Goal: Task Accomplishment & Management: Use online tool/utility

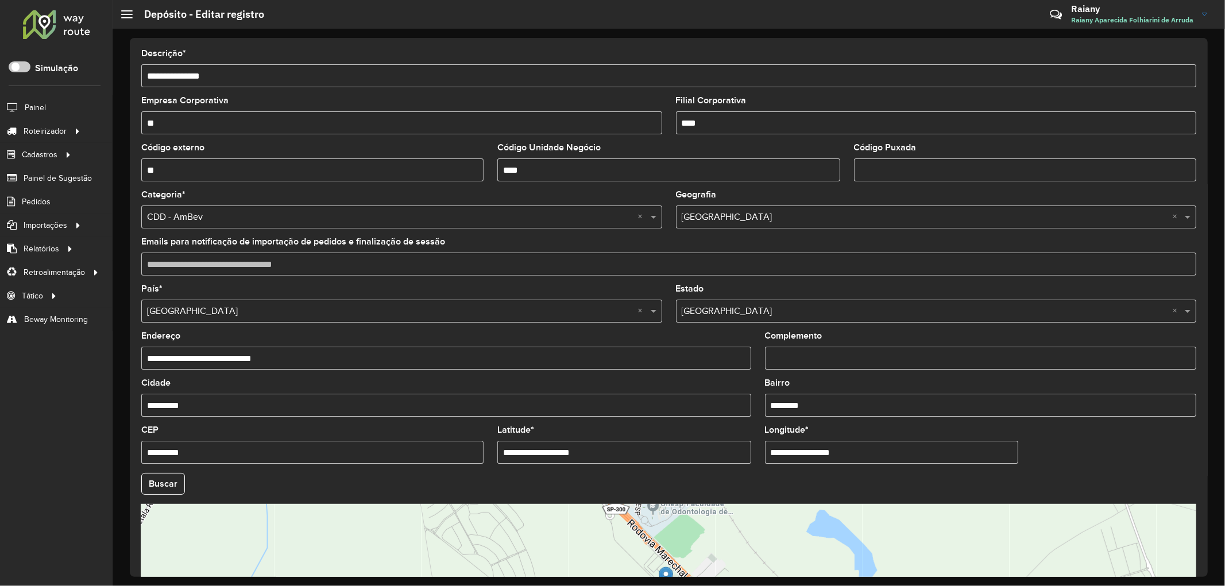
drag, startPoint x: 531, startPoint y: 169, endPoint x: 501, endPoint y: 170, distance: 29.9
click at [501, 170] on input "****" at bounding box center [668, 169] width 342 height 23
click at [509, 173] on input "****" at bounding box center [668, 169] width 342 height 23
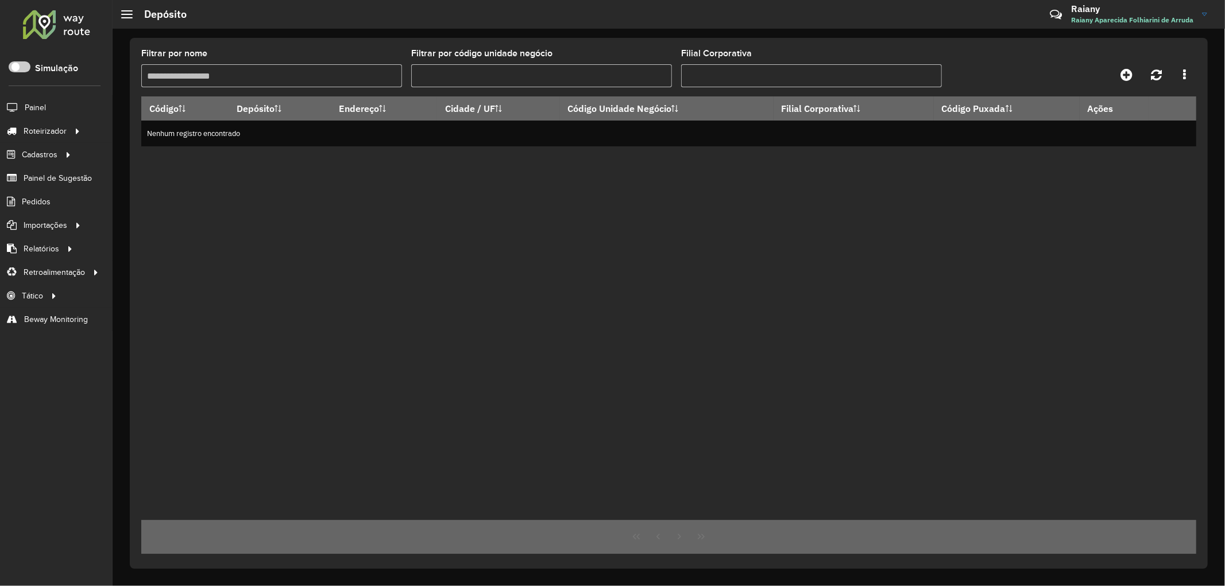
type input "****"
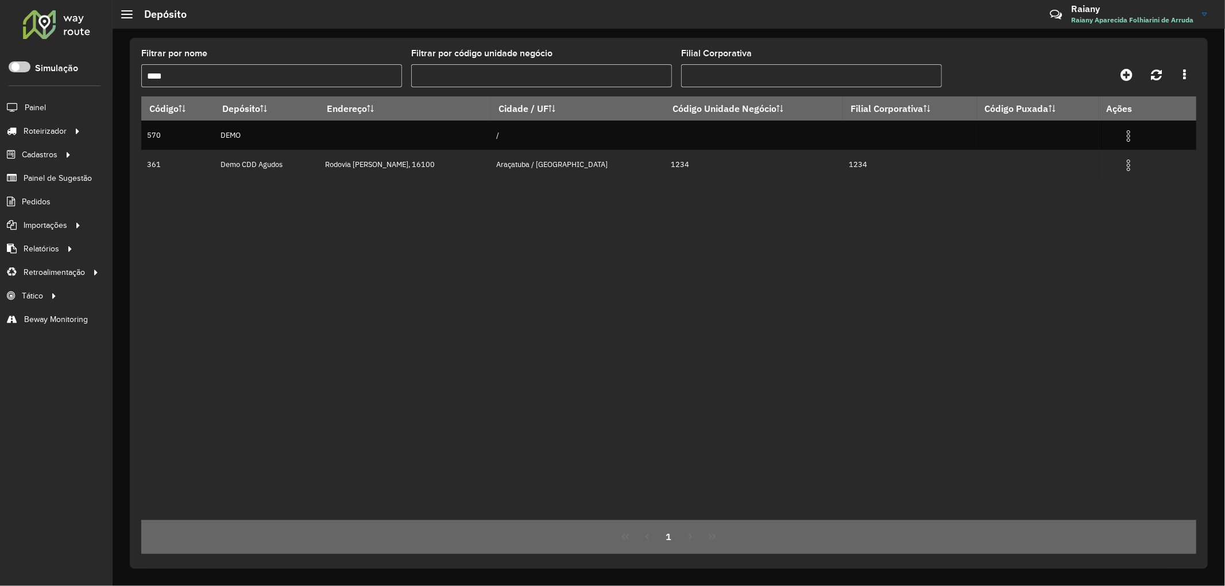
click at [227, 78] on input "****" at bounding box center [271, 75] width 261 height 23
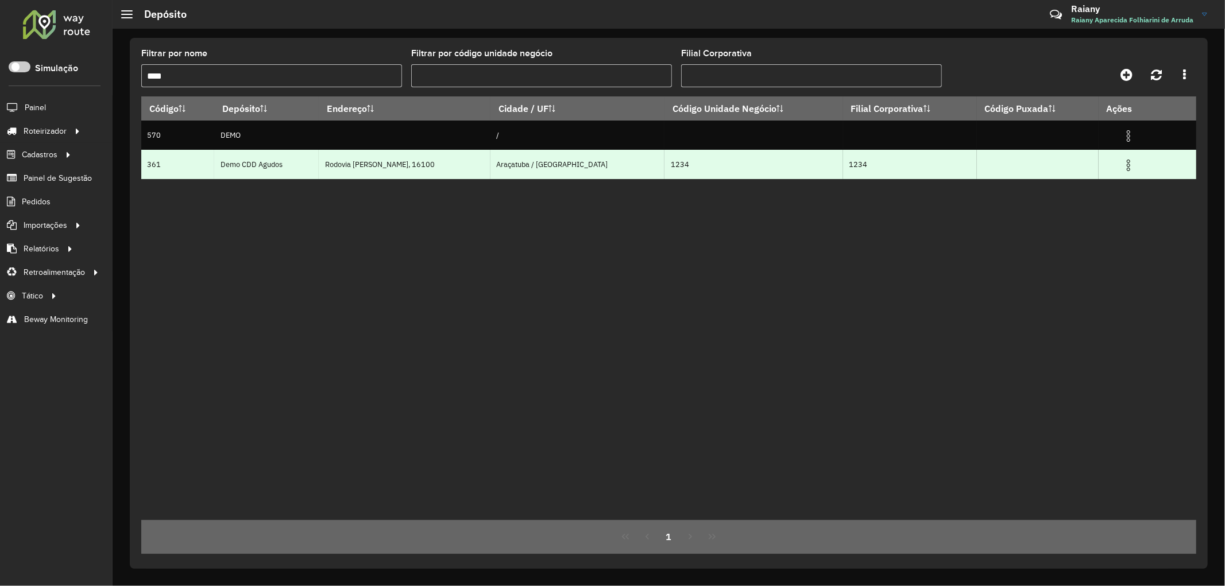
click at [1124, 168] on img at bounding box center [1128, 165] width 14 height 14
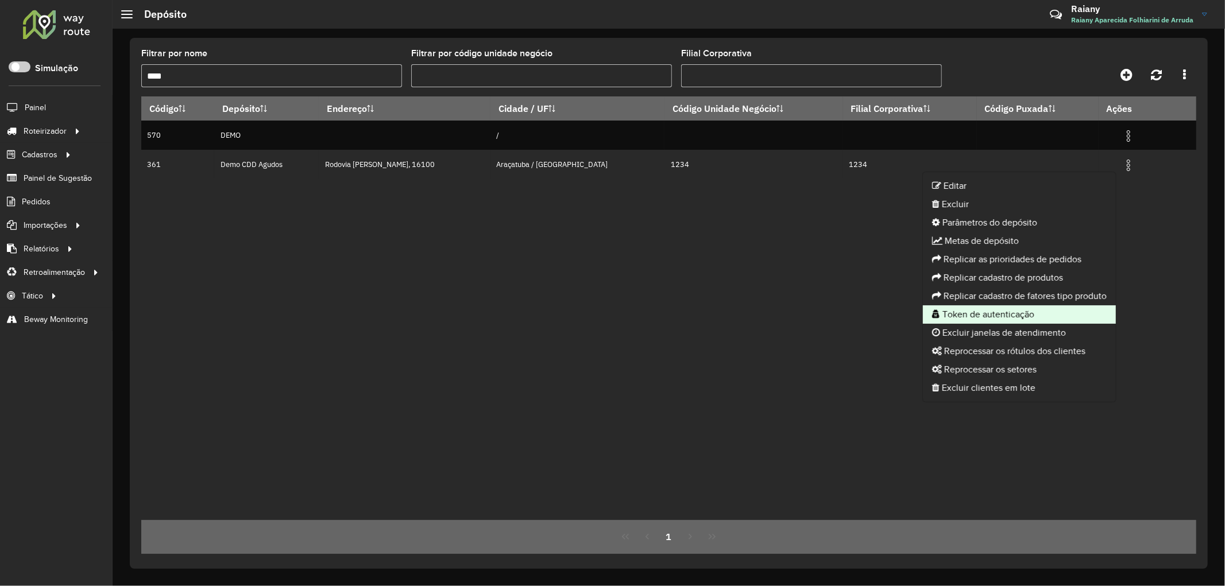
click at [985, 313] on li "Token de autenticação" at bounding box center [1019, 314] width 193 height 18
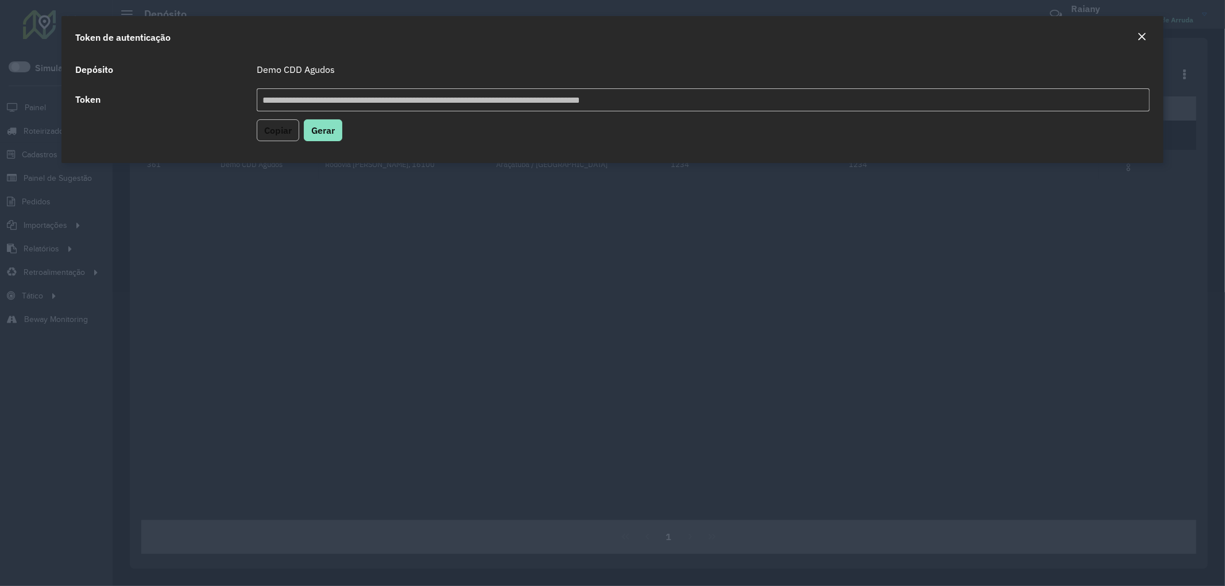
click at [271, 129] on span "Copiar" at bounding box center [278, 130] width 28 height 11
click at [1143, 36] on em "Close" at bounding box center [1141, 36] width 9 height 9
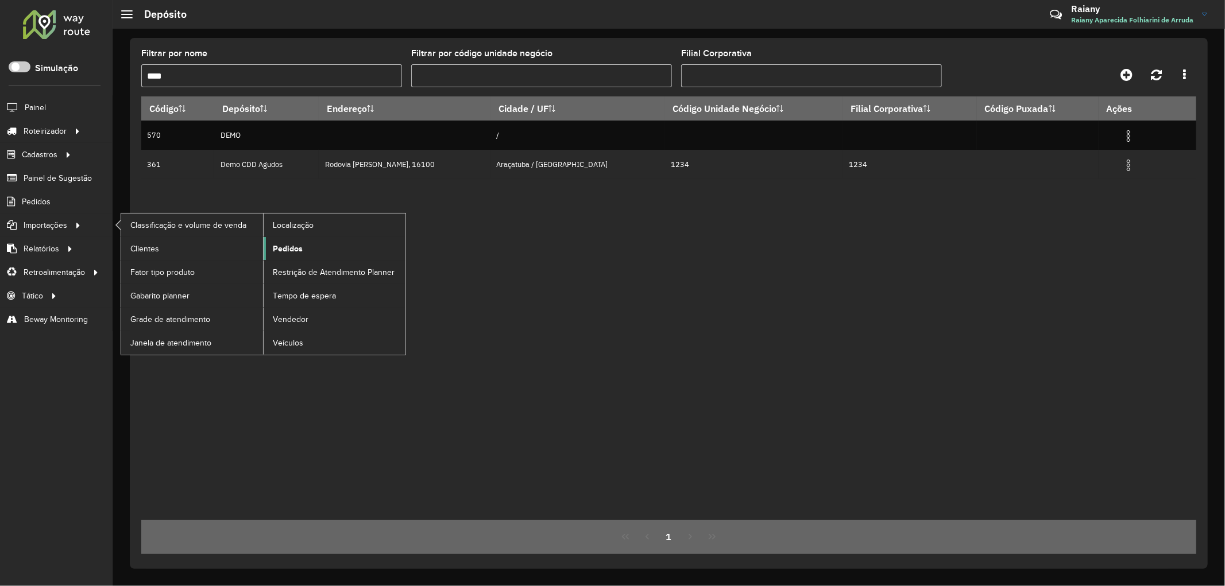
click at [299, 251] on span "Pedidos" at bounding box center [288, 249] width 30 height 12
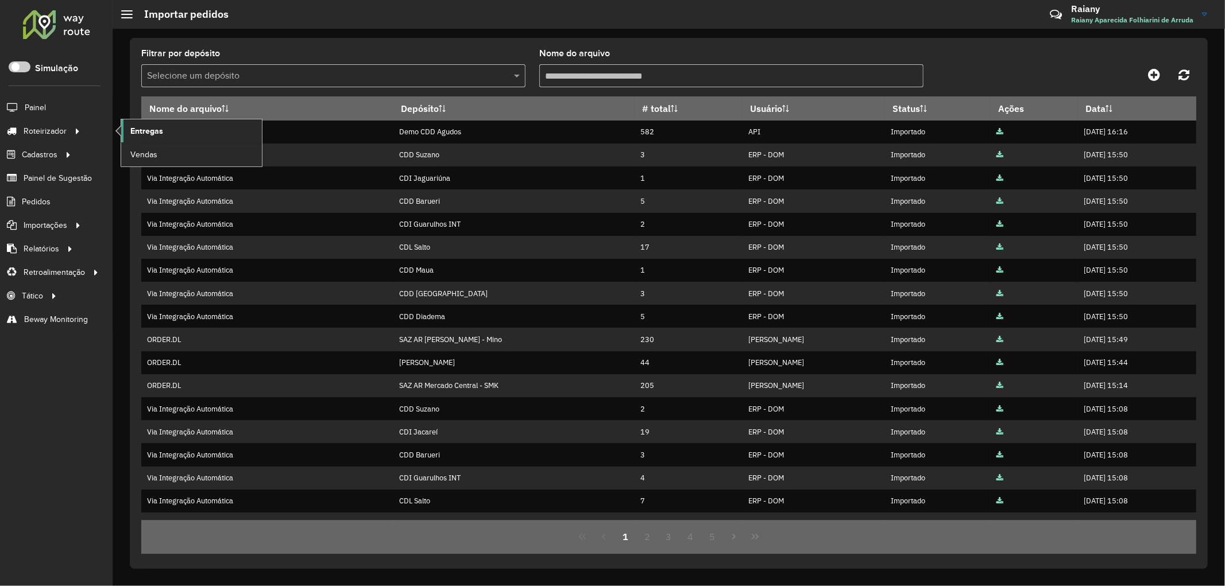
click at [155, 127] on span "Entregas" at bounding box center [146, 131] width 33 height 12
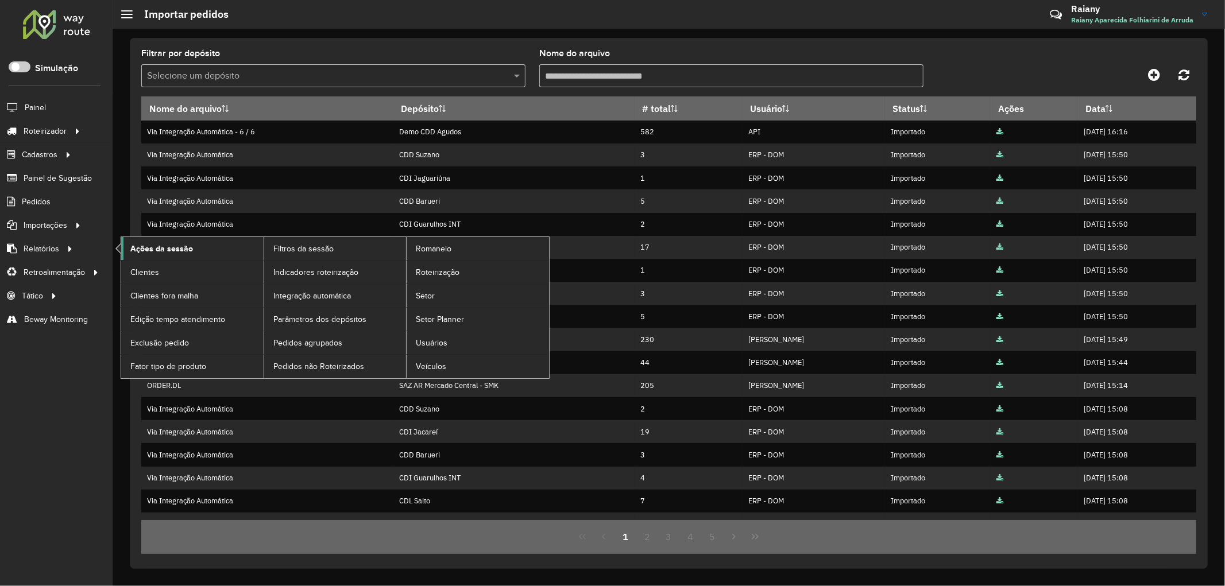
click at [161, 245] on span "Ações da sessão" at bounding box center [161, 249] width 63 height 12
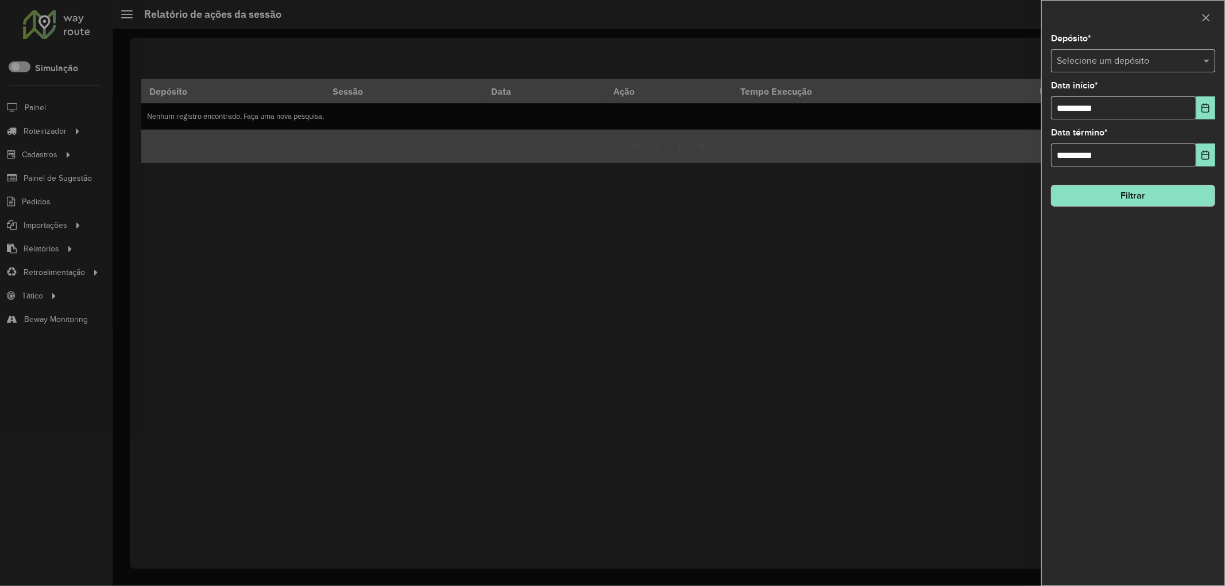
click at [1107, 67] on input "text" at bounding box center [1121, 62] width 130 height 14
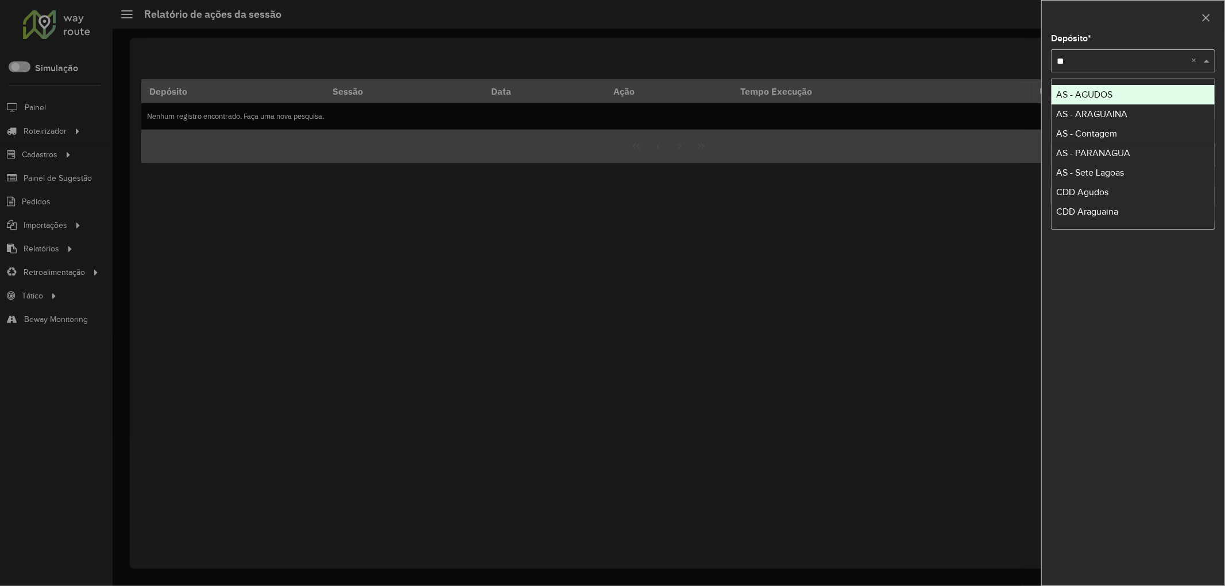
type input "*"
type input "****"
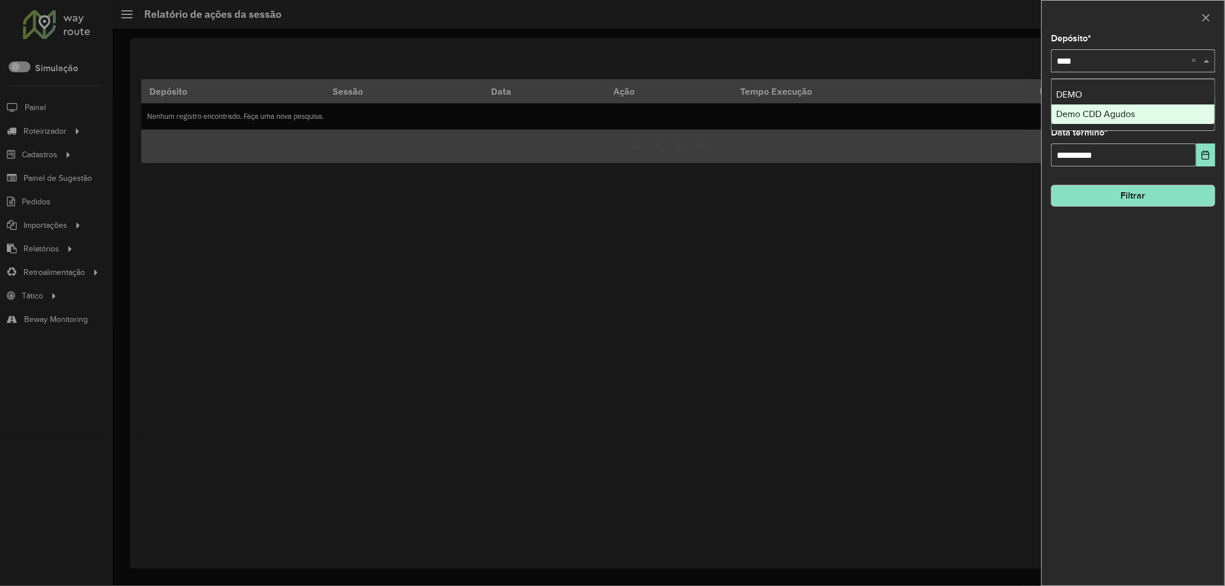
click at [1097, 104] on div "Demo CDD Agudos" at bounding box center [1132, 114] width 163 height 20
click at [1135, 198] on button "Filtrar" at bounding box center [1133, 196] width 164 height 22
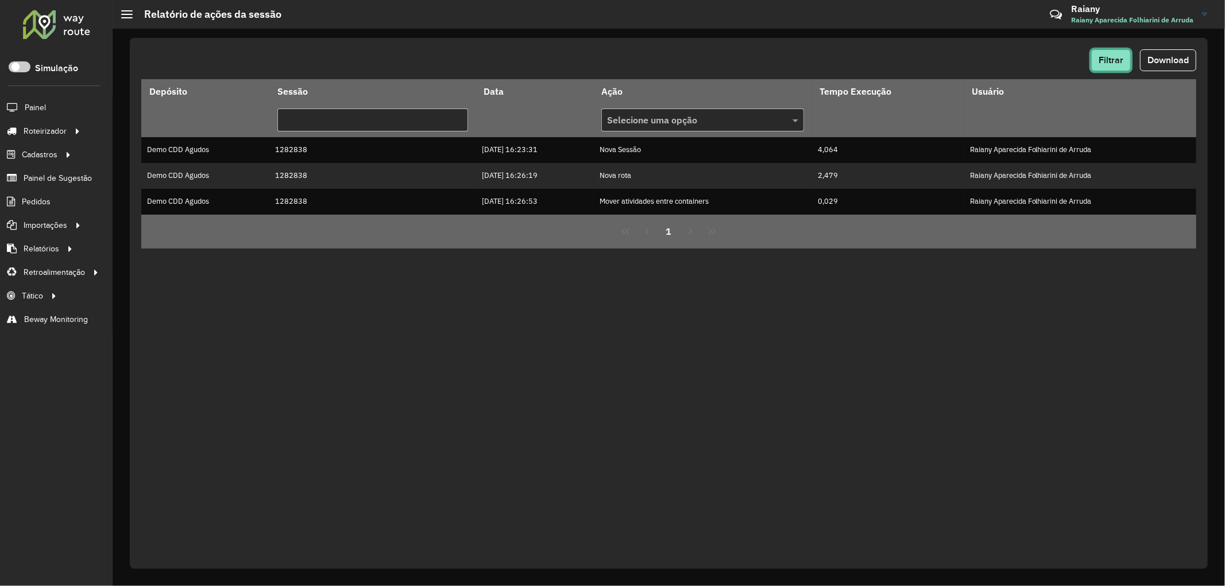
click at [1094, 66] on button "Filtrar" at bounding box center [1111, 60] width 40 height 22
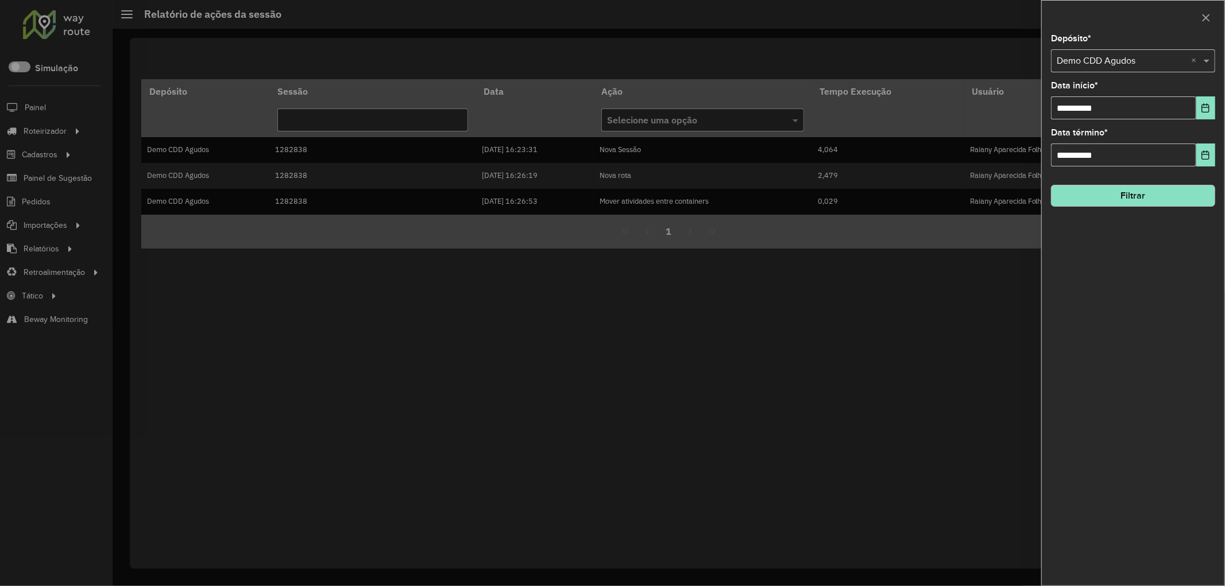
click at [1124, 194] on button "Filtrar" at bounding box center [1133, 196] width 164 height 22
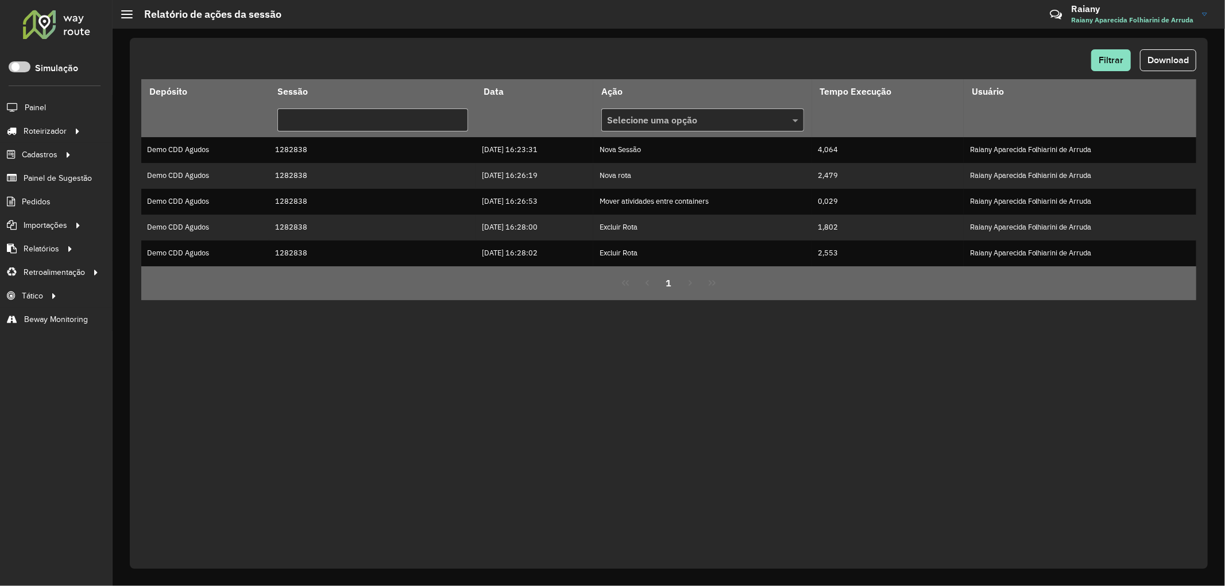
click at [543, 24] on hb-header "Relatório de ações da sessão Críticas? Dúvidas? Elogios? Sugestões? Entre em co…" at bounding box center [669, 14] width 1112 height 29
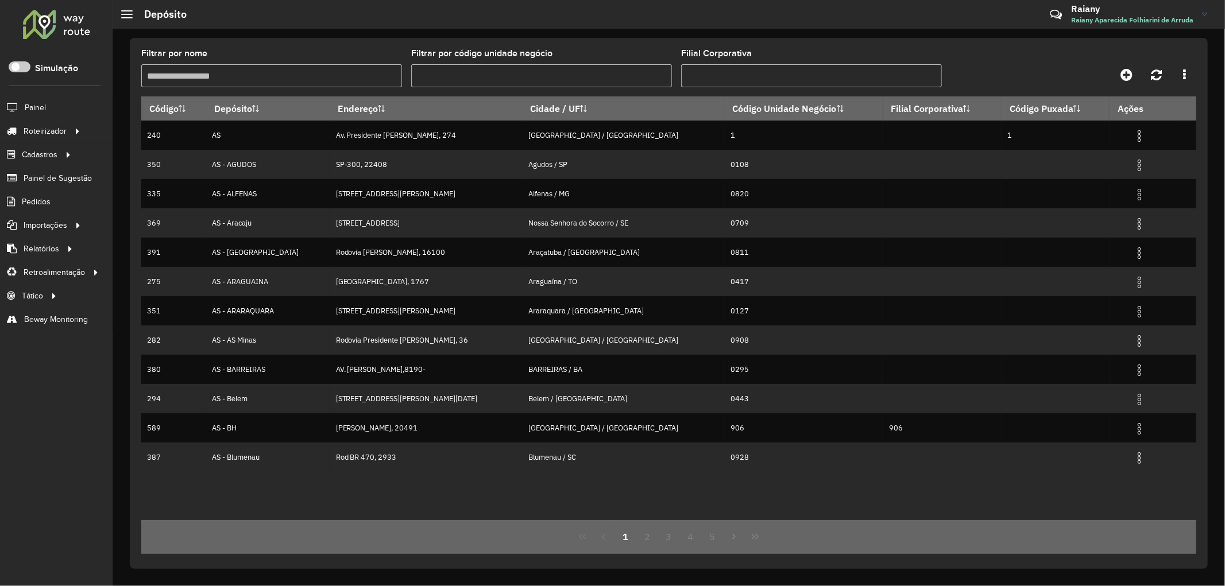
click at [257, 77] on input "Filtrar por nome" at bounding box center [271, 75] width 261 height 23
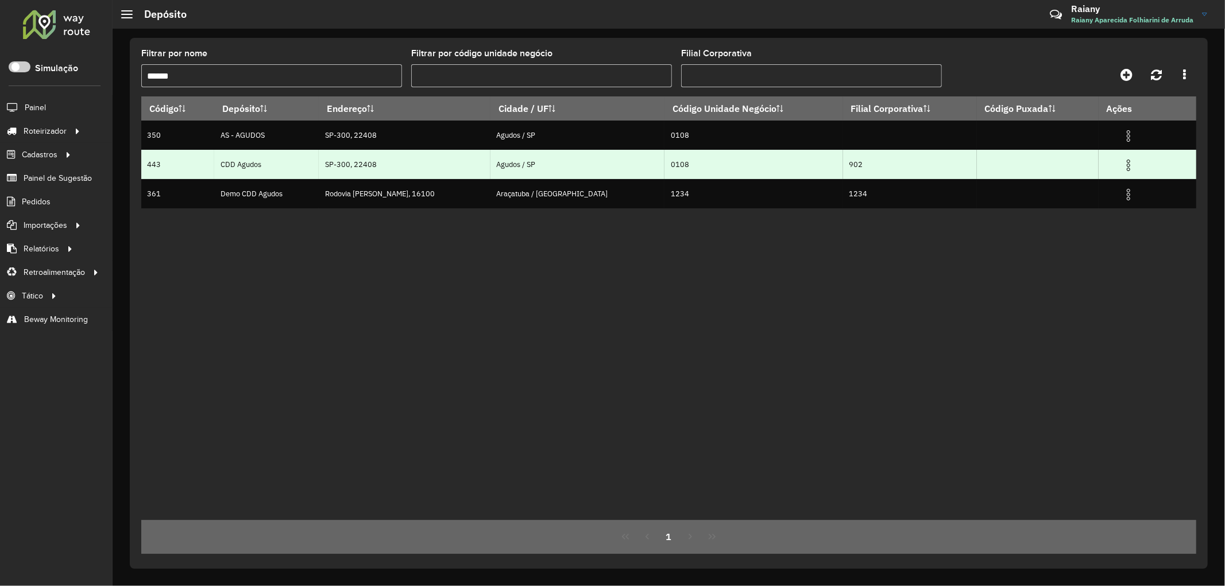
type input "******"
click at [1122, 165] on img at bounding box center [1128, 165] width 14 height 14
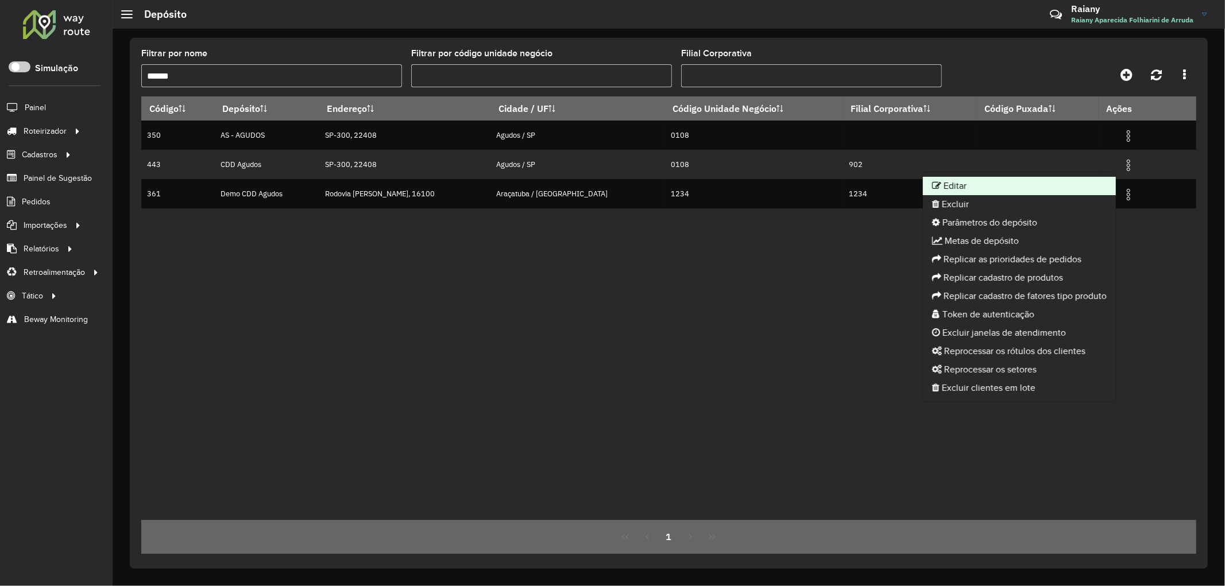
click at [963, 191] on li "Editar" at bounding box center [1019, 186] width 193 height 18
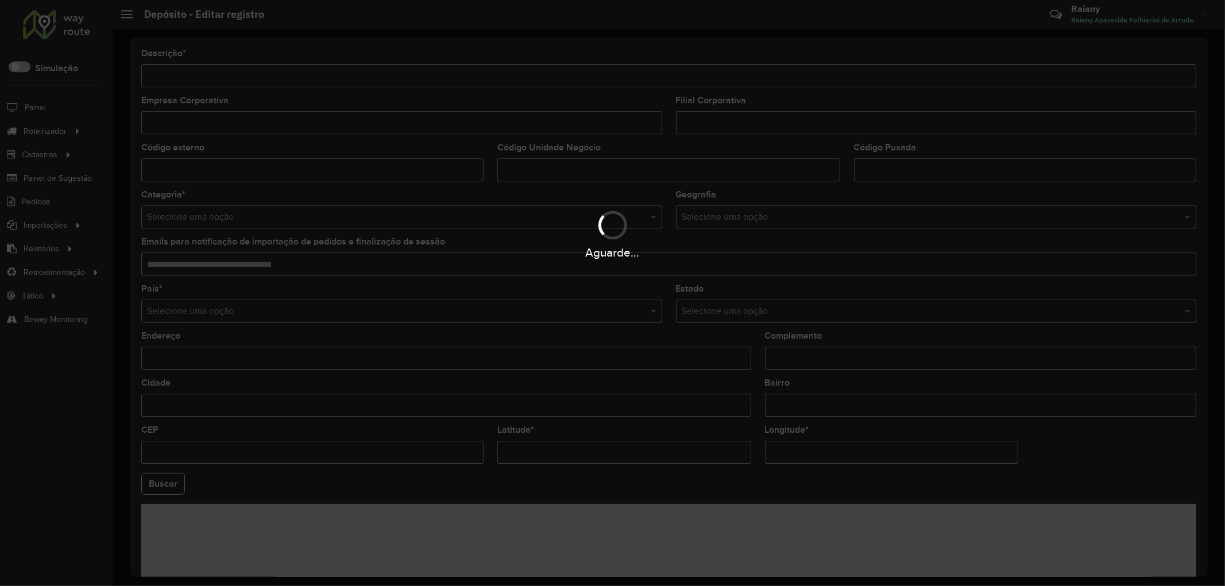
type input "**********"
type input "**"
type input "***"
type input "****"
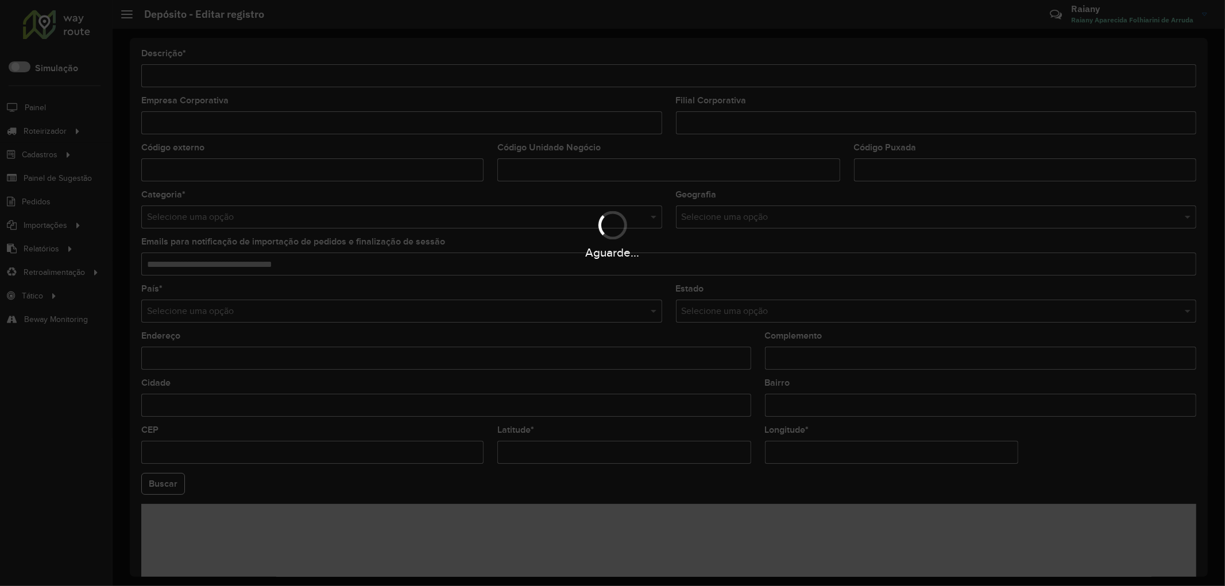
type input "**********"
type input "******"
type input "*********"
type input "**********"
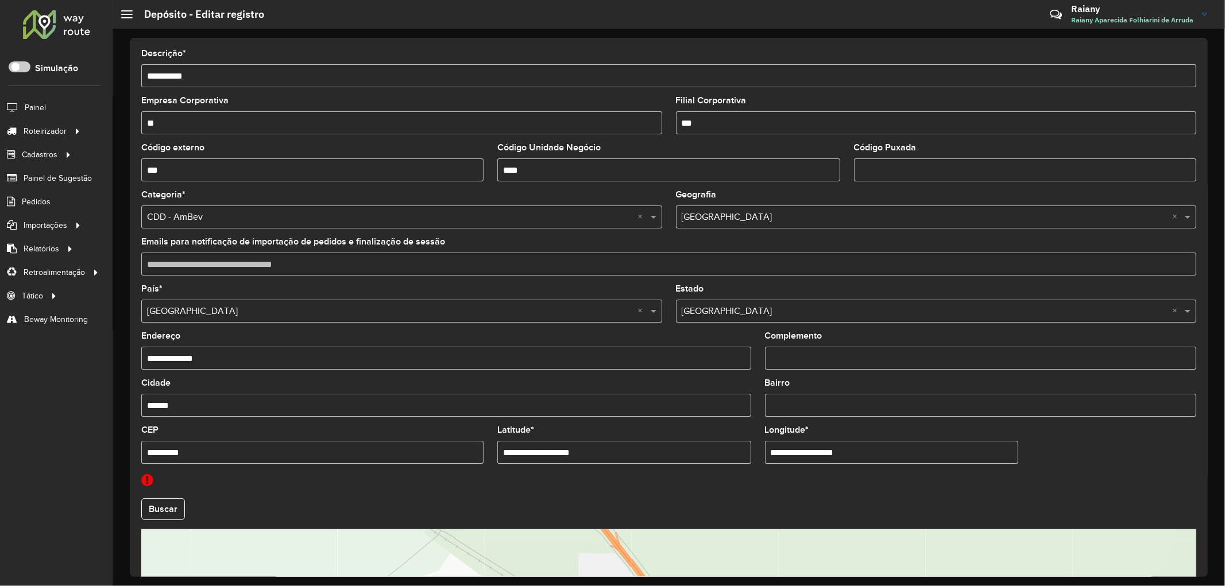
drag, startPoint x: 864, startPoint y: 398, endPoint x: 864, endPoint y: 439, distance: 40.8
click at [864, 439] on formly-group "**********" at bounding box center [668, 493] width 1069 height 417
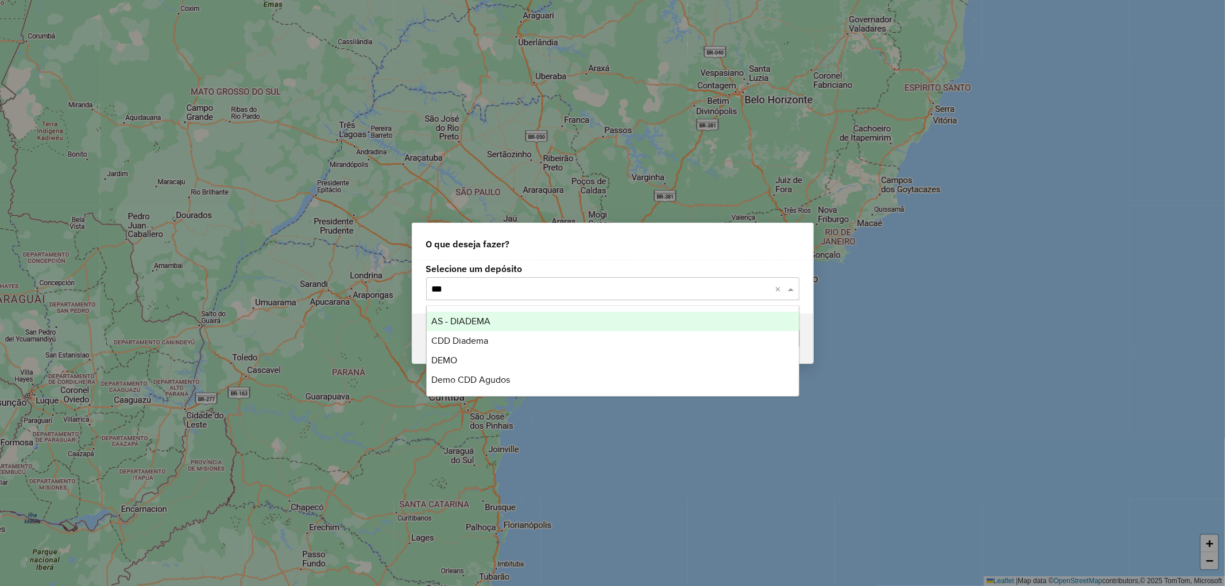
type input "****"
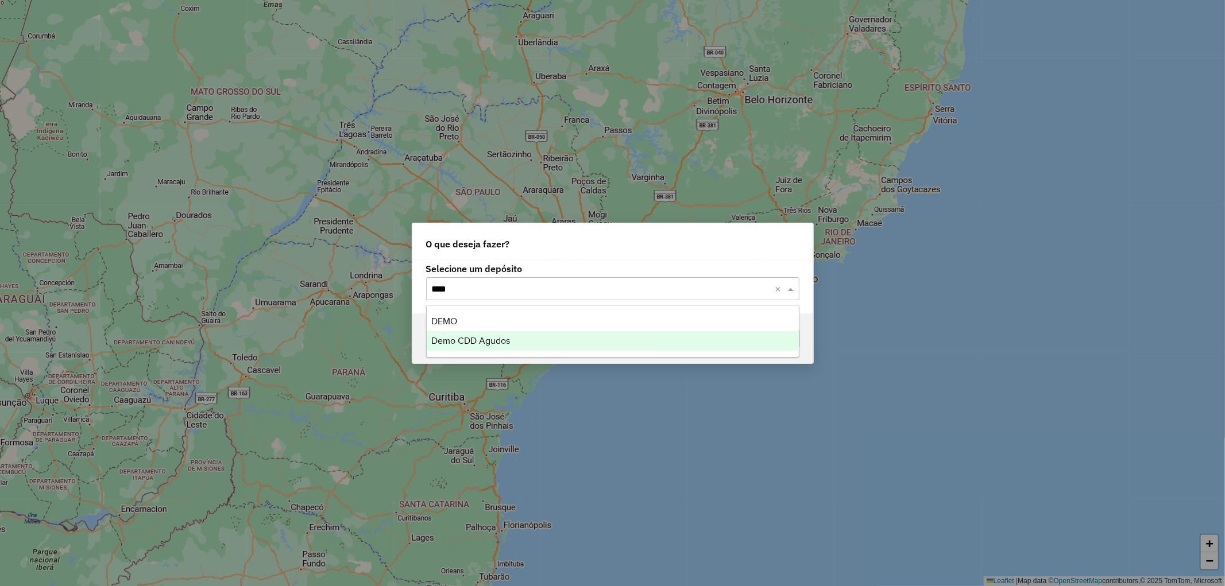
click at [498, 340] on span "Demo CDD Agudos" at bounding box center [470, 341] width 79 height 10
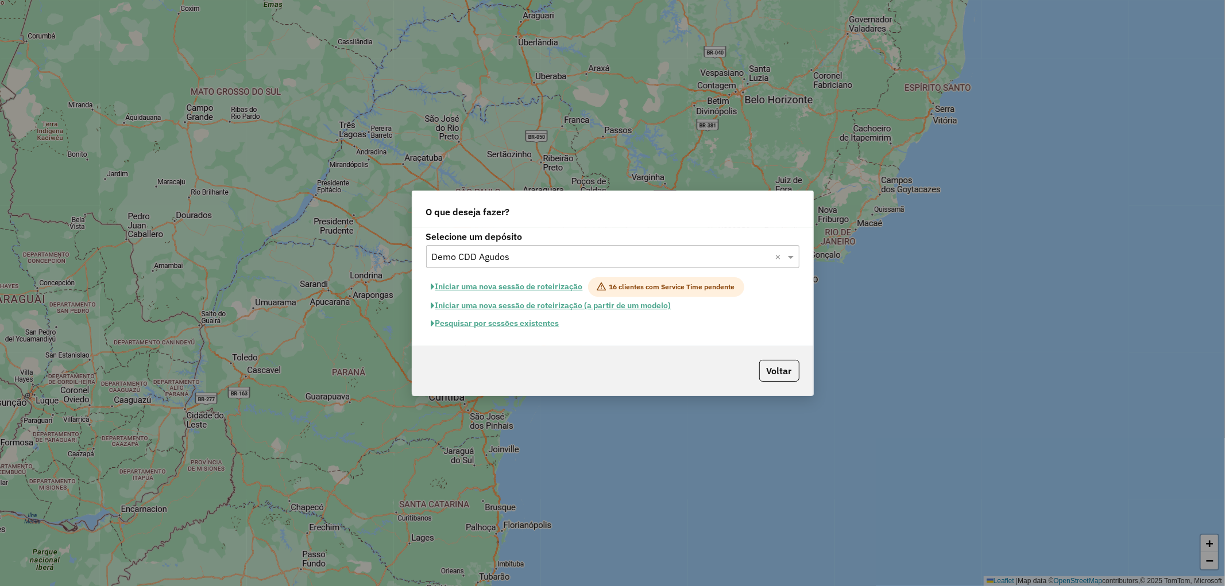
click at [535, 282] on button "Iniciar uma nova sessão de roteirização" at bounding box center [507, 287] width 162 height 20
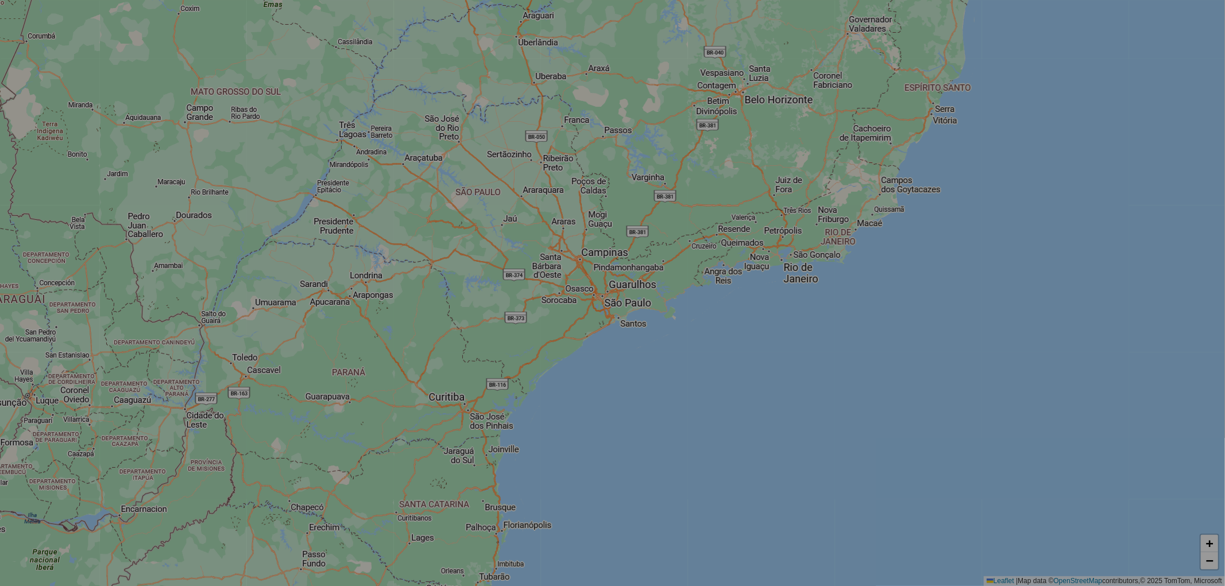
select select "*"
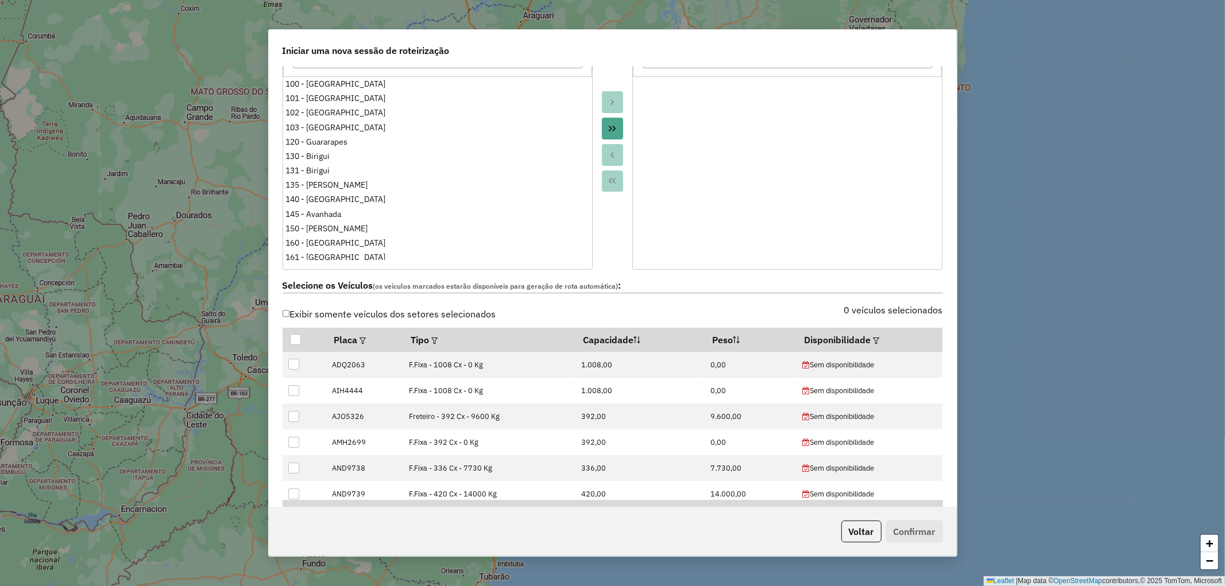
scroll to position [255, 0]
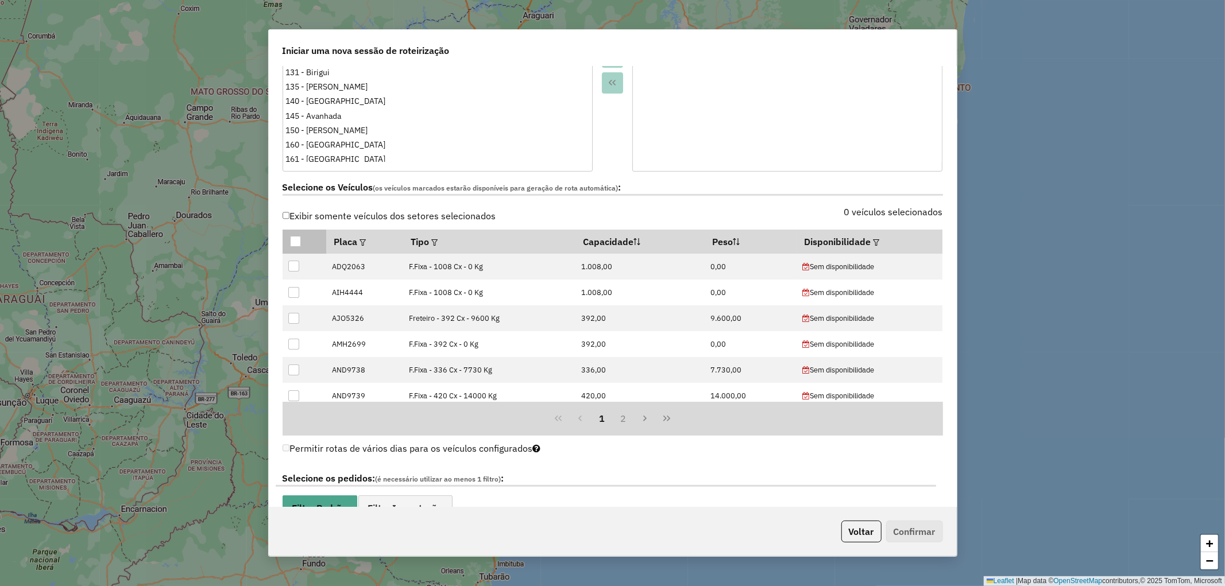
click at [295, 242] on div at bounding box center [295, 241] width 11 height 11
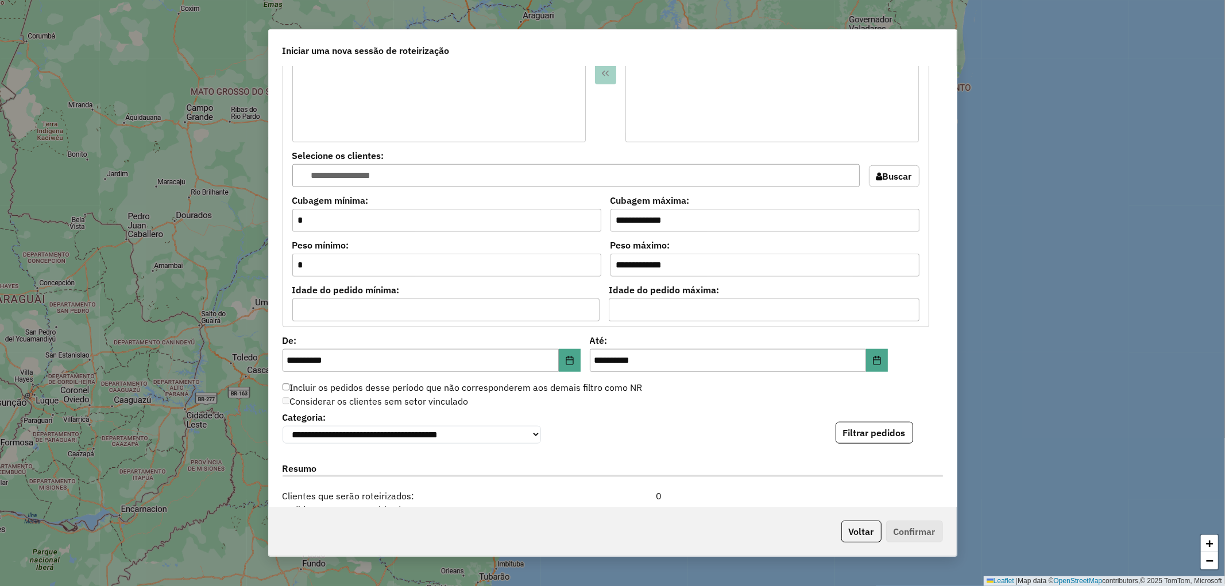
scroll to position [893, 0]
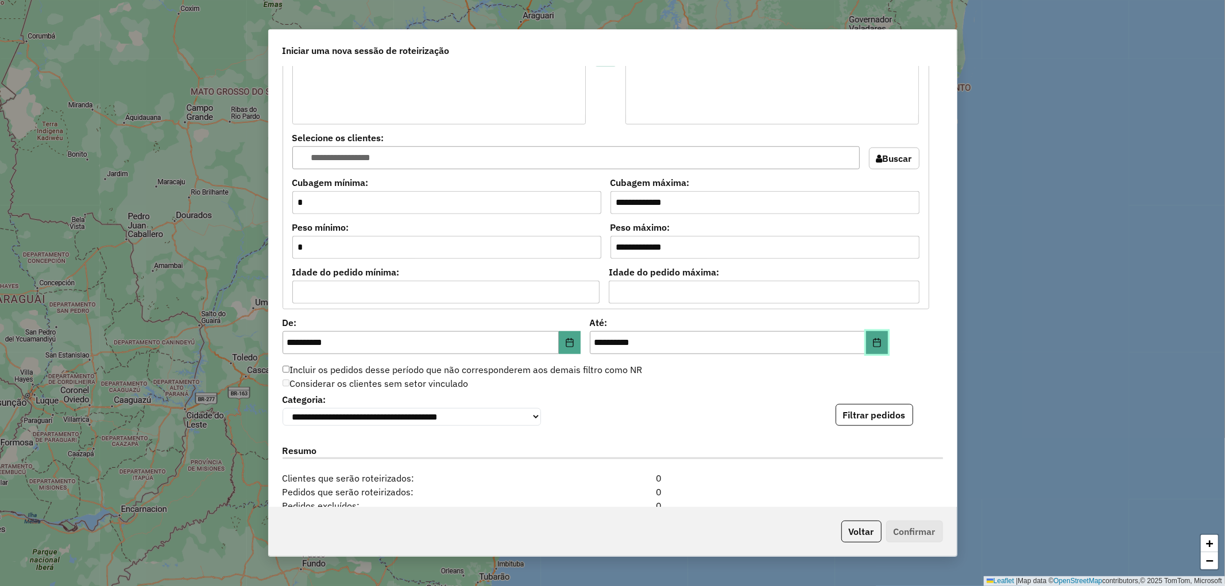
click at [875, 345] on icon "Choose Date" at bounding box center [876, 342] width 9 height 9
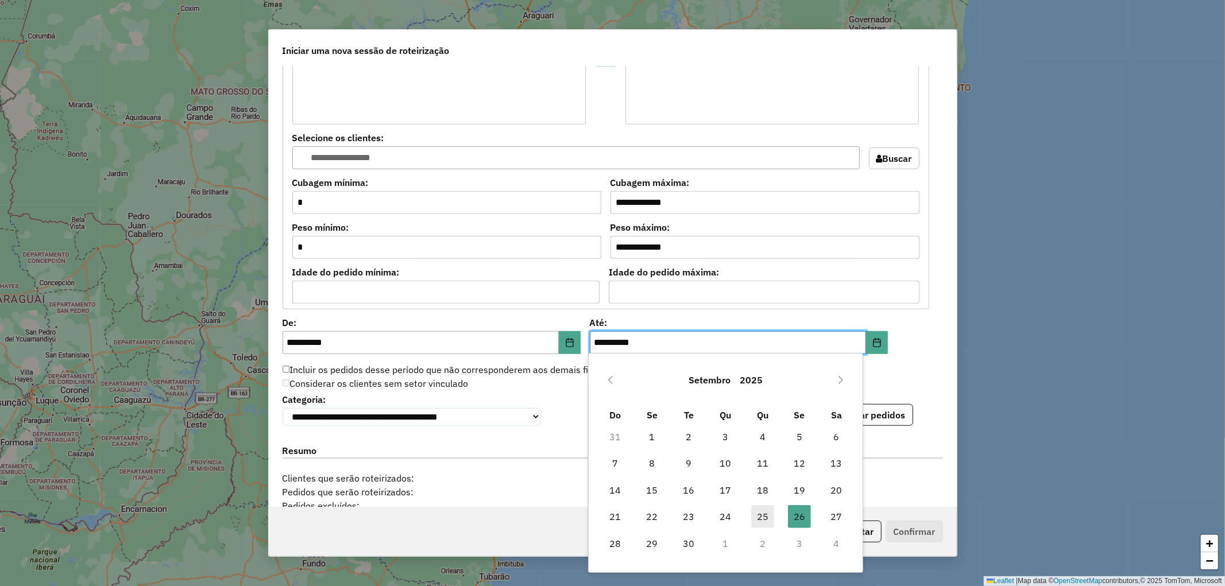
click at [761, 514] on span "25" at bounding box center [762, 516] width 23 height 23
type input "**********"
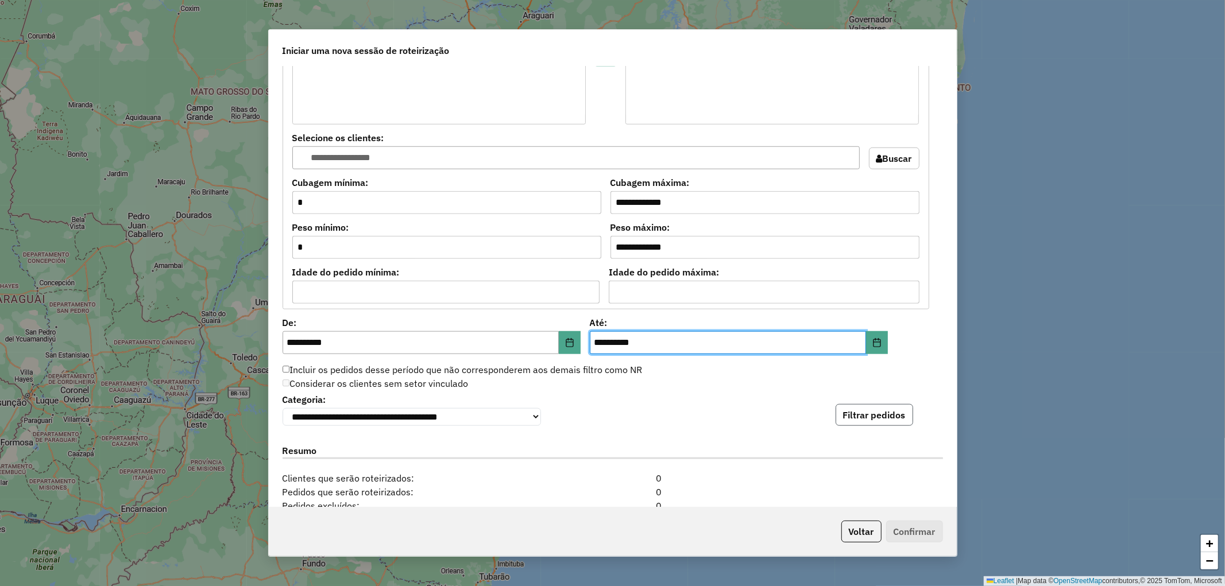
click at [888, 412] on button "Filtrar pedidos" at bounding box center [874, 415] width 78 height 22
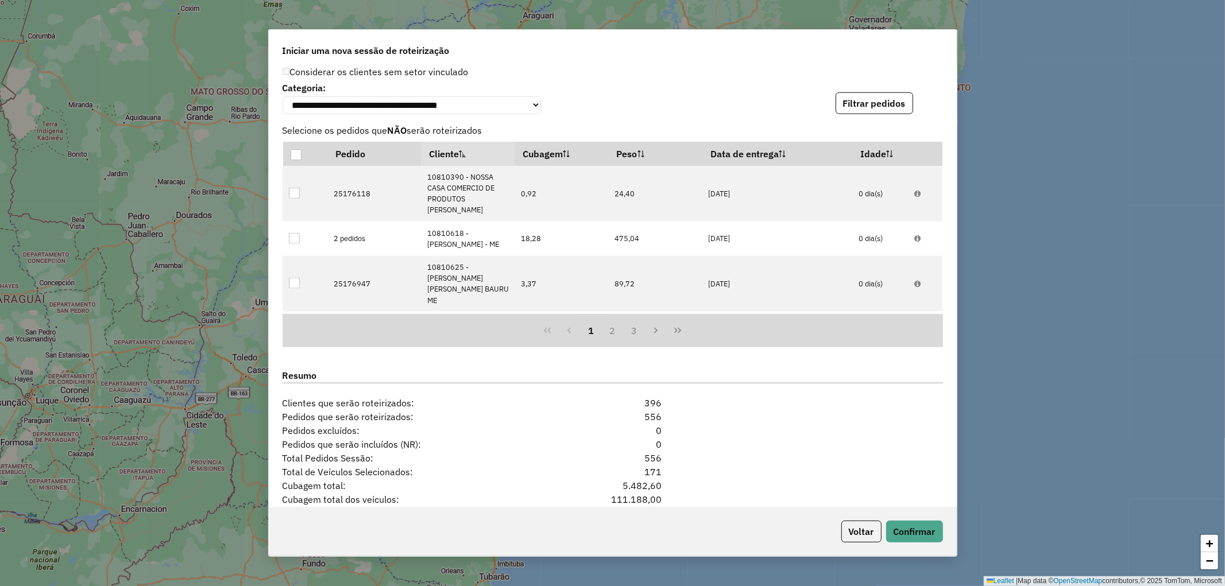
scroll to position [1299, 0]
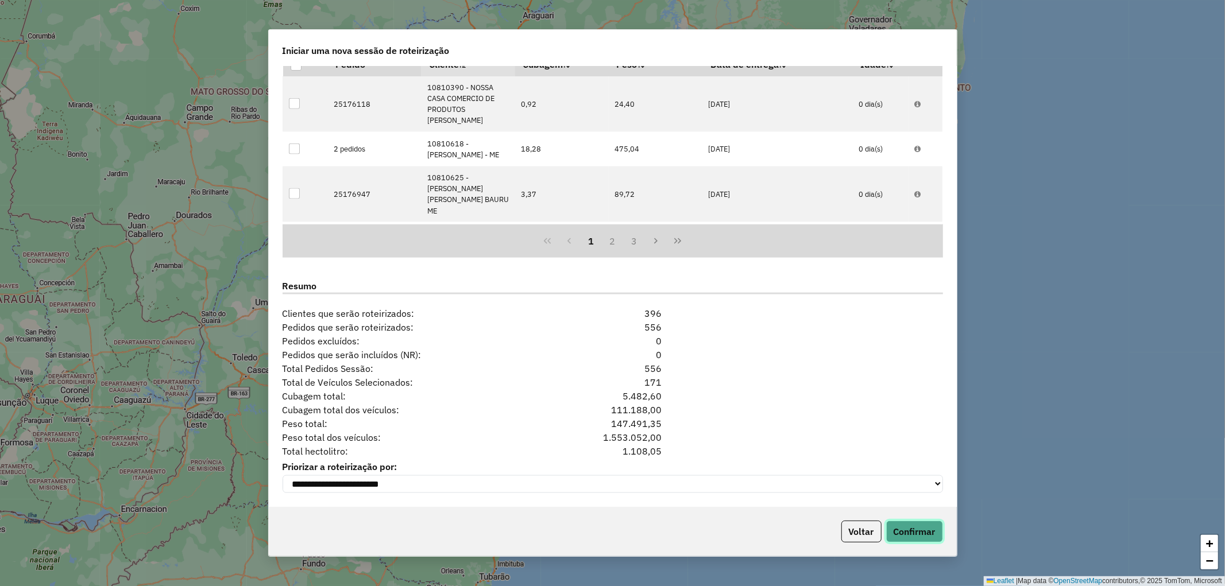
click at [919, 532] on button "Confirmar" at bounding box center [914, 532] width 57 height 22
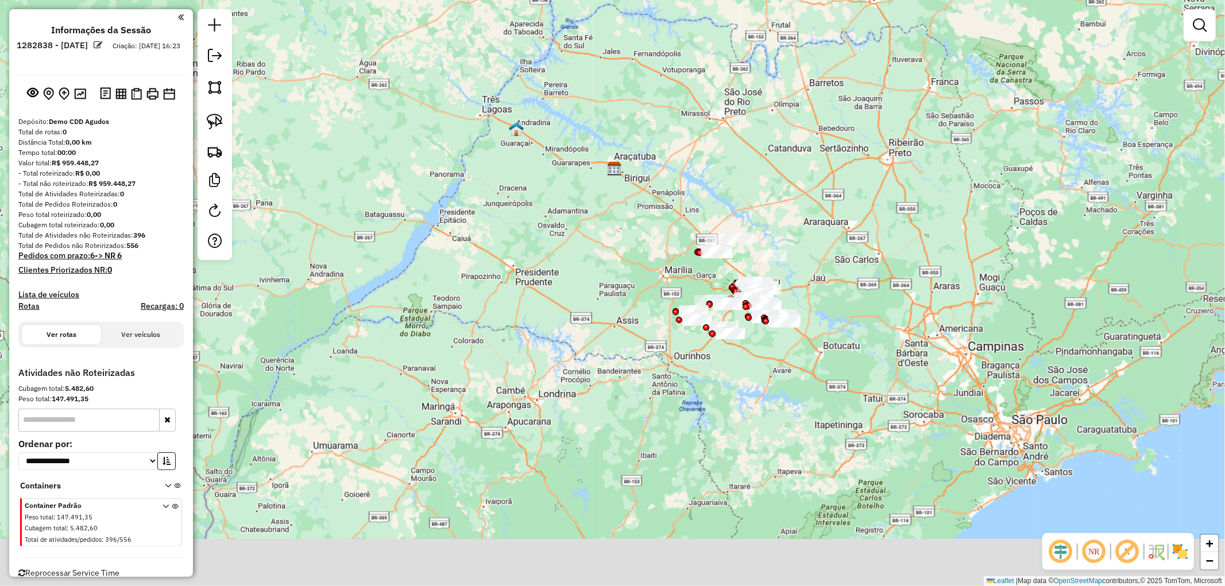
drag, startPoint x: 681, startPoint y: 359, endPoint x: 618, endPoint y: 223, distance: 149.8
click at [618, 223] on div "Janela de atendimento Grade de atendimento Capacidade Transportadoras Veículos …" at bounding box center [612, 293] width 1225 height 586
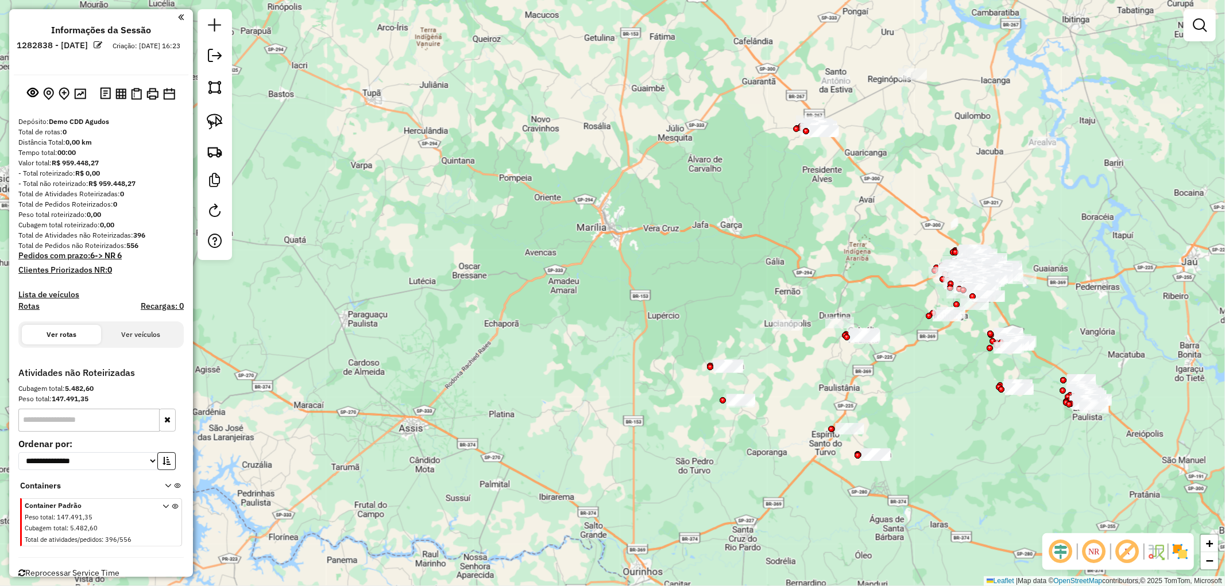
drag, startPoint x: 861, startPoint y: 258, endPoint x: 649, endPoint y: 265, distance: 212.0
click at [649, 265] on div "Janela de atendimento Grade de atendimento Capacidade Transportadoras Veículos …" at bounding box center [612, 293] width 1225 height 586
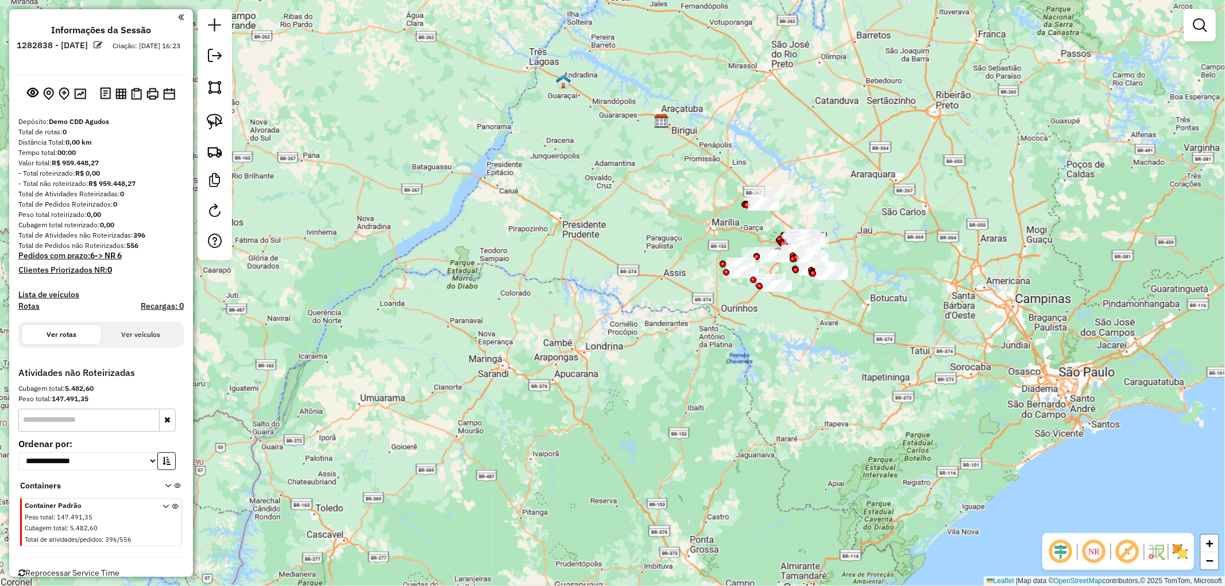
drag, startPoint x: 644, startPoint y: 318, endPoint x: 606, endPoint y: 271, distance: 60.4
click at [606, 271] on div "Janela de atendimento Grade de atendimento Capacidade Transportadoras Veículos …" at bounding box center [612, 293] width 1225 height 586
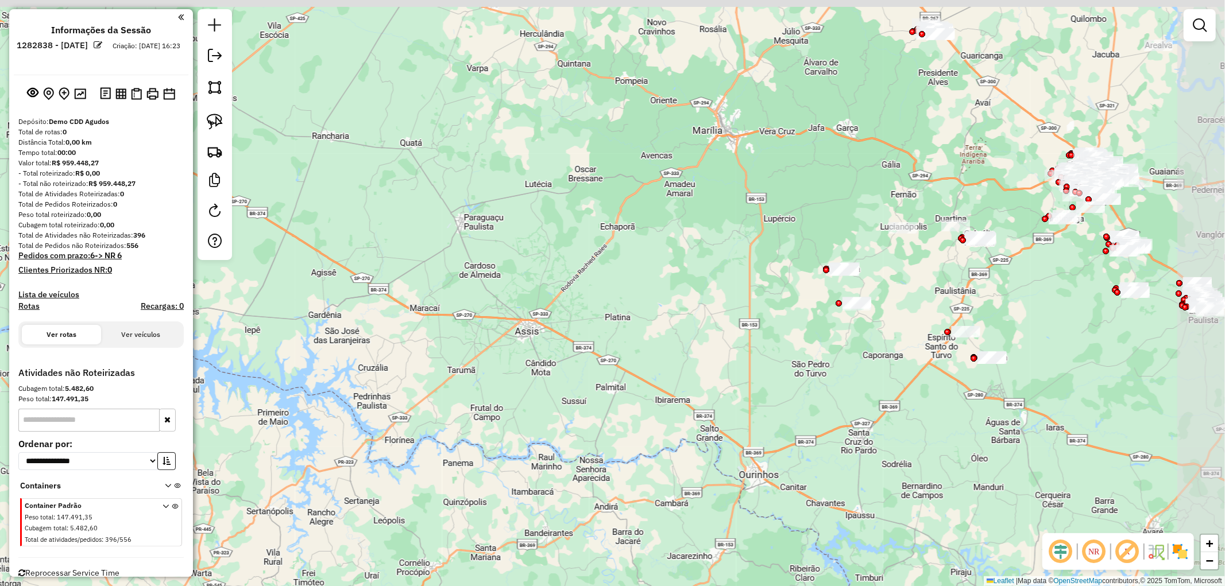
drag, startPoint x: 758, startPoint y: 113, endPoint x: 618, endPoint y: 354, distance: 278.4
click at [613, 360] on div "Janela de atendimento Grade de atendimento Capacidade Transportadoras Veículos …" at bounding box center [612, 293] width 1225 height 586
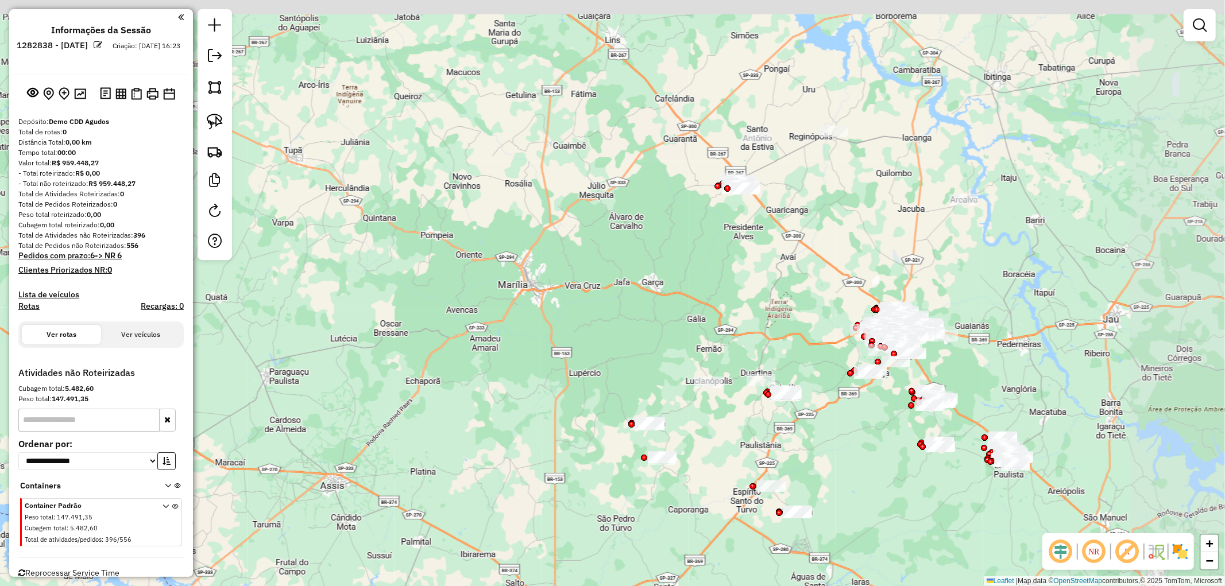
drag, startPoint x: 840, startPoint y: 167, endPoint x: 646, endPoint y: 322, distance: 248.4
click at [646, 322] on div "Janela de atendimento Grade de atendimento Capacidade Transportadoras Veículos …" at bounding box center [612, 293] width 1225 height 586
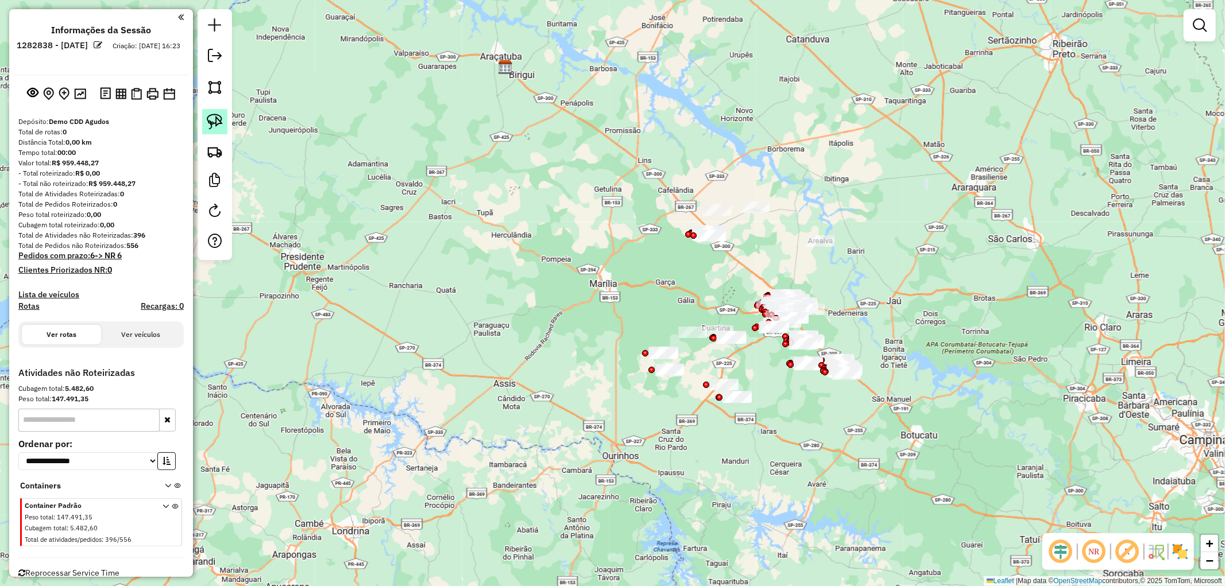
click at [211, 122] on img at bounding box center [215, 122] width 16 height 16
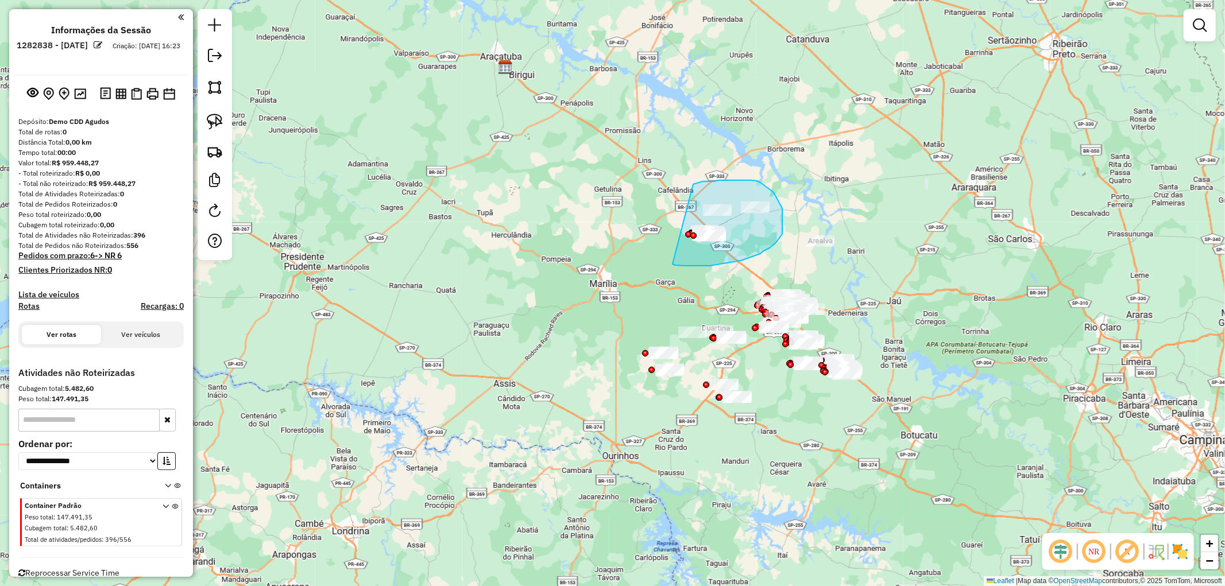
drag, startPoint x: 693, startPoint y: 184, endPoint x: 672, endPoint y: 264, distance: 82.4
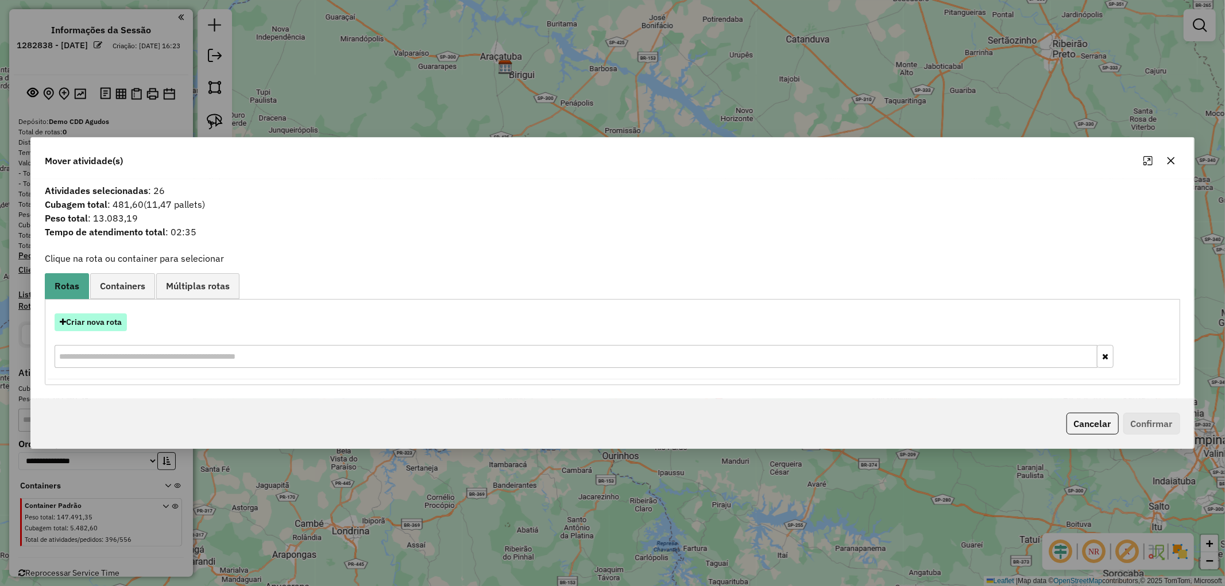
click at [101, 323] on button "Criar nova rota" at bounding box center [91, 322] width 72 height 18
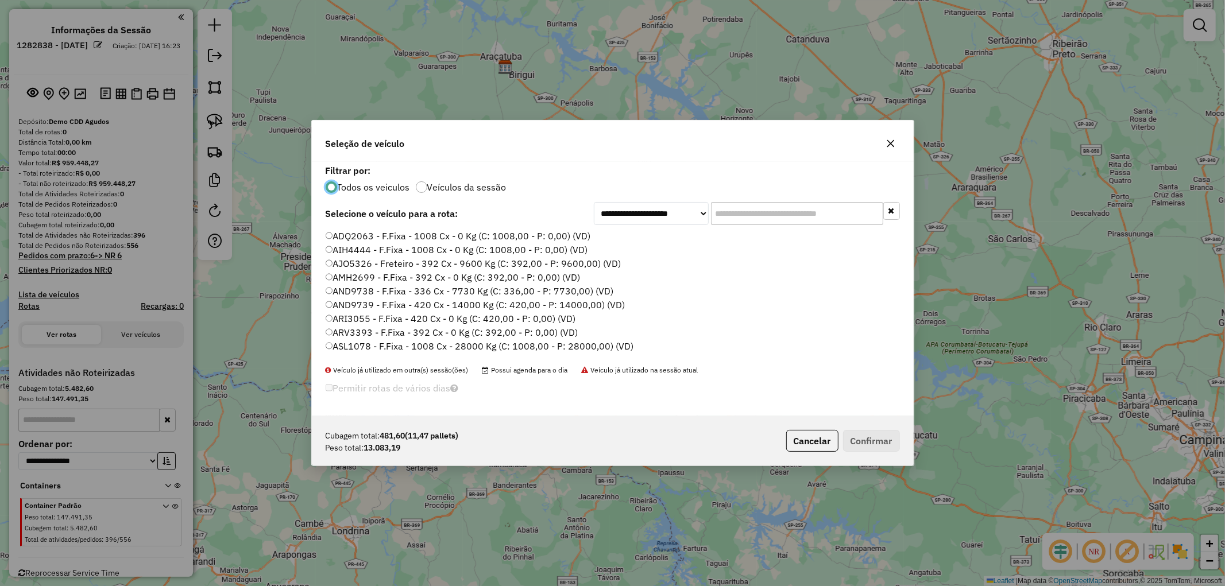
scroll to position [6, 3]
click at [362, 238] on label "ADQ2063 - F.Fixa - 1008 Cx - 0 Kg (C: 1008,00 - P: 0,00) (VD)" at bounding box center [458, 236] width 265 height 14
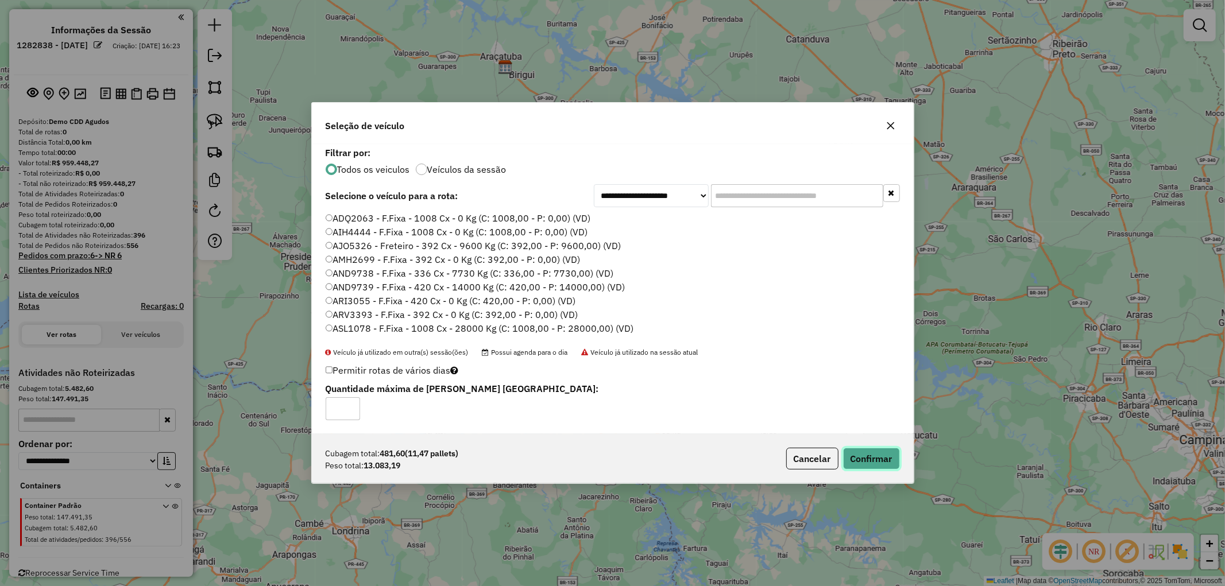
click at [873, 464] on button "Confirmar" at bounding box center [871, 459] width 57 height 22
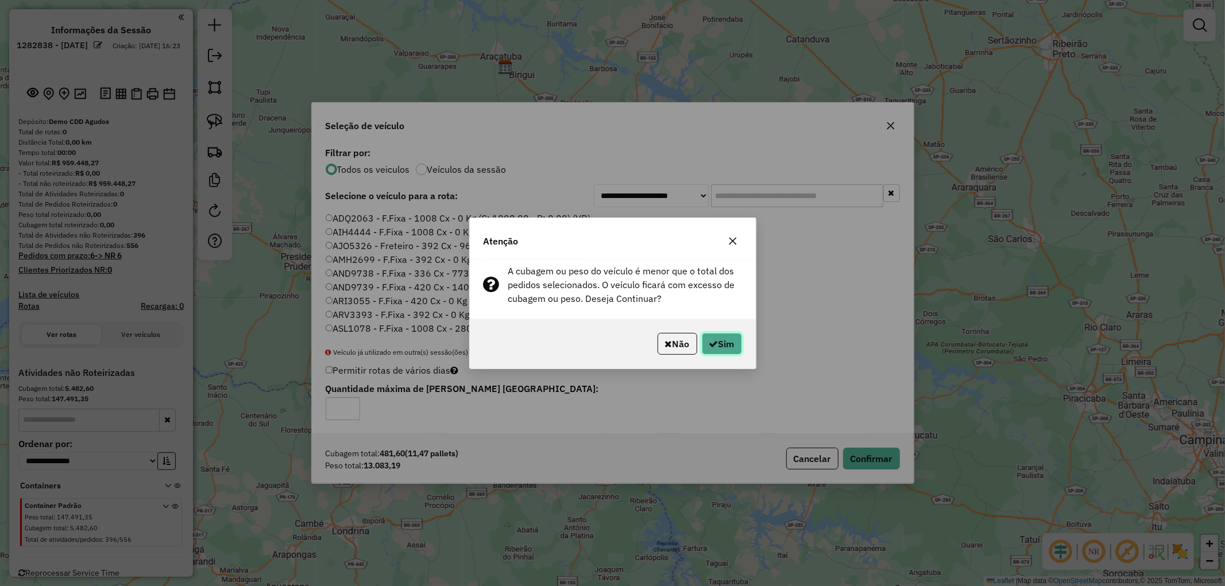
click at [732, 349] on button "Sim" at bounding box center [722, 344] width 40 height 22
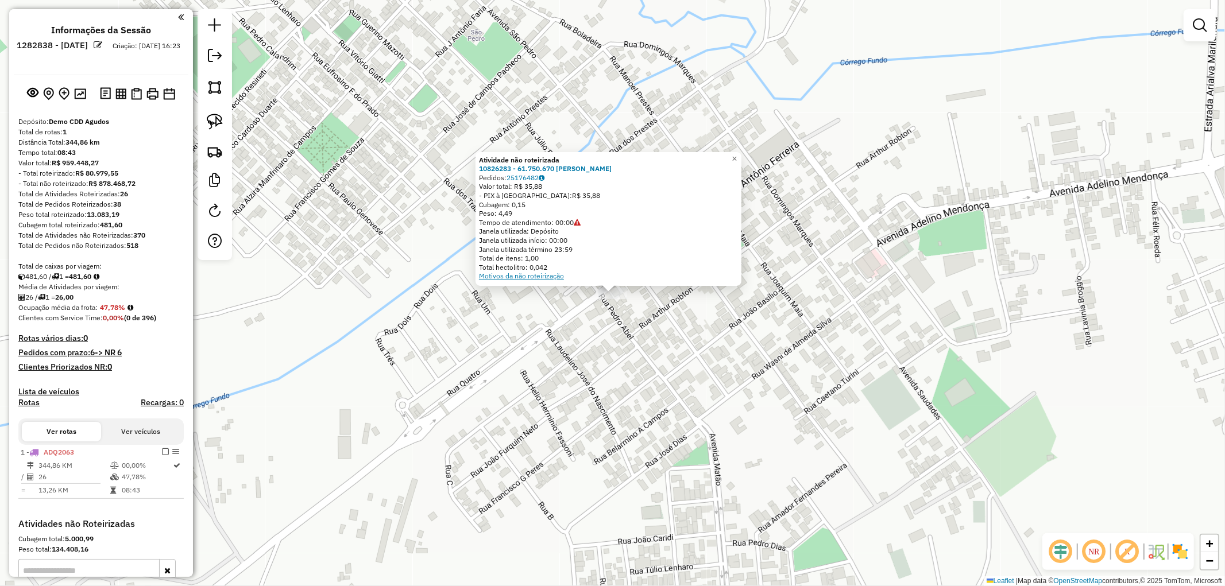
click at [547, 279] on link "Motivos da não roteirização" at bounding box center [521, 276] width 85 height 9
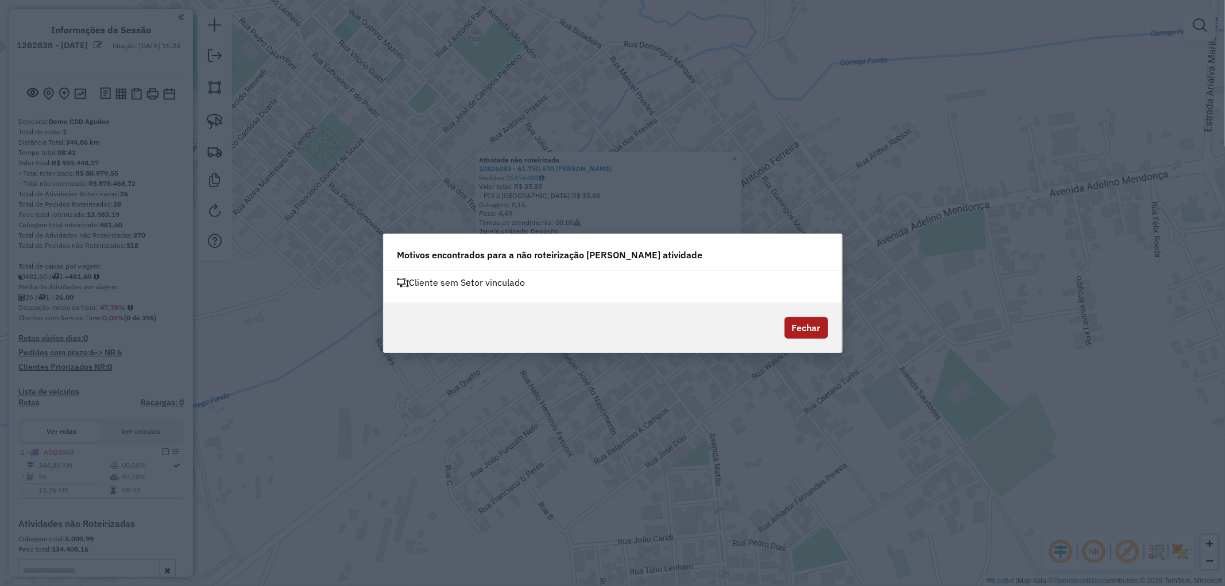
click at [807, 323] on button "Fechar" at bounding box center [806, 328] width 44 height 22
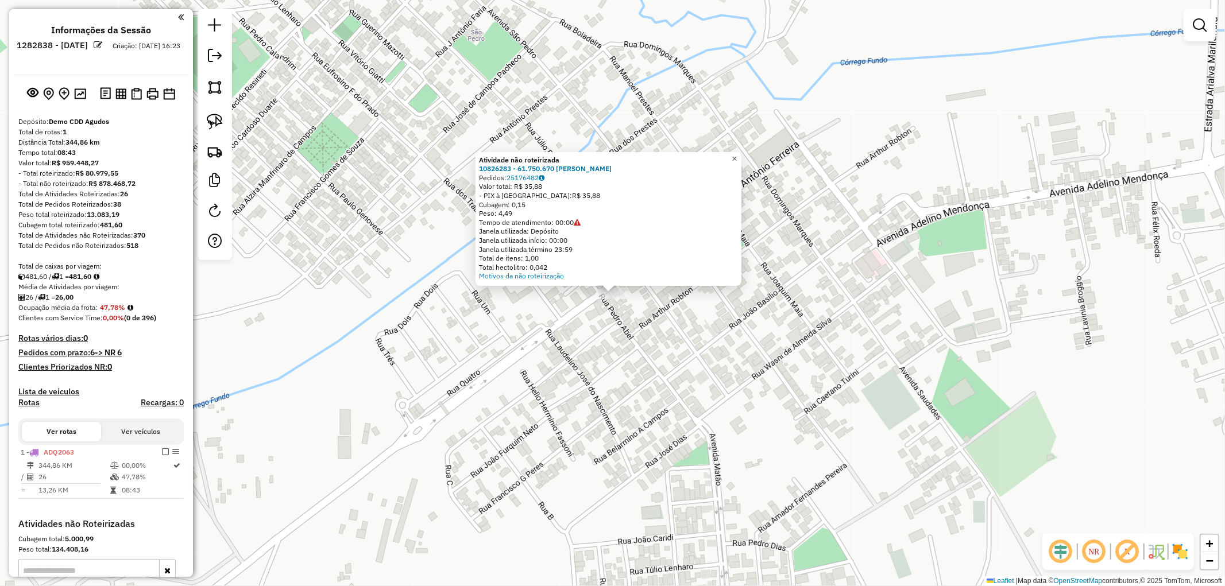
click at [737, 158] on span "×" at bounding box center [733, 159] width 5 height 10
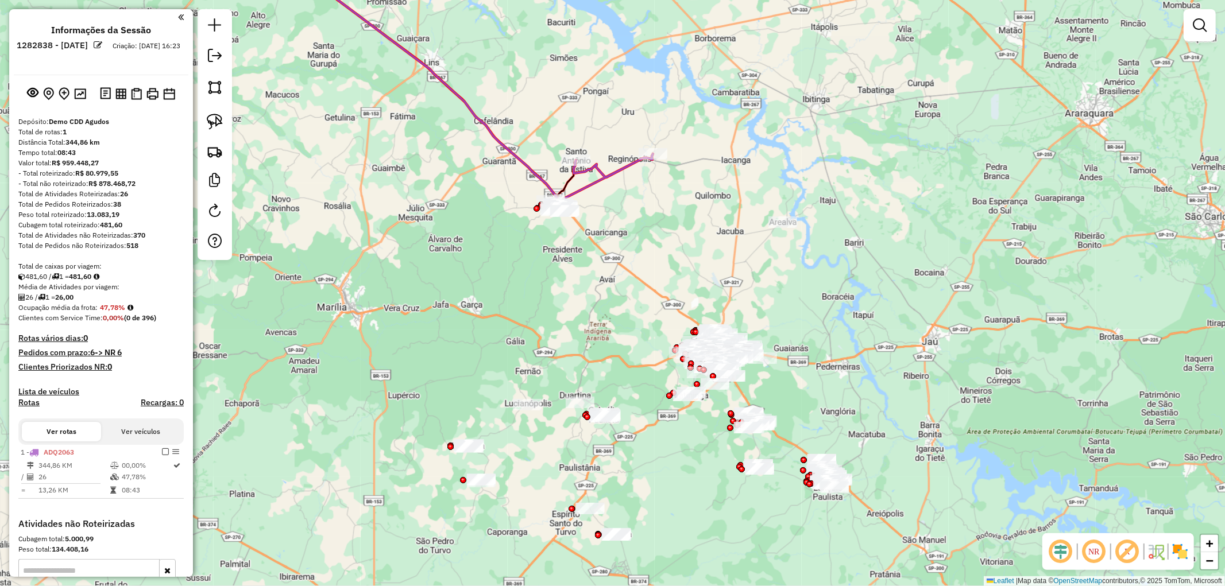
drag, startPoint x: 695, startPoint y: 389, endPoint x: 706, endPoint y: 284, distance: 105.1
click at [706, 284] on div "Janela de atendimento Grade de atendimento Capacidade Transportadoras Veículos …" at bounding box center [612, 293] width 1225 height 586
click at [212, 132] on link at bounding box center [214, 121] width 25 height 25
drag, startPoint x: 456, startPoint y: 422, endPoint x: 468, endPoint y: 524, distance: 102.9
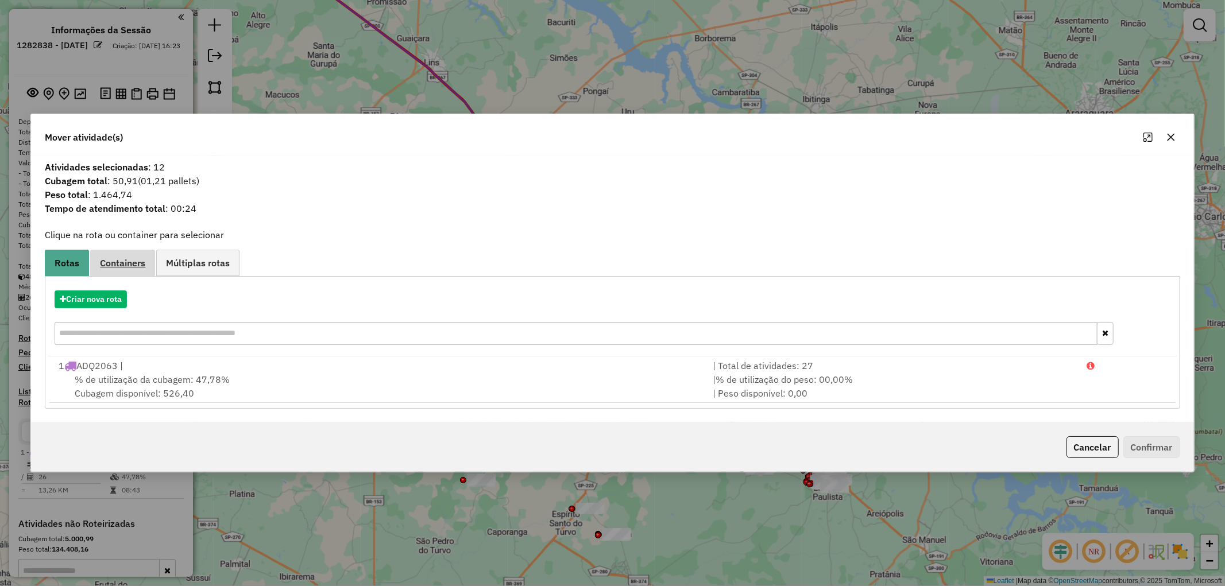
click at [127, 262] on span "Containers" at bounding box center [122, 262] width 45 height 9
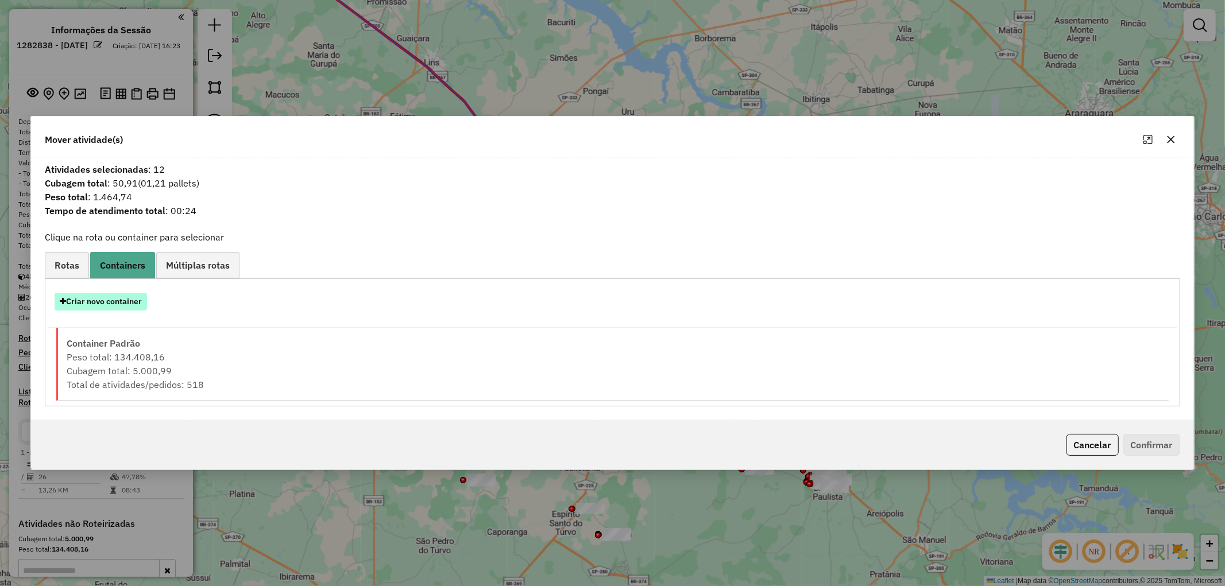
click at [131, 297] on button "Criar novo container" at bounding box center [101, 302] width 92 height 18
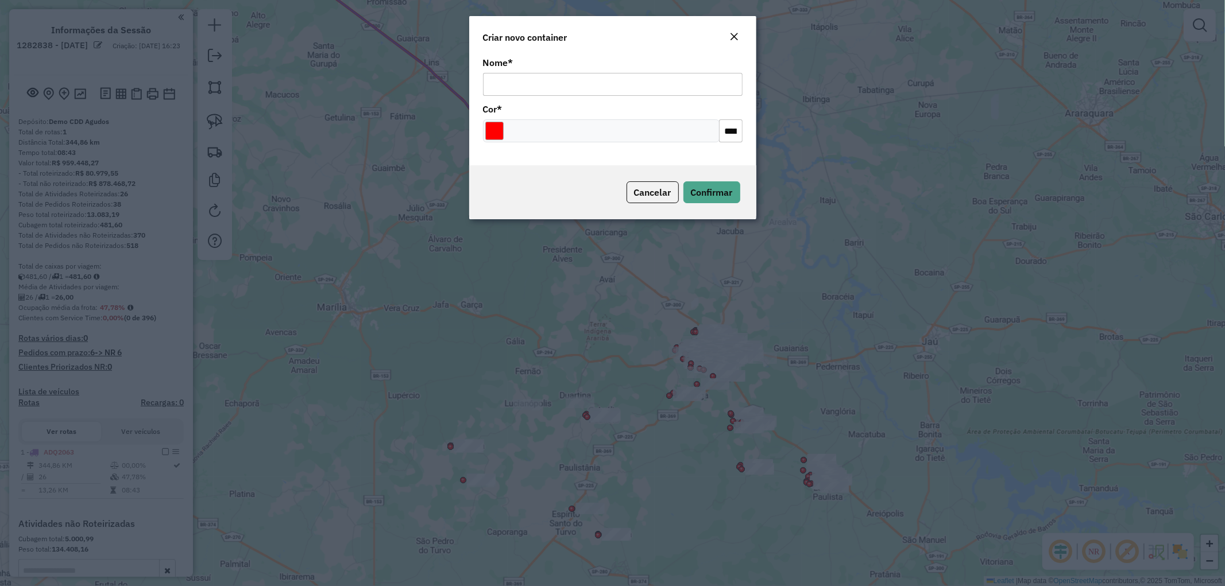
click at [513, 86] on input "Nome *" at bounding box center [613, 84] width 260 height 23
type input "**********"
click at [498, 124] on input "Select a color" at bounding box center [494, 131] width 18 height 18
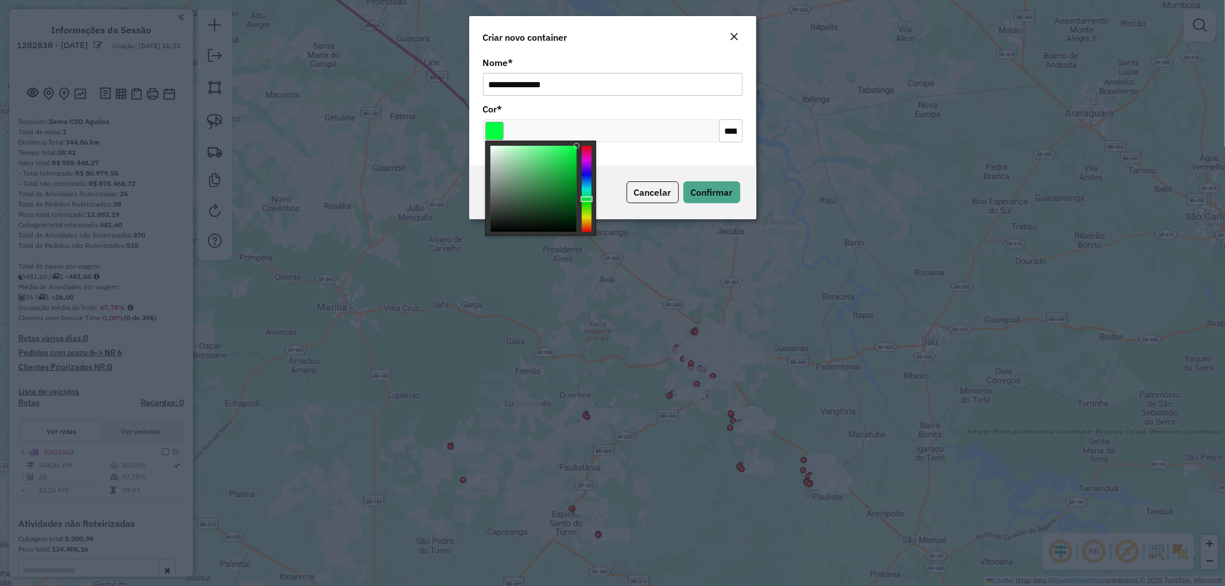
click at [587, 199] on div at bounding box center [587, 189] width 10 height 86
type input "*******"
click at [553, 196] on div at bounding box center [533, 189] width 86 height 86
click at [712, 188] on span "Confirmar" at bounding box center [712, 192] width 42 height 11
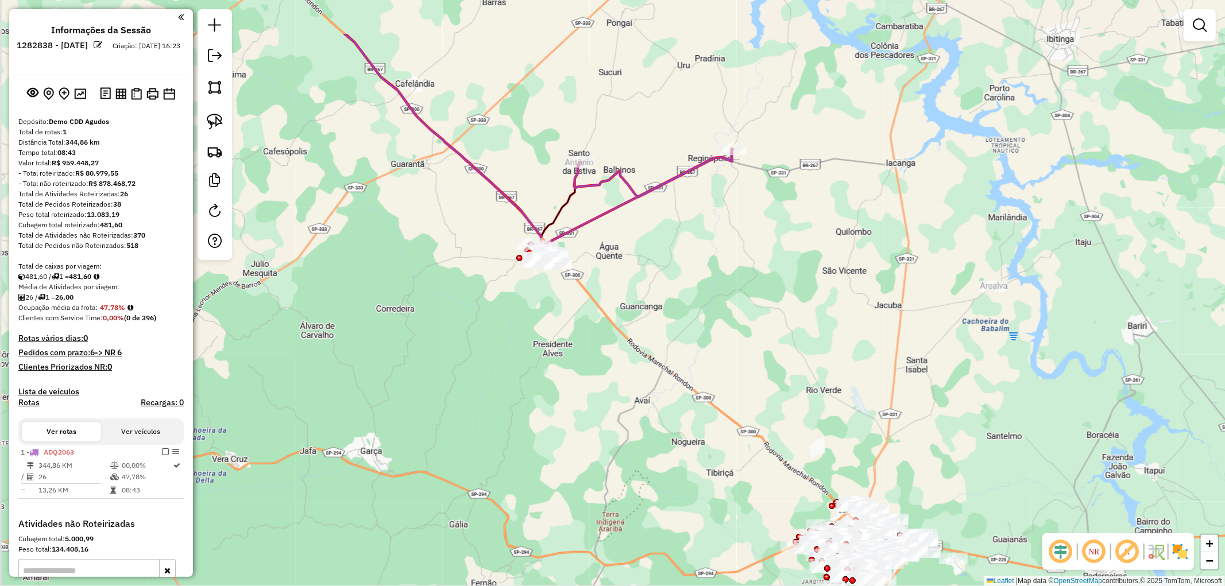
drag, startPoint x: 613, startPoint y: 173, endPoint x: 636, endPoint y: 266, distance: 95.1
click at [636, 266] on div "Janela de atendimento Grade de atendimento Capacidade Transportadoras Veículos …" at bounding box center [612, 293] width 1225 height 586
select select "**********"
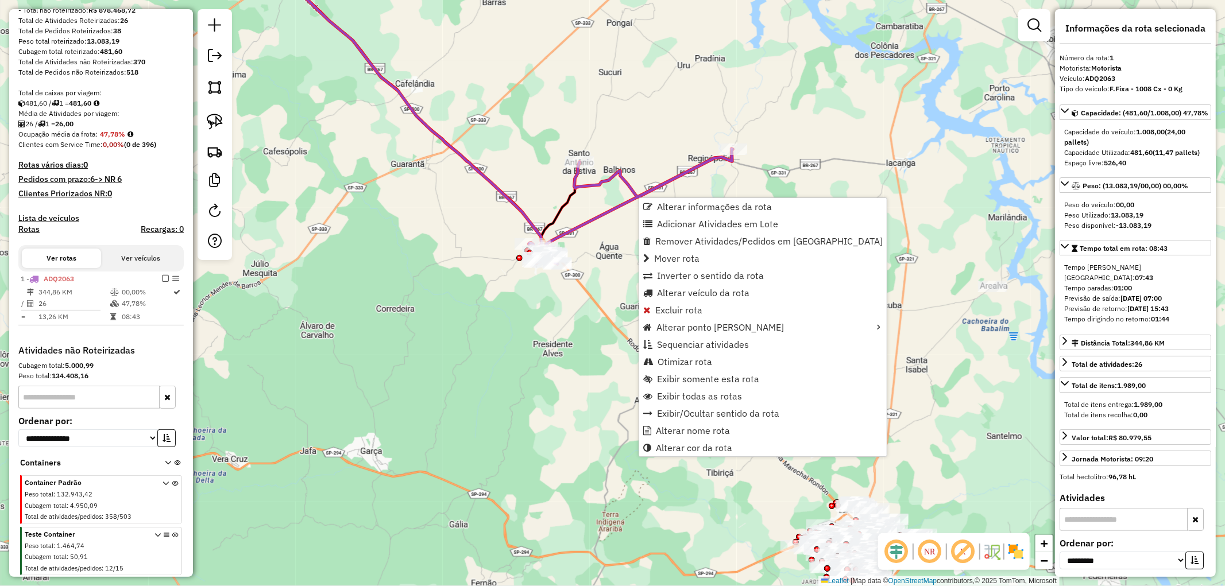
scroll to position [230, 0]
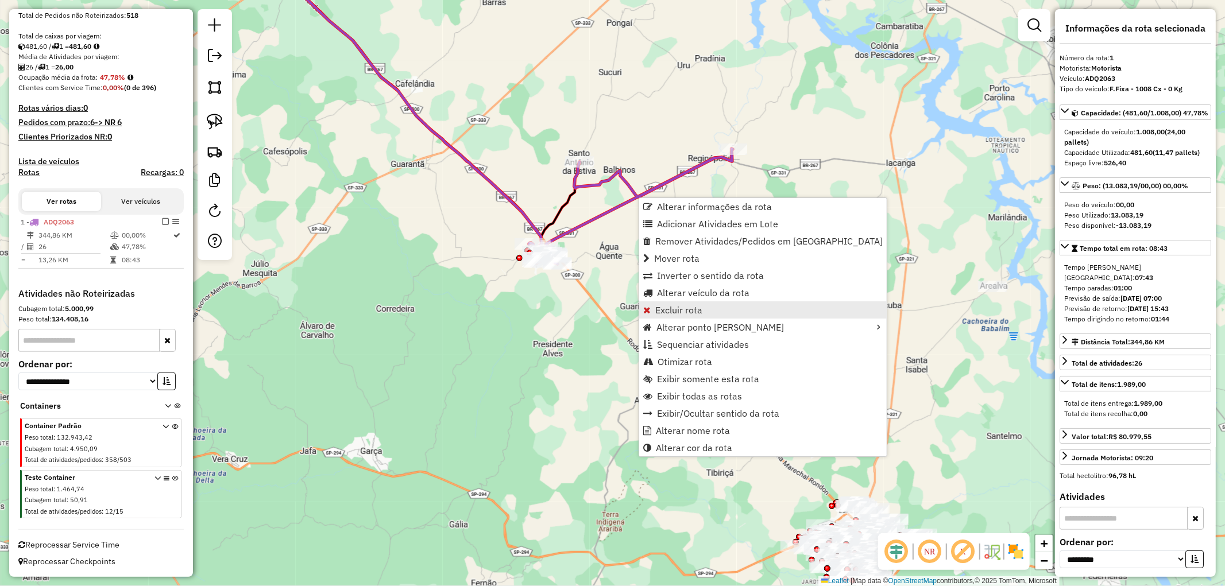
click at [692, 311] on span "Excluir rota" at bounding box center [678, 309] width 47 height 9
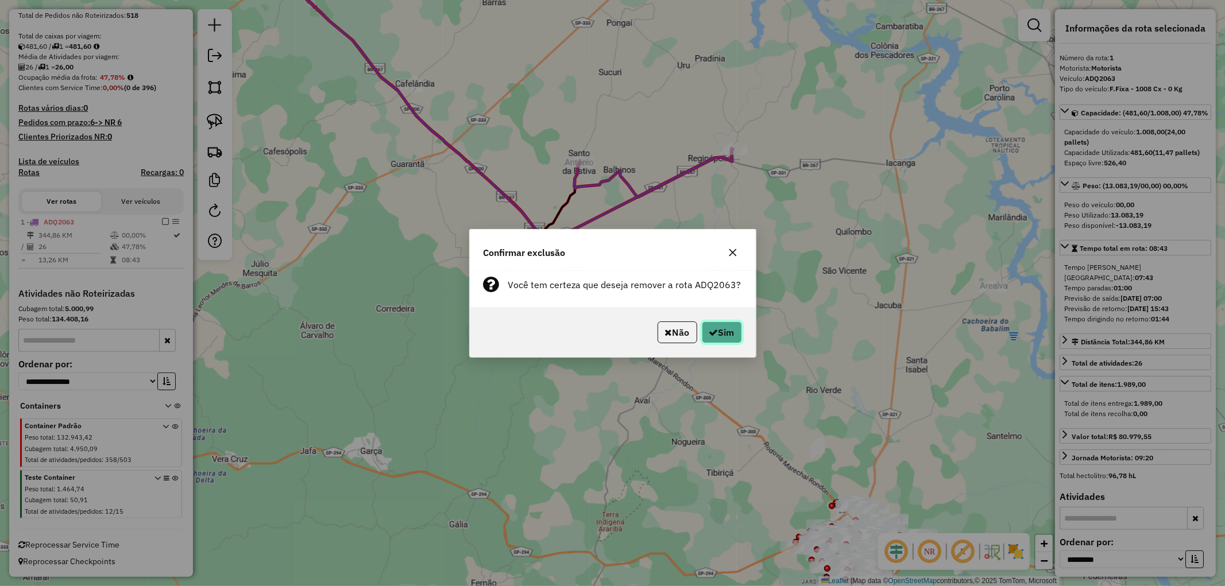
click at [718, 330] on button "Sim" at bounding box center [722, 333] width 40 height 22
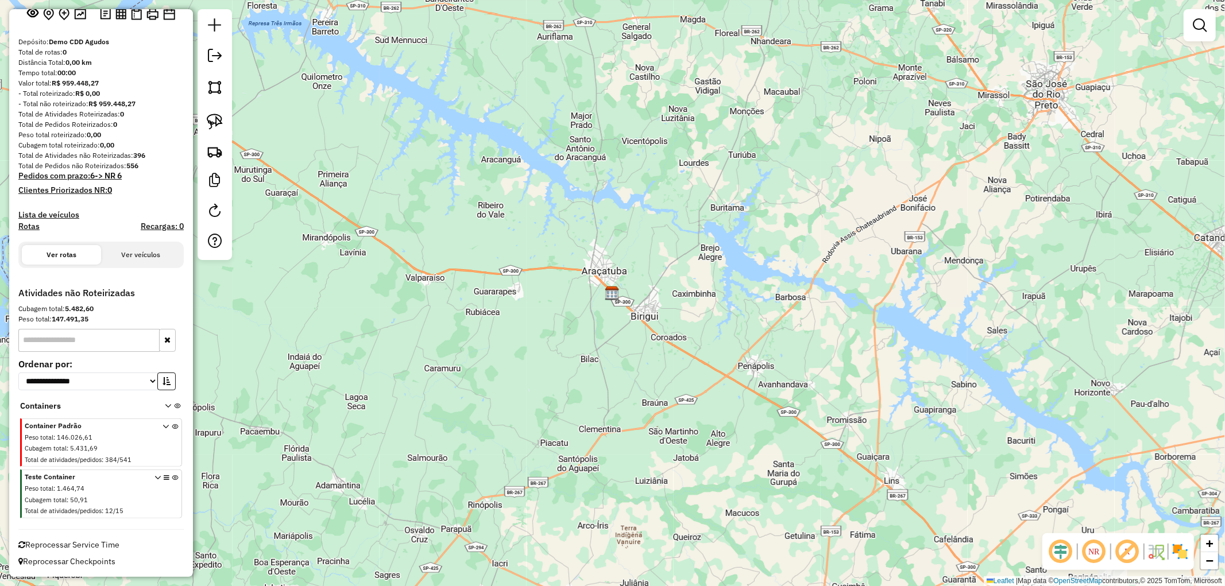
scroll to position [79, 0]
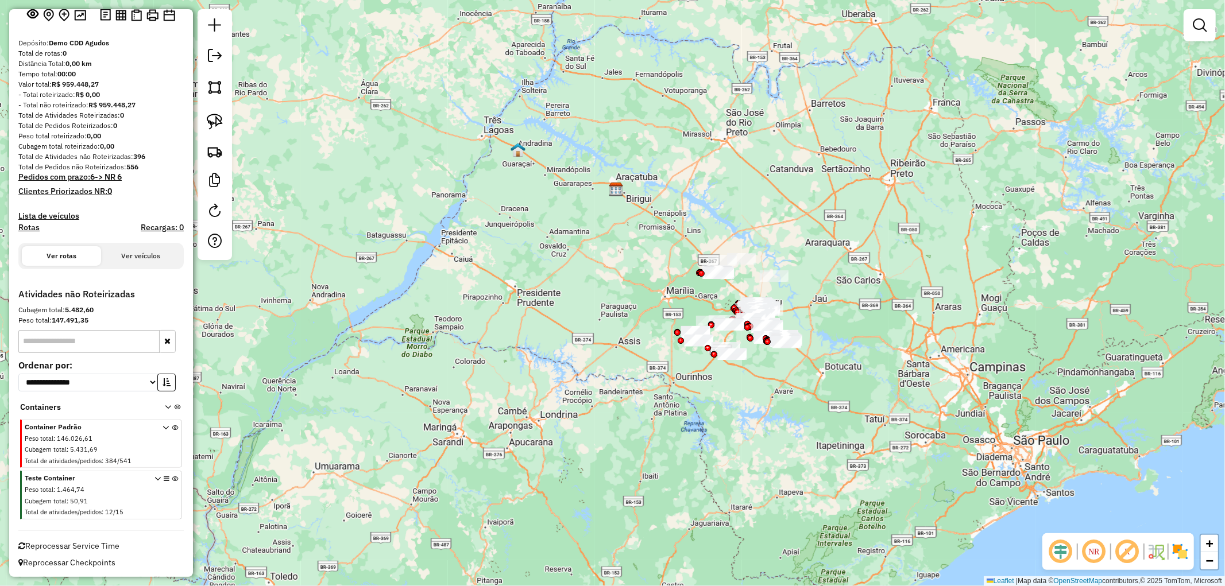
drag, startPoint x: 666, startPoint y: 348, endPoint x: 621, endPoint y: 277, distance: 83.9
click at [621, 277] on div "Janela de atendimento Grade de atendimento Capacidade Transportadoras Veículos …" at bounding box center [612, 293] width 1225 height 586
click at [224, 121] on link at bounding box center [214, 121] width 25 height 25
drag, startPoint x: 697, startPoint y: 237, endPoint x: 692, endPoint y: 294, distance: 57.1
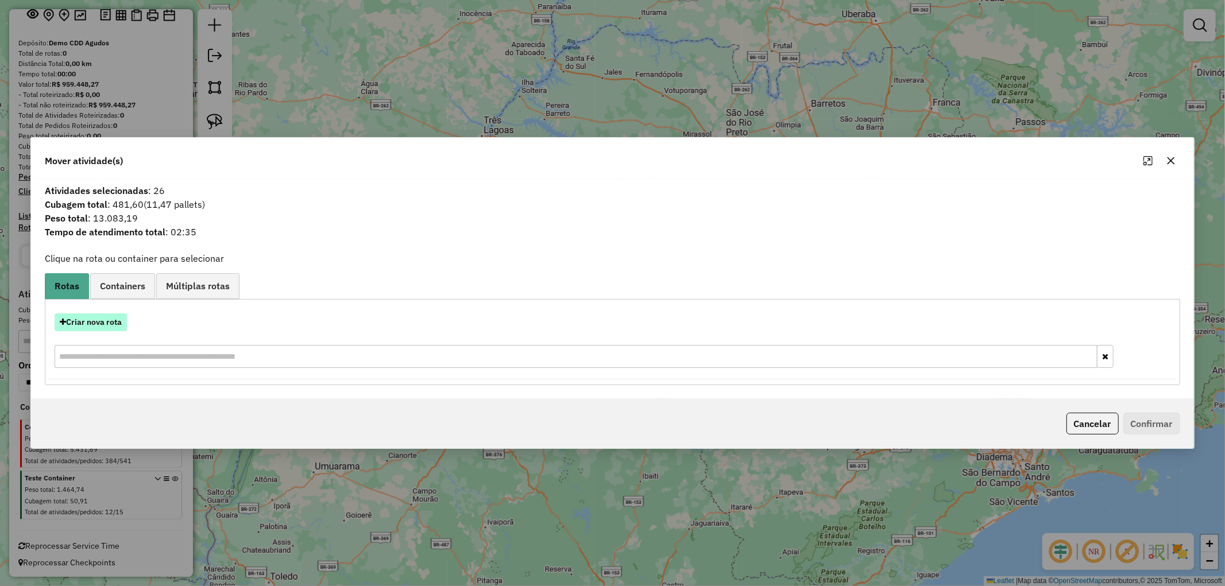
click at [87, 322] on button "Criar nova rota" at bounding box center [91, 322] width 72 height 18
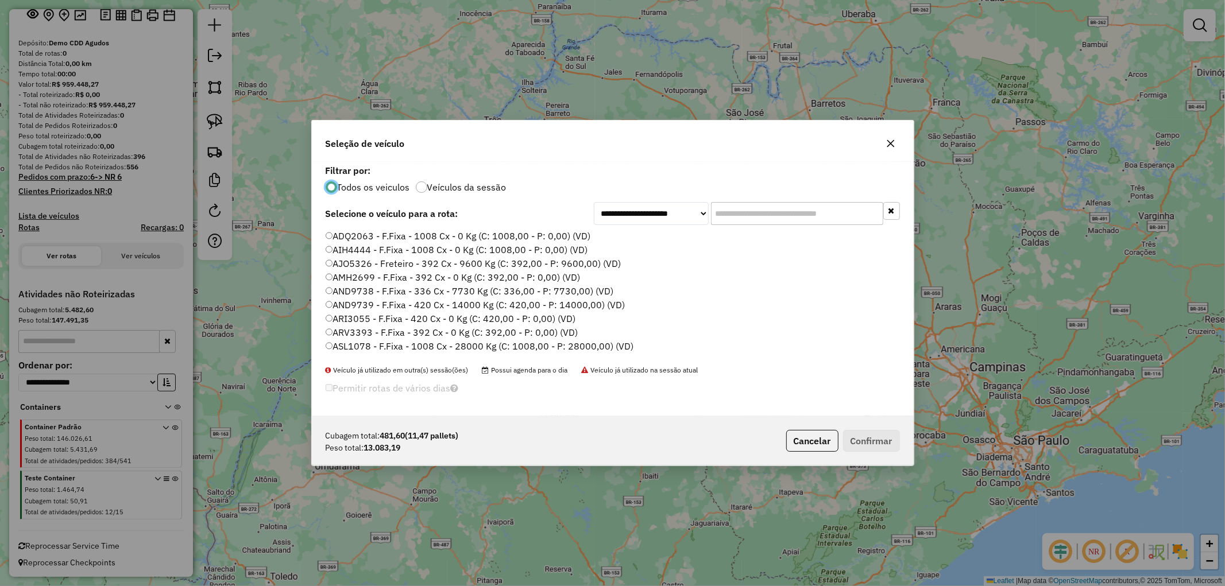
scroll to position [6, 3]
click at [374, 237] on label "ADQ2063 - F.Fixa - 1008 Cx - 0 Kg (C: 1008,00 - P: 0,00) (VD)" at bounding box center [458, 236] width 265 height 14
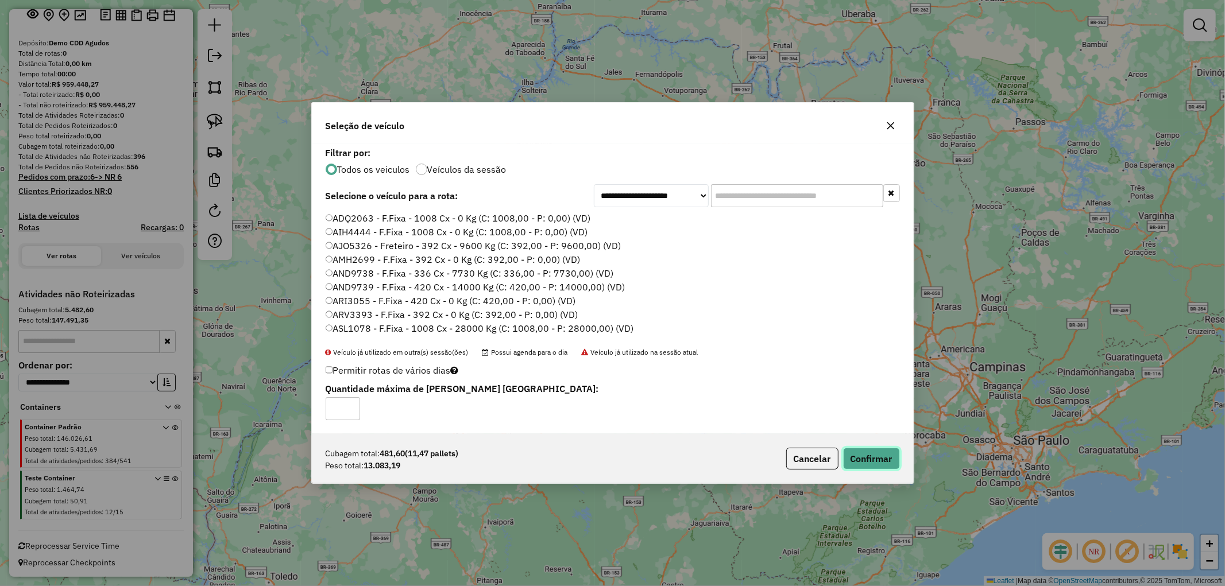
click at [869, 462] on button "Confirmar" at bounding box center [871, 459] width 57 height 22
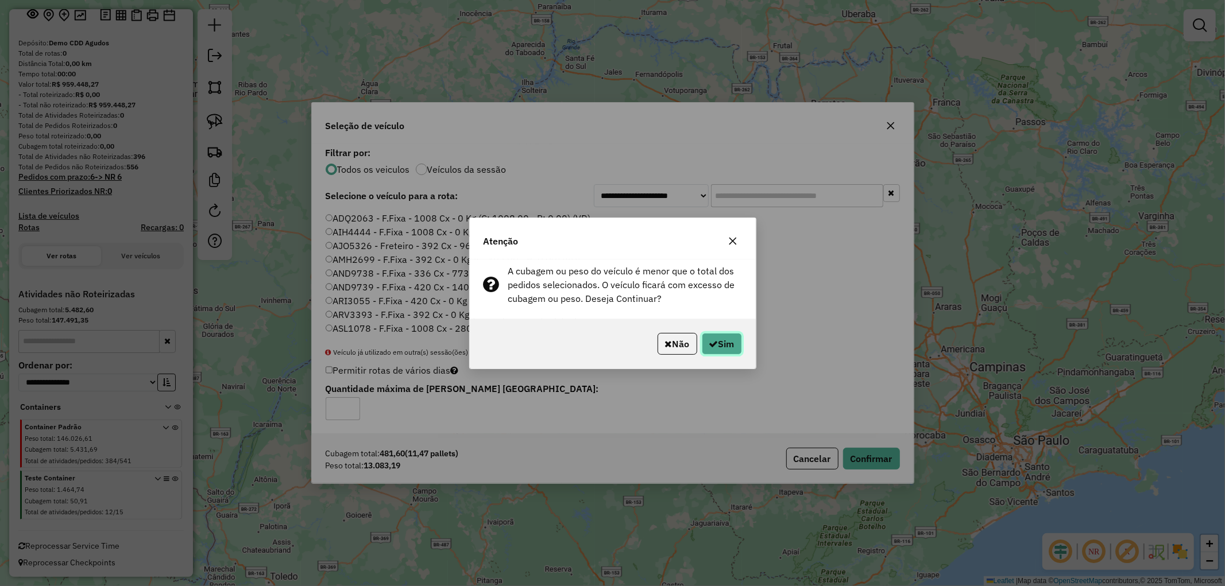
click at [726, 351] on button "Sim" at bounding box center [722, 344] width 40 height 22
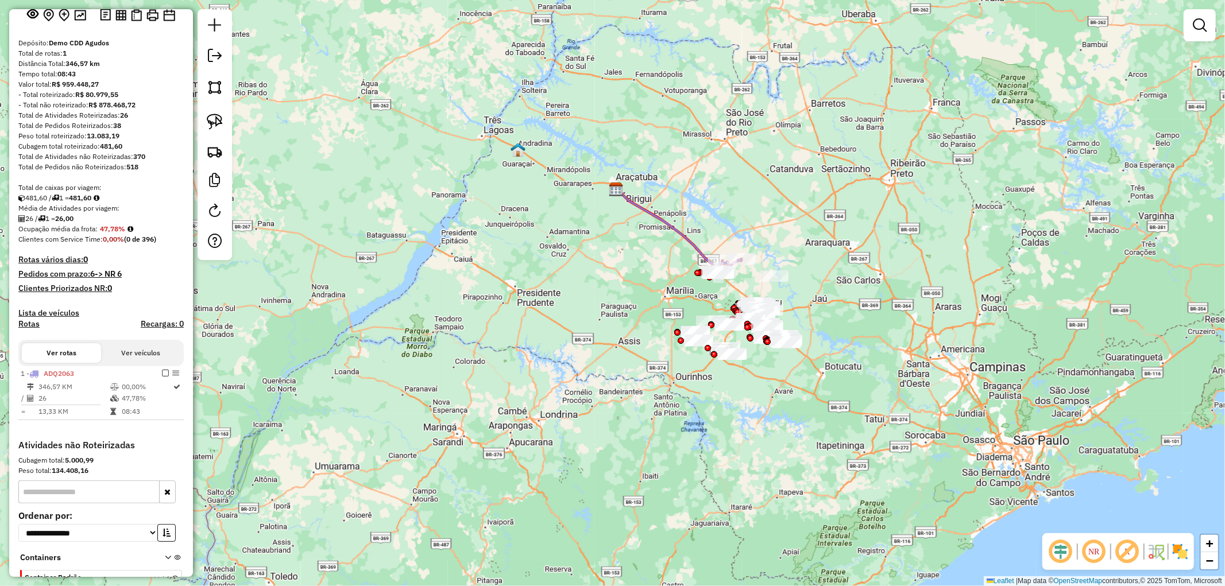
scroll to position [230, 0]
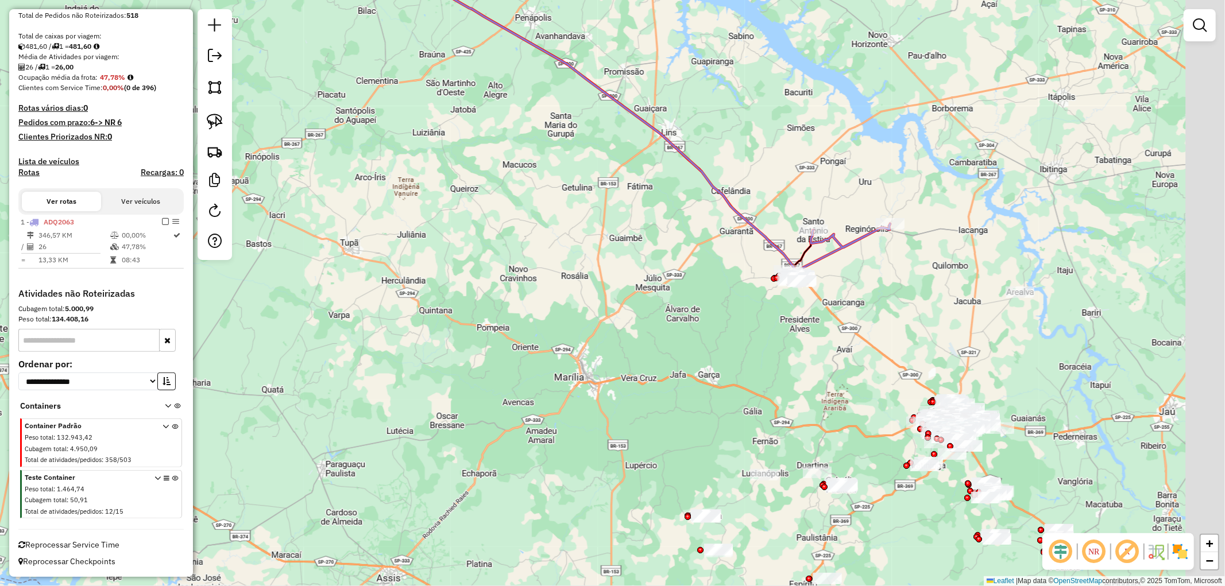
drag, startPoint x: 806, startPoint y: 219, endPoint x: 488, endPoint y: 254, distance: 319.4
click at [489, 254] on div "Janela de atendimento Grade de atendimento Capacidade Transportadoras Veículos …" at bounding box center [612, 293] width 1225 height 586
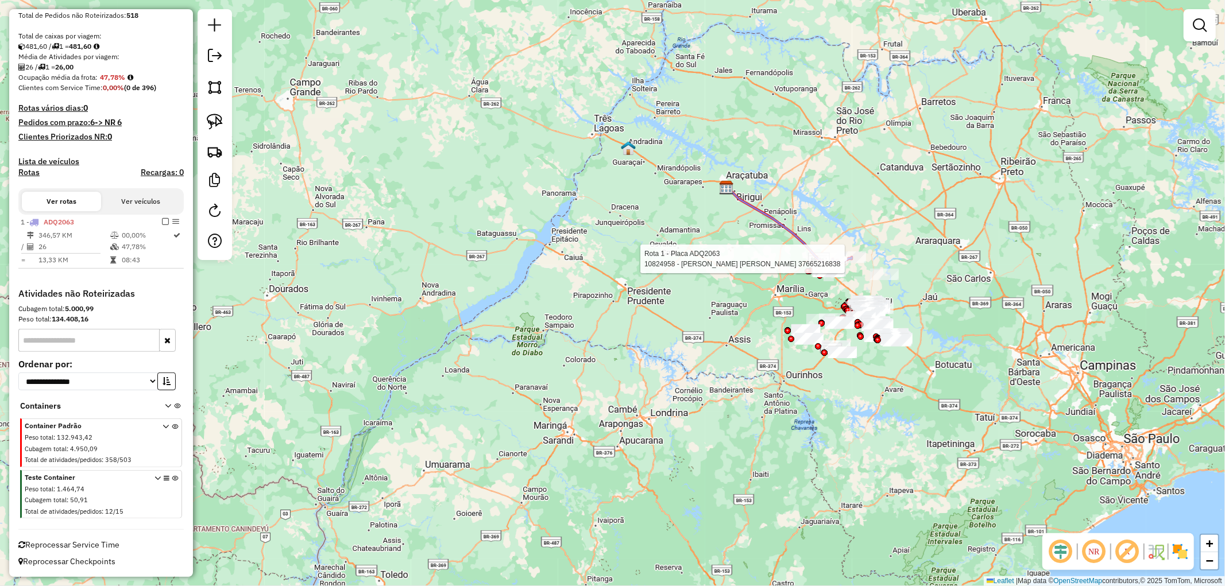
select select "**********"
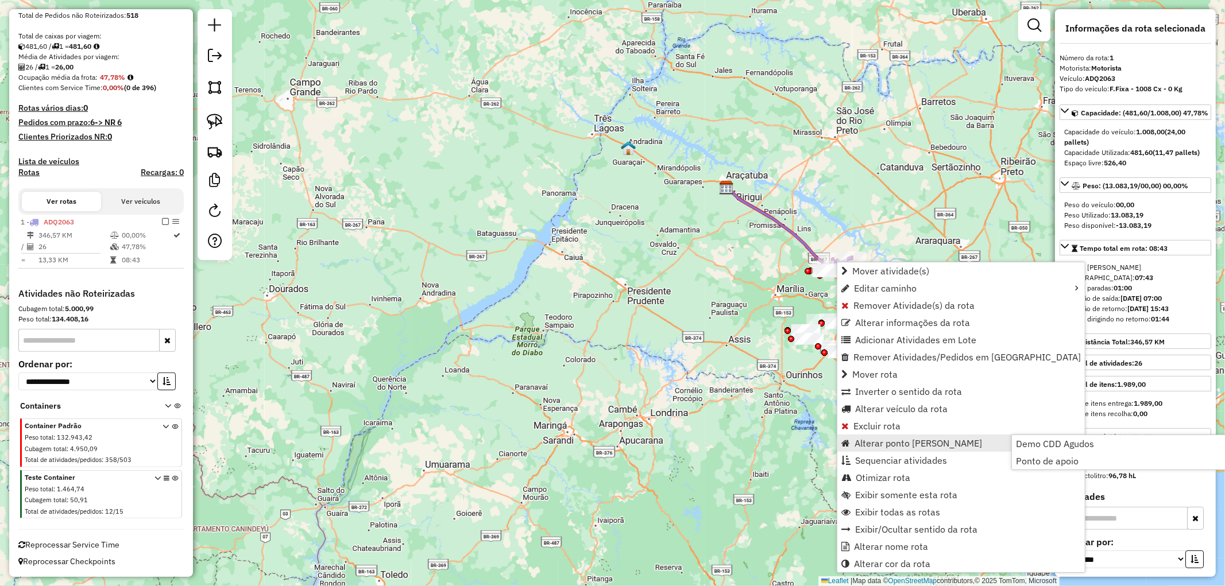
click at [586, 355] on div "Janela de atendimento Grade de atendimento Capacidade Transportadoras Veículos …" at bounding box center [612, 293] width 1225 height 586
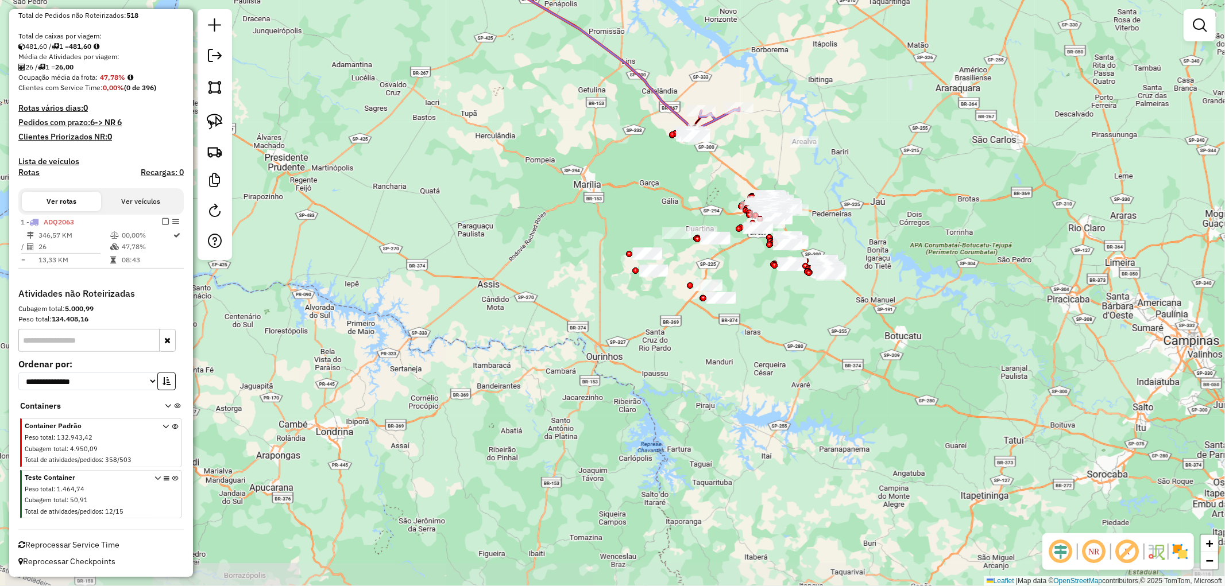
drag, startPoint x: 851, startPoint y: 360, endPoint x: 629, endPoint y: 332, distance: 224.5
click at [629, 332] on div "Janela de atendimento Grade de atendimento Capacidade Transportadoras Veículos …" at bounding box center [612, 293] width 1225 height 586
click at [217, 124] on img at bounding box center [215, 122] width 16 height 16
drag, startPoint x: 702, startPoint y: 265, endPoint x: 697, endPoint y: 327, distance: 62.8
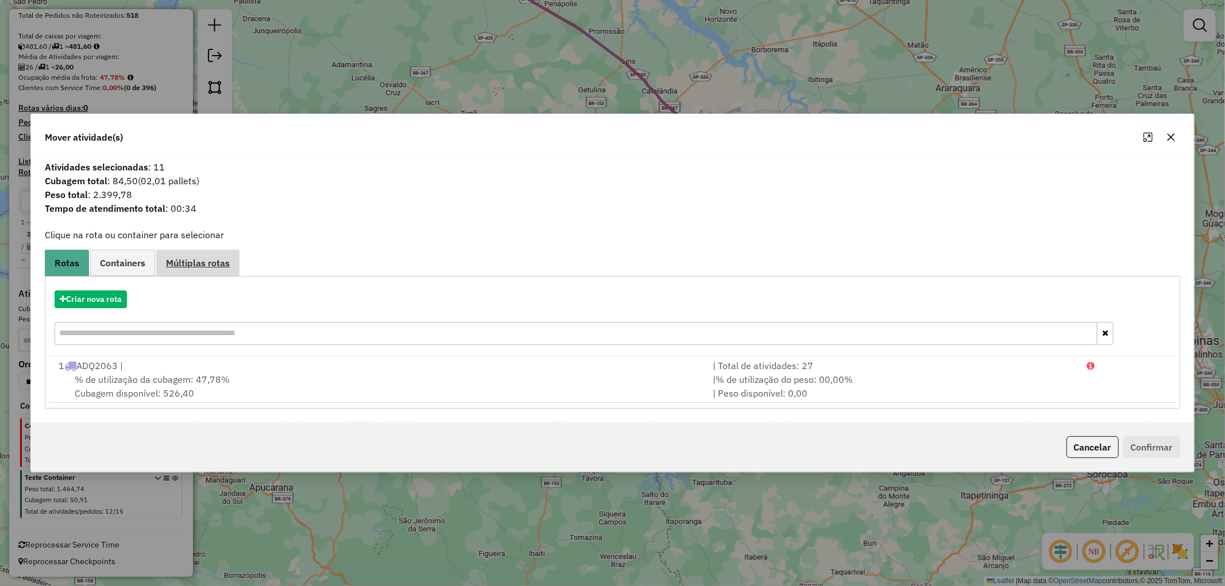
click at [210, 266] on span "Múltiplas rotas" at bounding box center [198, 262] width 64 height 9
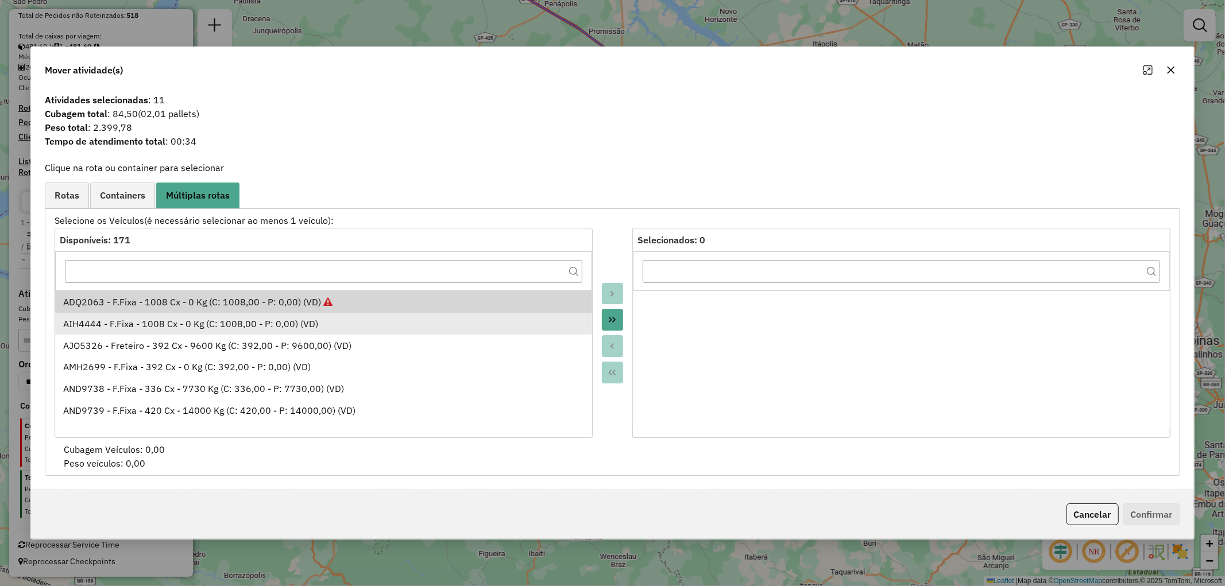
click at [215, 326] on div "AIH4444 - F.Fixa - 1008 Cx - 0 Kg (C: 1008,00 - P: 0,00) (VD)" at bounding box center [323, 324] width 521 height 14
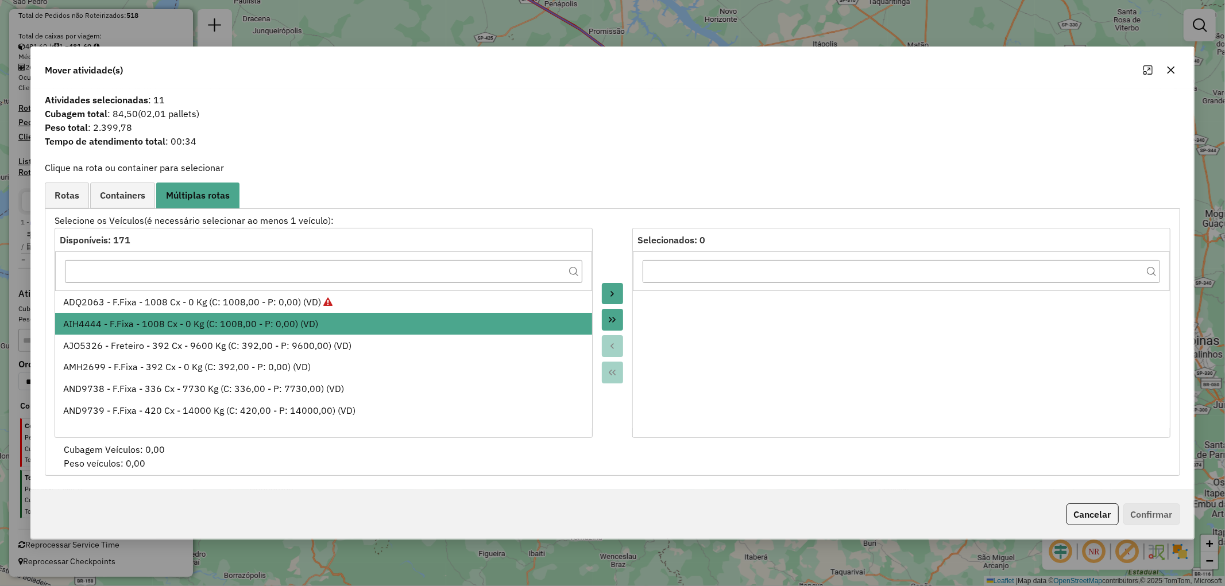
click at [615, 291] on icon "Move to Target" at bounding box center [611, 293] width 9 height 9
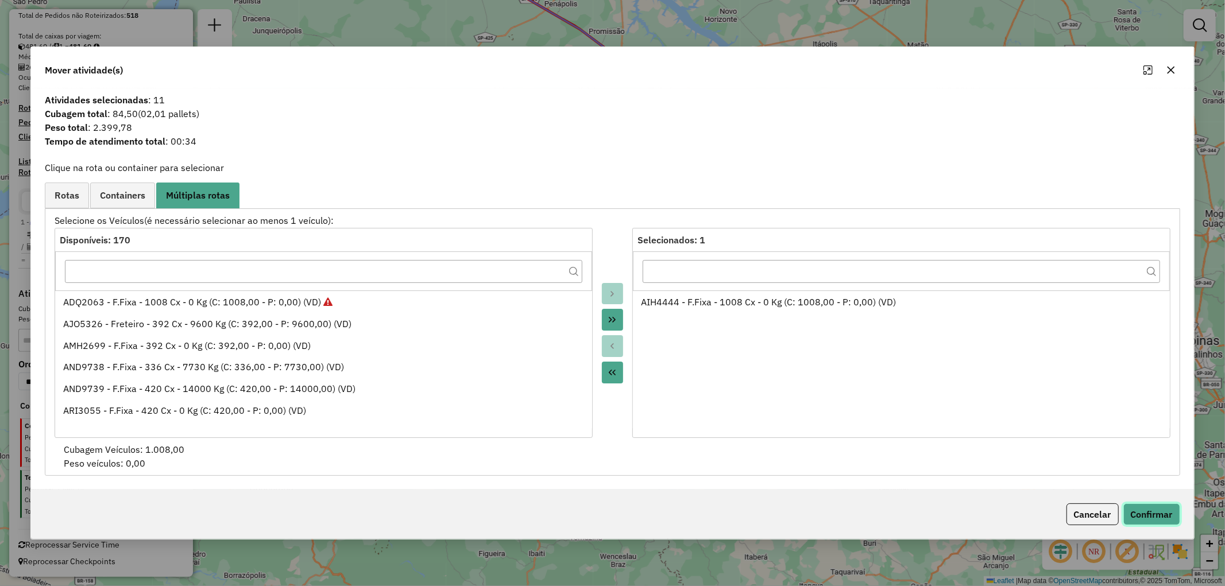
click at [1162, 510] on button "Confirmar" at bounding box center [1151, 515] width 57 height 22
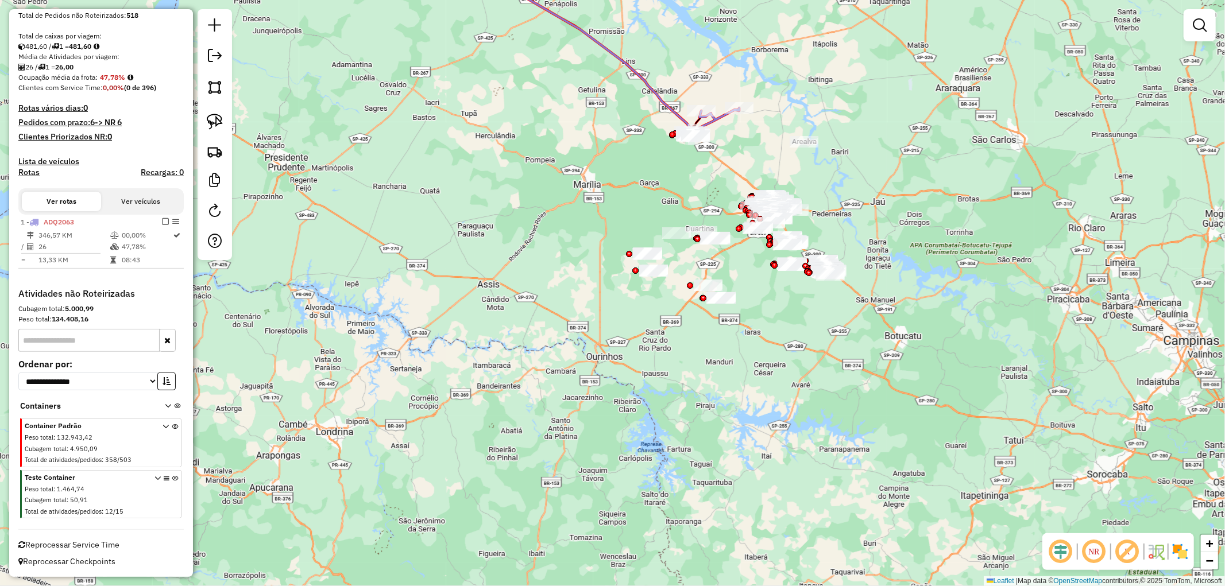
click at [676, 107] on icon at bounding box center [591, 51] width 205 height 166
select select "**********"
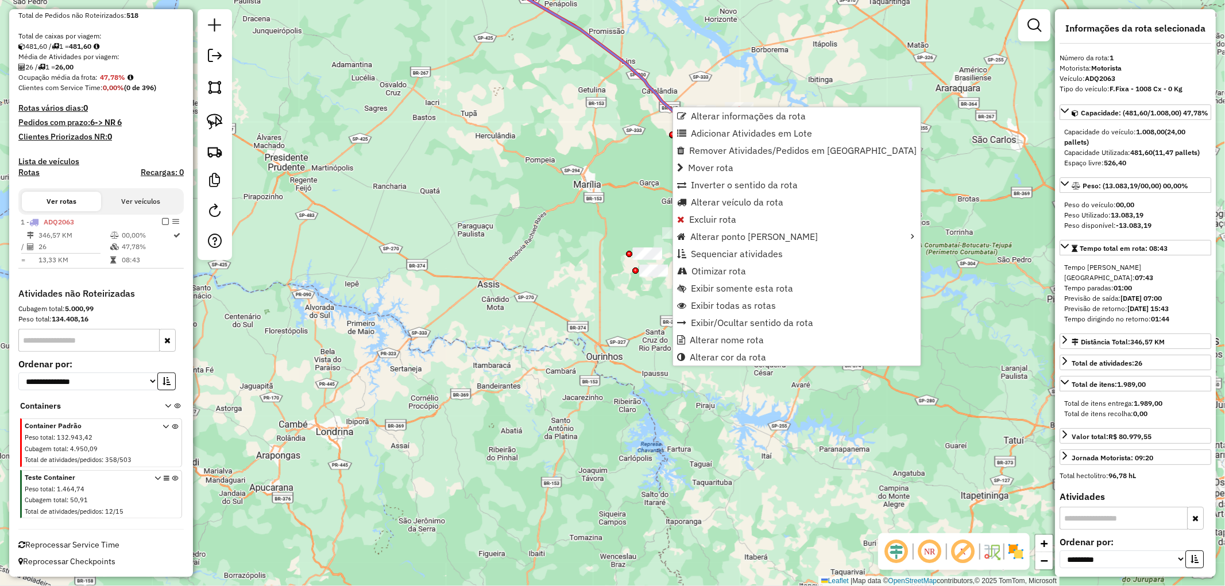
click at [546, 270] on div "Janela de atendimento Grade de atendimento Capacidade Transportadoras Veículos …" at bounding box center [612, 293] width 1225 height 586
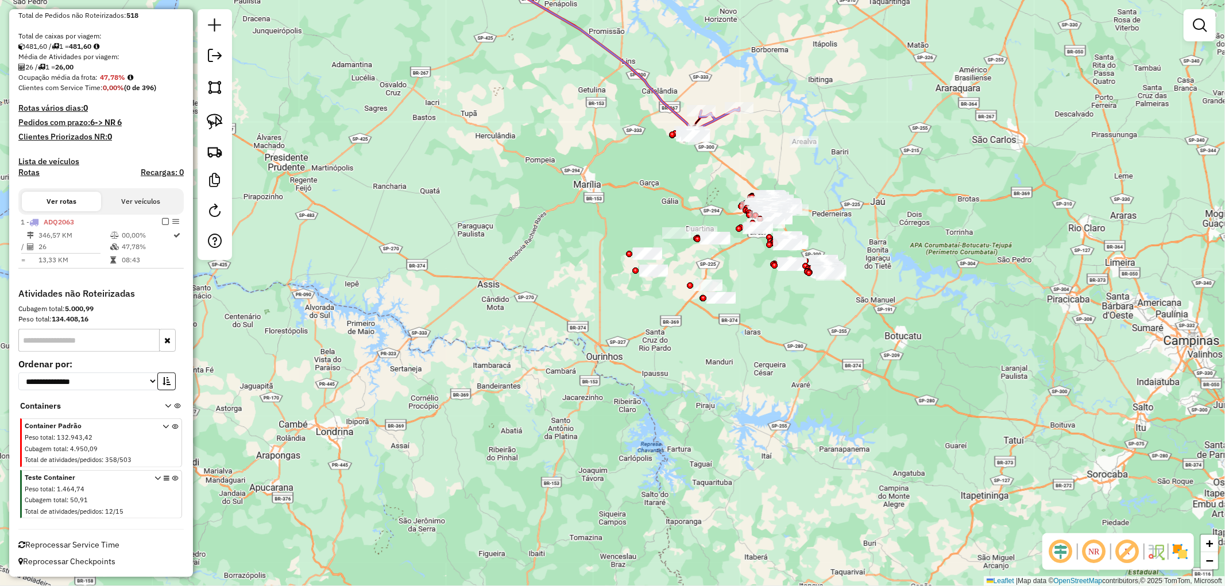
click at [673, 110] on icon at bounding box center [591, 51] width 205 height 166
select select "**********"
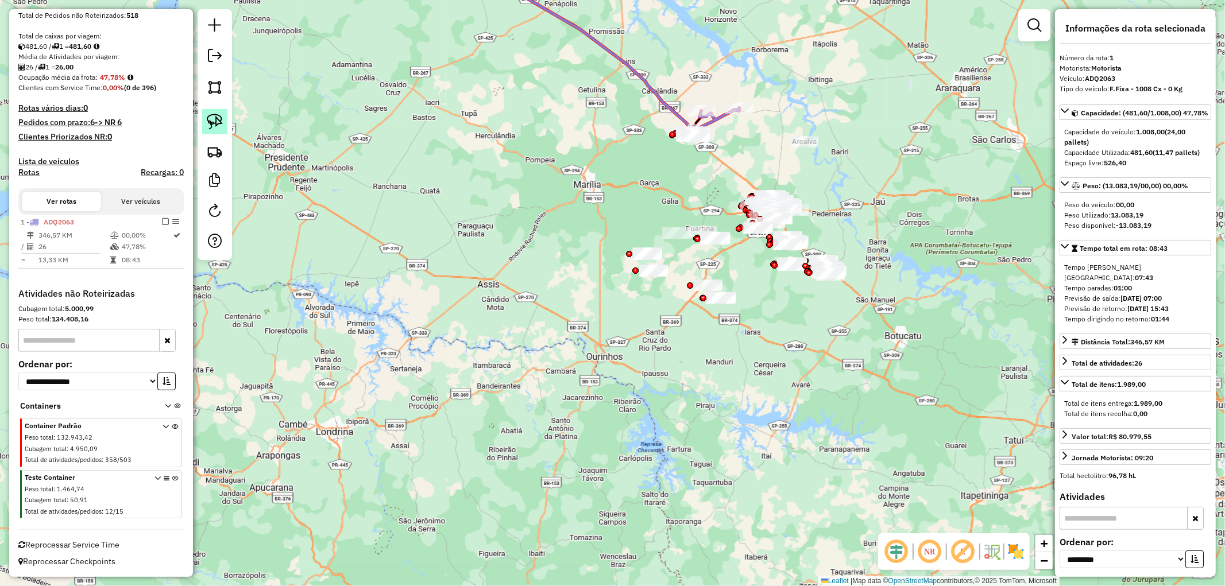
click at [212, 125] on img at bounding box center [215, 122] width 16 height 16
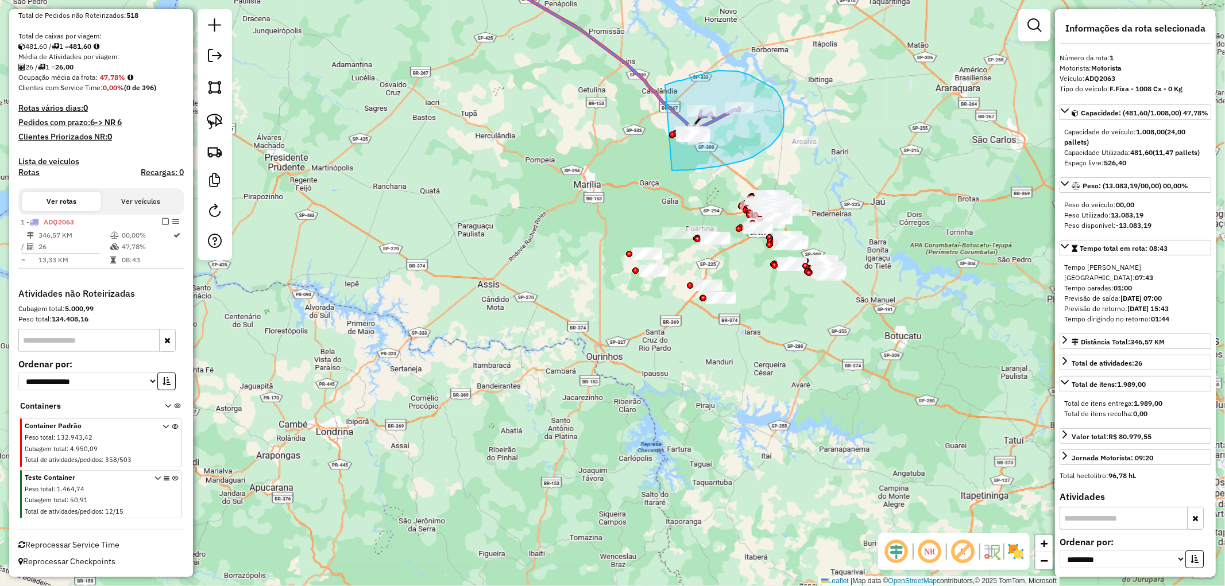
drag, startPoint x: 665, startPoint y: 85, endPoint x: 672, endPoint y: 171, distance: 85.8
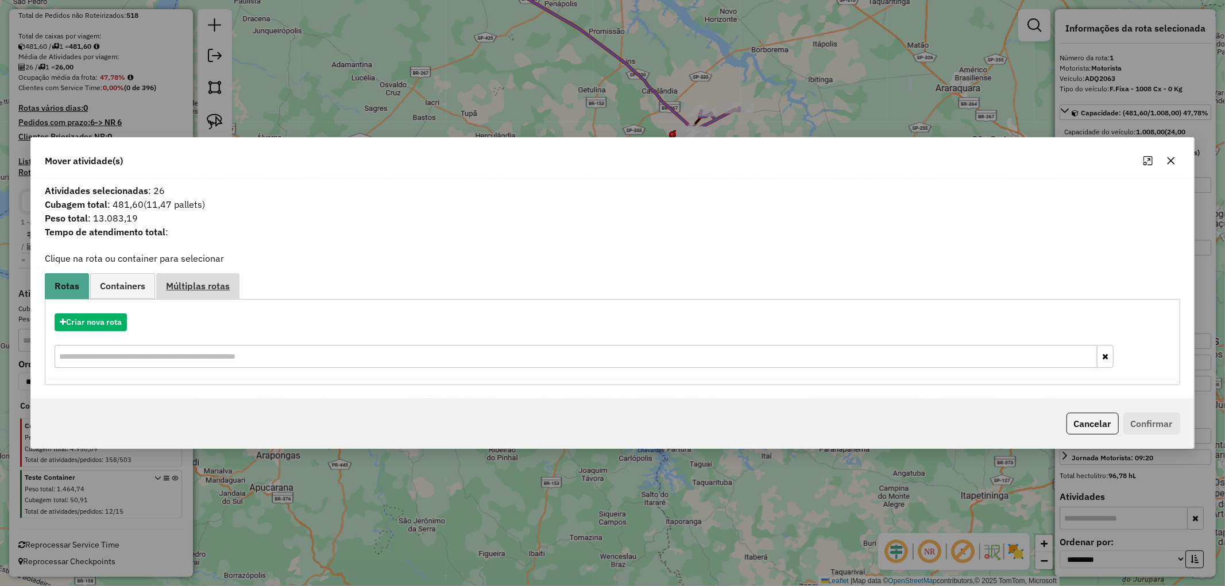
click at [208, 292] on link "Múltiplas rotas" at bounding box center [197, 286] width 83 height 26
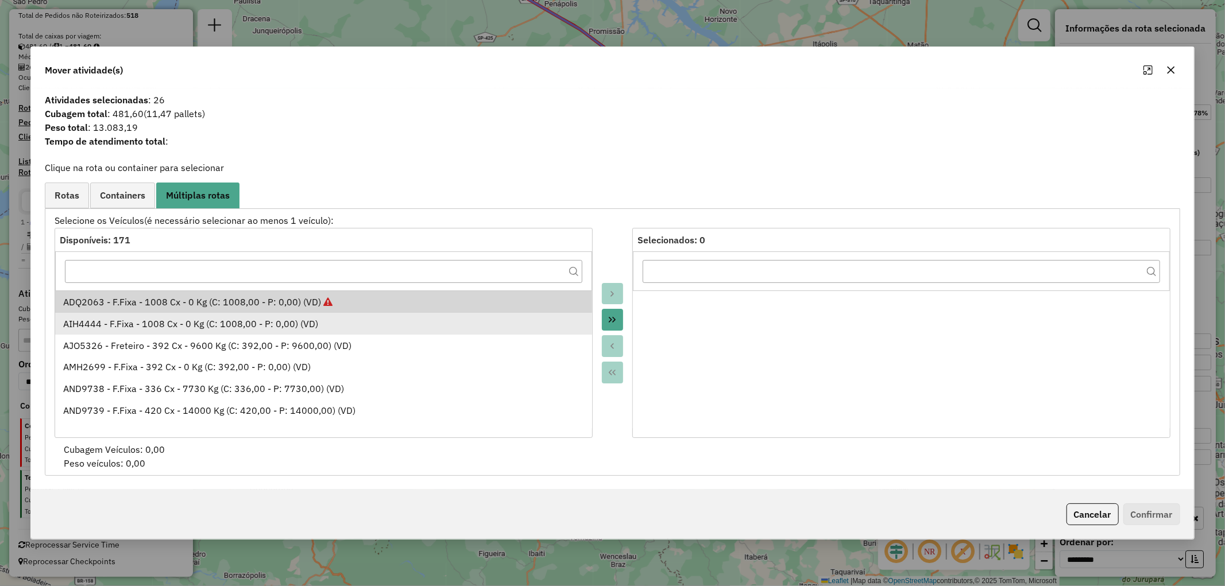
click at [240, 319] on div "AIH4444 - F.Fixa - 1008 Cx - 0 Kg (C: 1008,00 - P: 0,00) (VD)" at bounding box center [323, 324] width 521 height 14
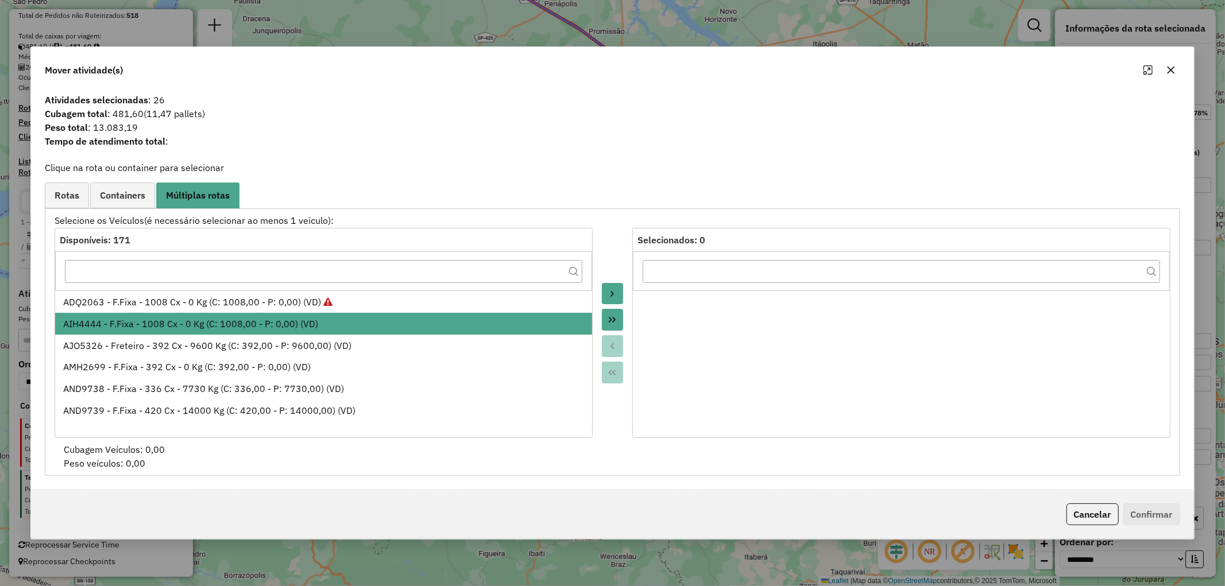
click at [612, 295] on icon "Move to Target" at bounding box center [611, 293] width 9 height 9
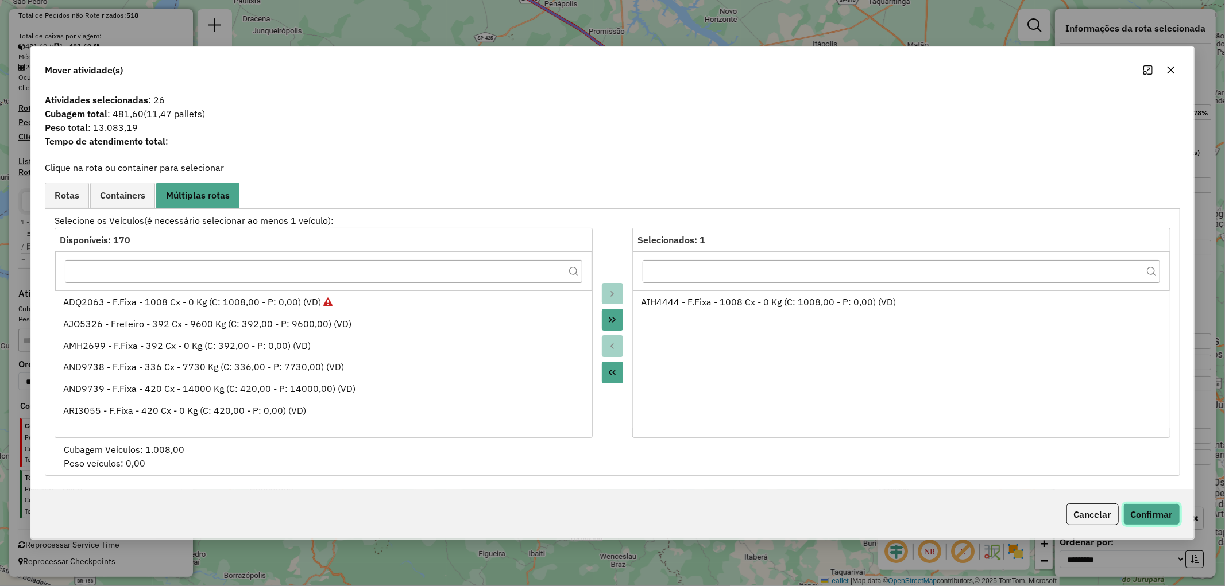
click at [1170, 508] on button "Confirmar" at bounding box center [1151, 515] width 57 height 22
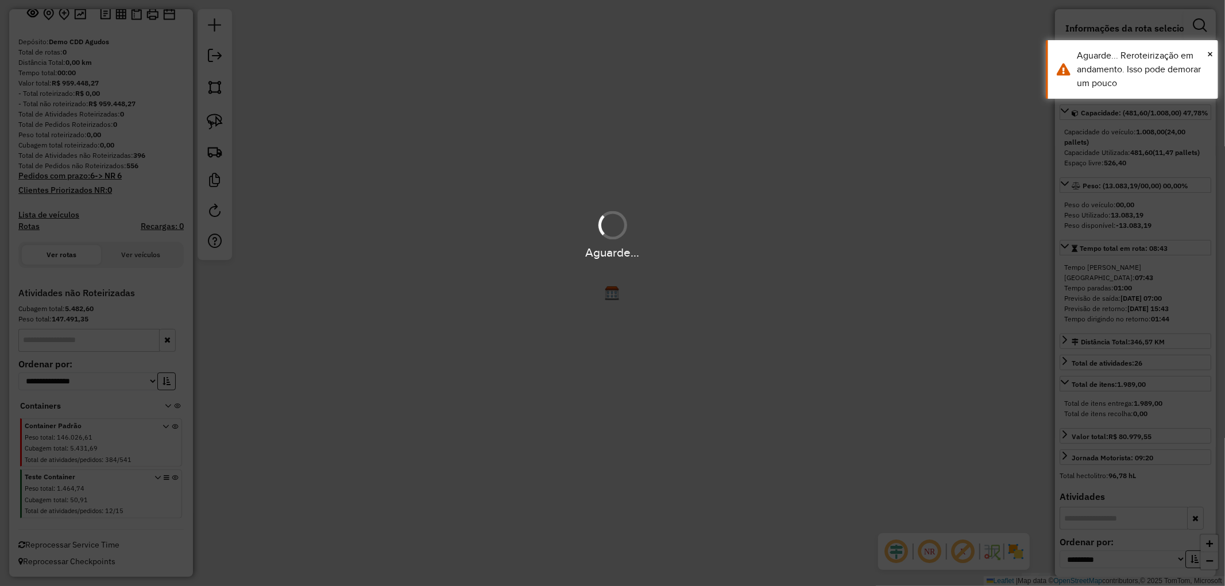
scroll to position [79, 0]
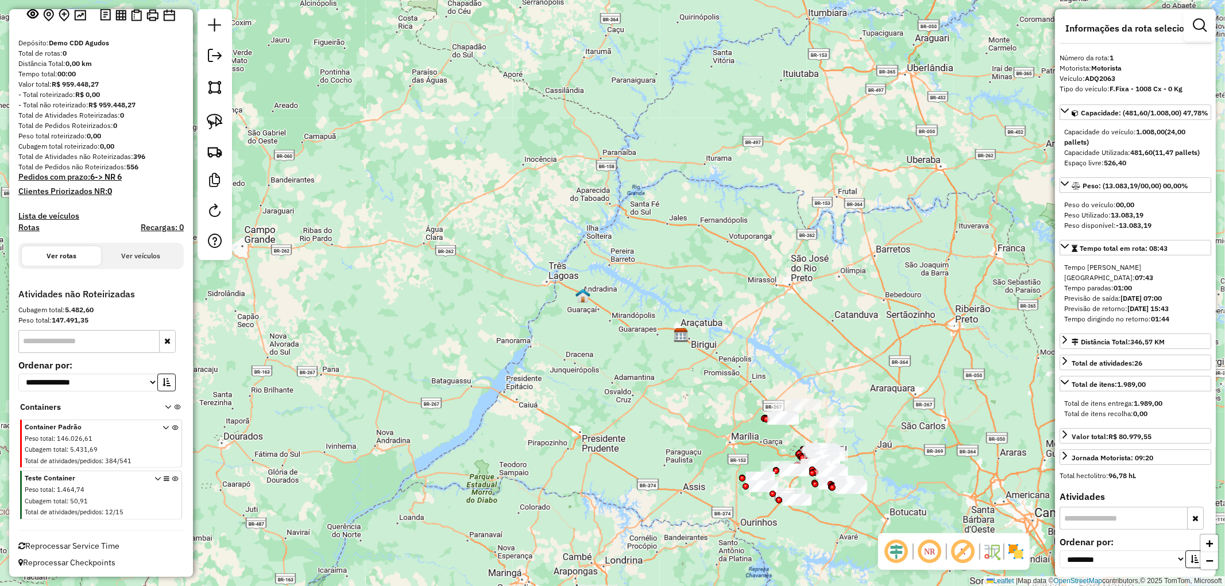
drag, startPoint x: 672, startPoint y: 417, endPoint x: 621, endPoint y: 337, distance: 95.6
click at [621, 337] on div "Janela de atendimento Grade de atendimento Capacidade Transportadoras Veículos …" at bounding box center [612, 293] width 1225 height 586
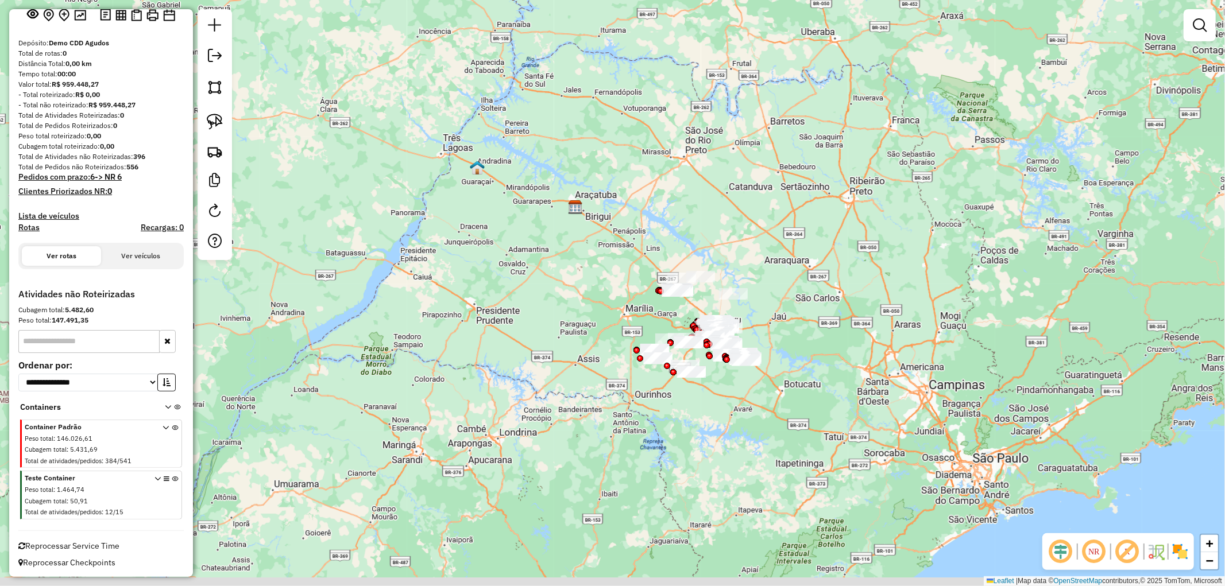
drag, startPoint x: 634, startPoint y: 383, endPoint x: 528, endPoint y: 255, distance: 166.0
click at [528, 255] on div "Janela de atendimento Grade de atendimento Capacidade Transportadoras Veículos …" at bounding box center [612, 293] width 1225 height 586
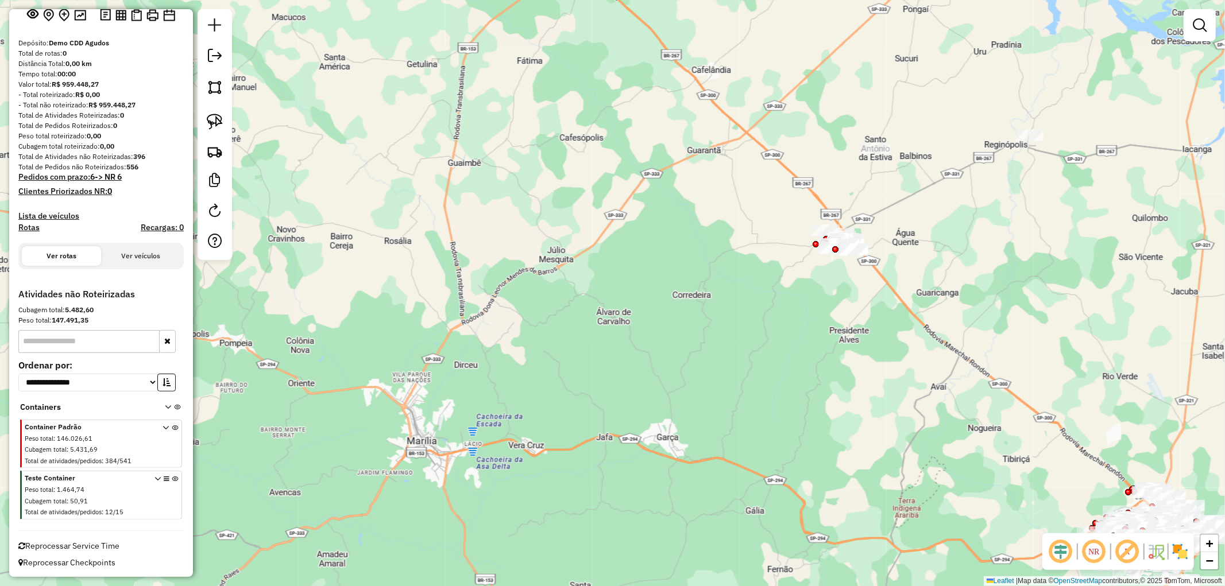
drag, startPoint x: 834, startPoint y: 157, endPoint x: 607, endPoint y: 288, distance: 261.4
click at [607, 288] on div "Janela de atendimento Grade de atendimento Capacidade Transportadoras Veículos …" at bounding box center [612, 293] width 1225 height 586
click at [214, 123] on img at bounding box center [215, 122] width 16 height 16
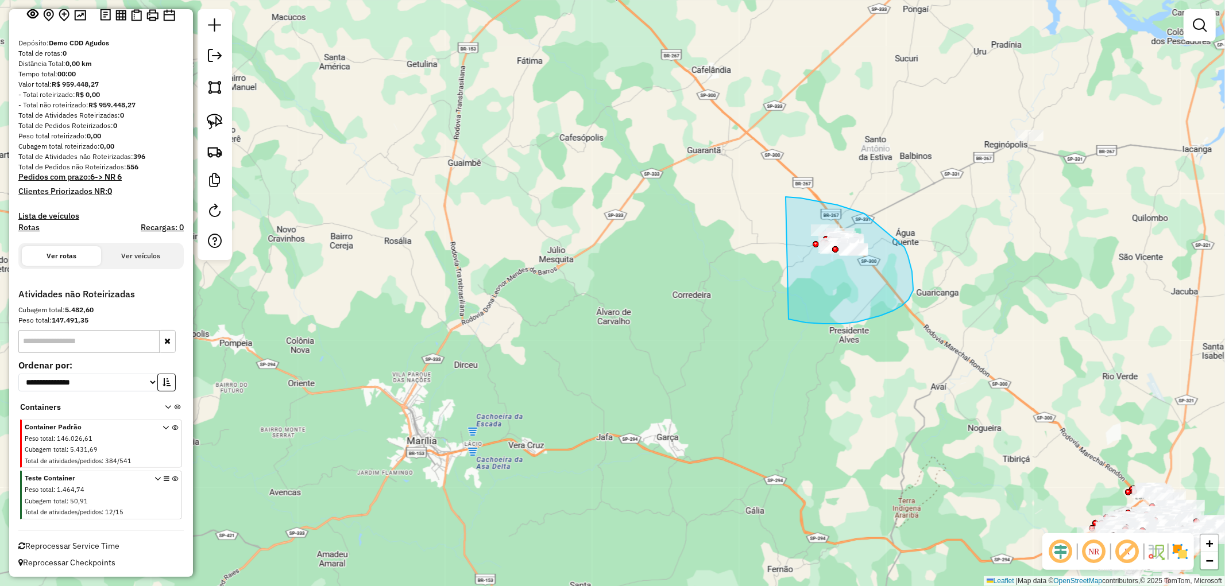
drag, startPoint x: 785, startPoint y: 197, endPoint x: 788, endPoint y: 319, distance: 122.3
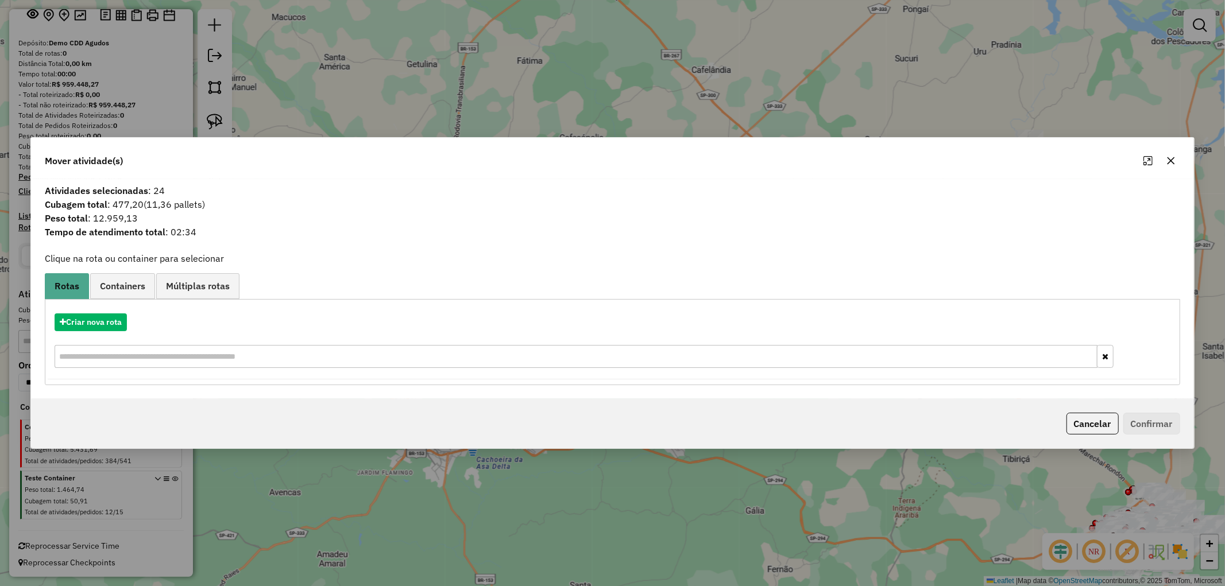
click at [1174, 160] on icon "button" at bounding box center [1170, 160] width 9 height 9
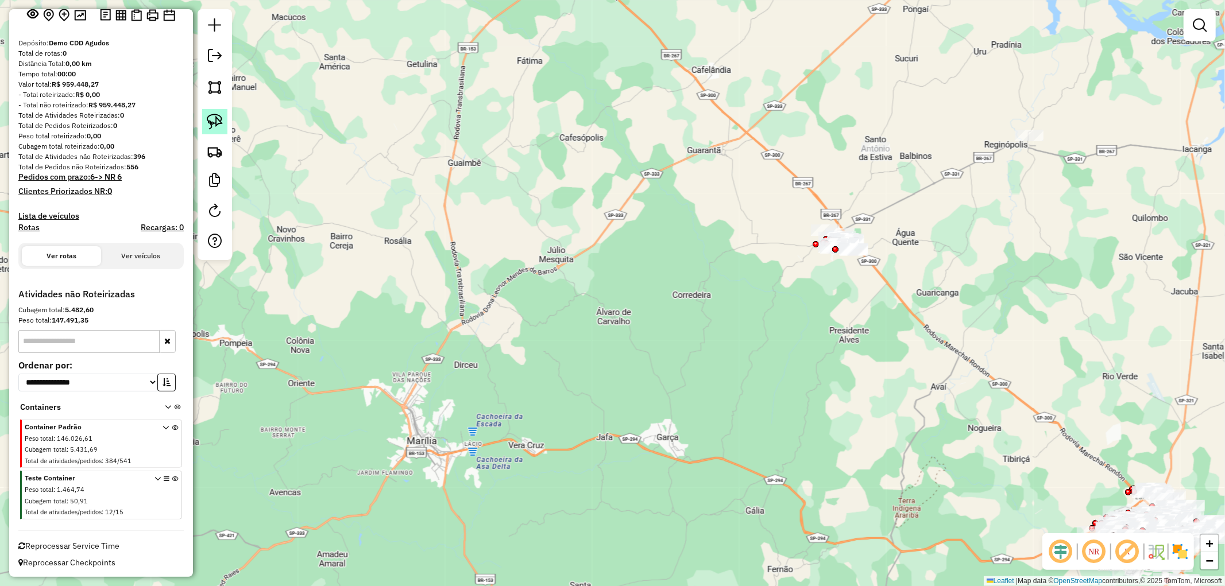
click at [214, 118] on img at bounding box center [215, 122] width 16 height 16
drag, startPoint x: 797, startPoint y: 205, endPoint x: 801, endPoint y: 291, distance: 86.2
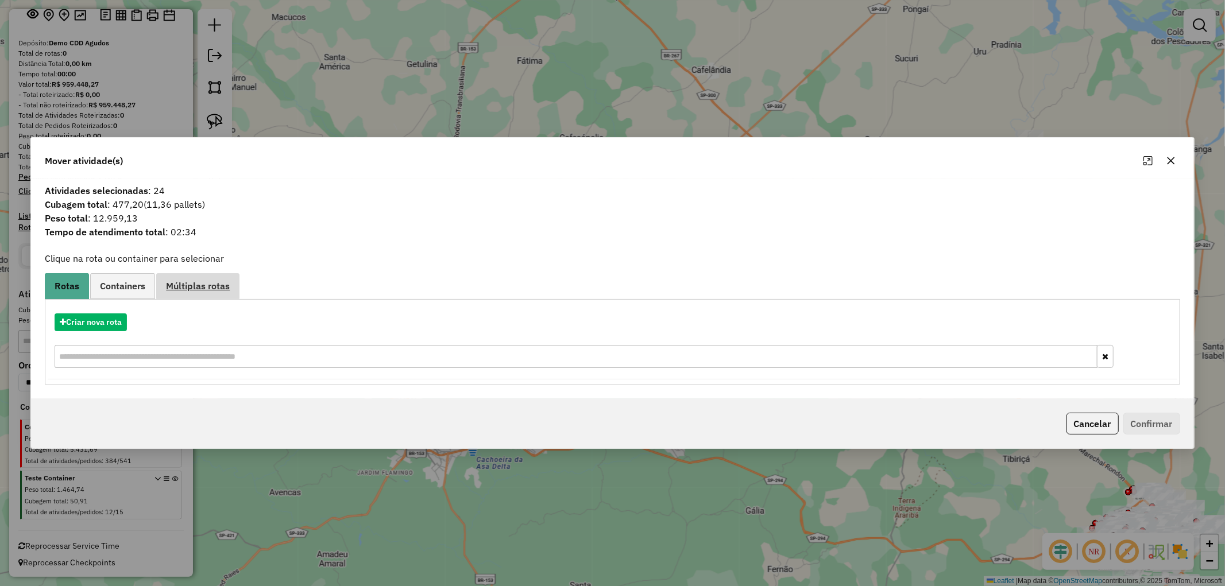
click at [227, 283] on span "Múltiplas rotas" at bounding box center [198, 285] width 64 height 9
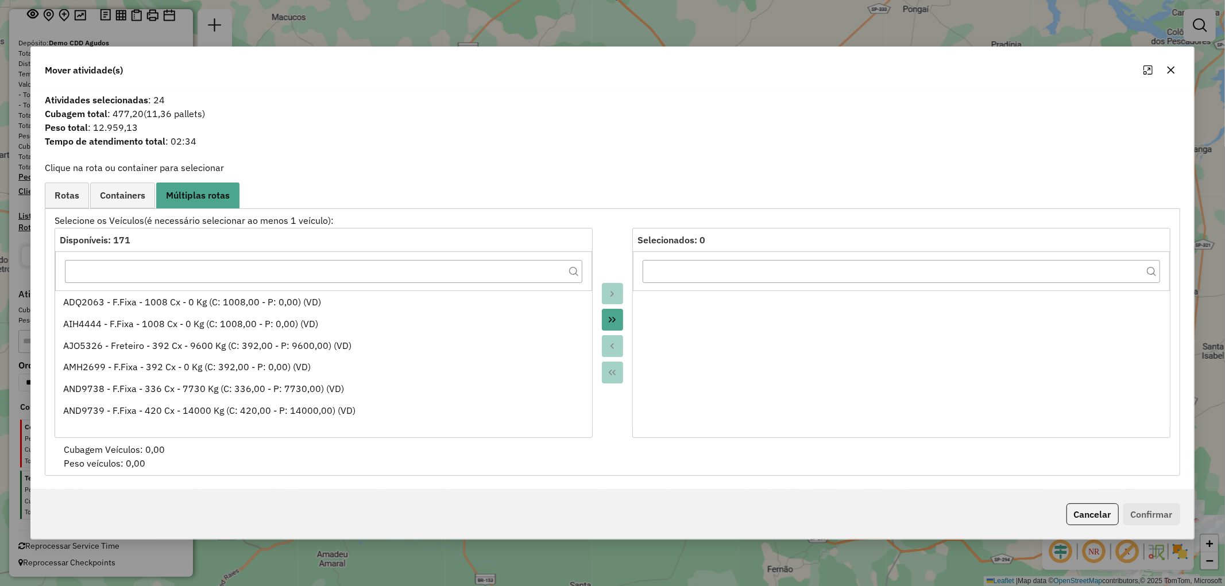
click at [613, 319] on icon "Move All to Target" at bounding box center [611, 319] width 9 height 9
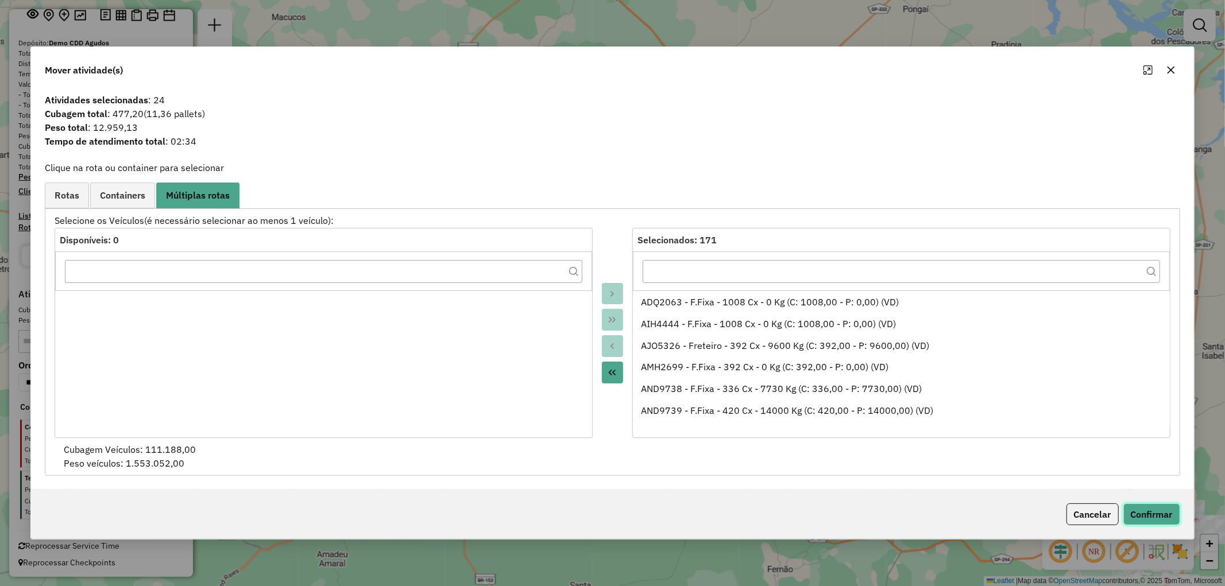
click at [1152, 517] on button "Confirmar" at bounding box center [1151, 515] width 57 height 22
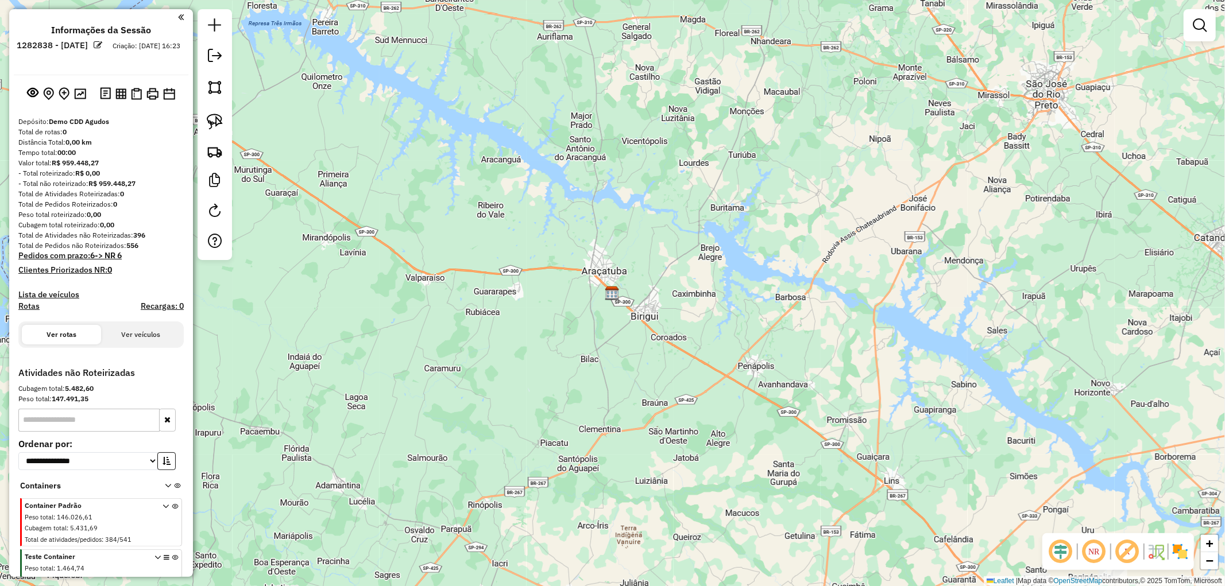
scroll to position [79, 0]
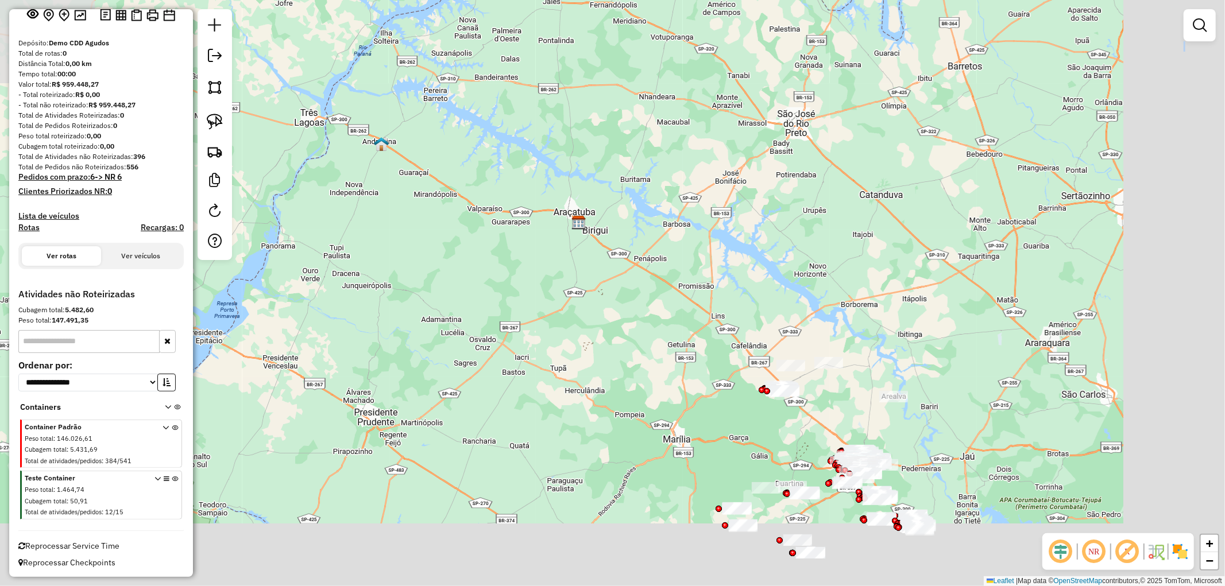
drag, startPoint x: 748, startPoint y: 387, endPoint x: 609, endPoint y: 260, distance: 188.6
click at [609, 260] on div "Janela de atendimento Grade de atendimento Capacidade Transportadoras Veículos …" at bounding box center [612, 293] width 1225 height 586
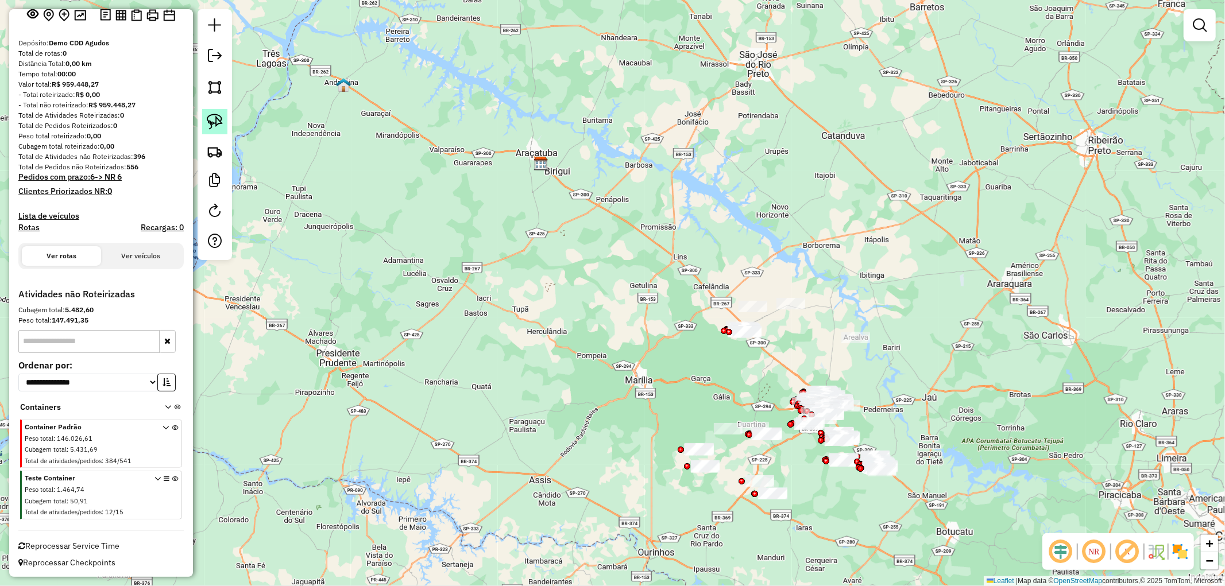
click at [216, 119] on img at bounding box center [215, 122] width 16 height 16
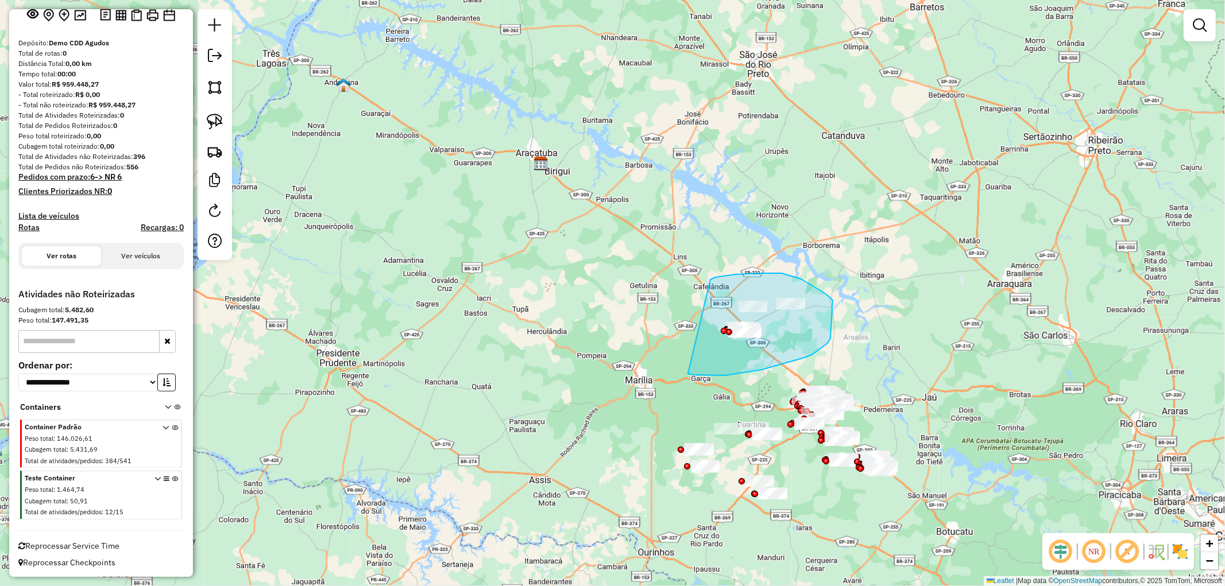
drag, startPoint x: 710, startPoint y: 280, endPoint x: 688, endPoint y: 374, distance: 96.8
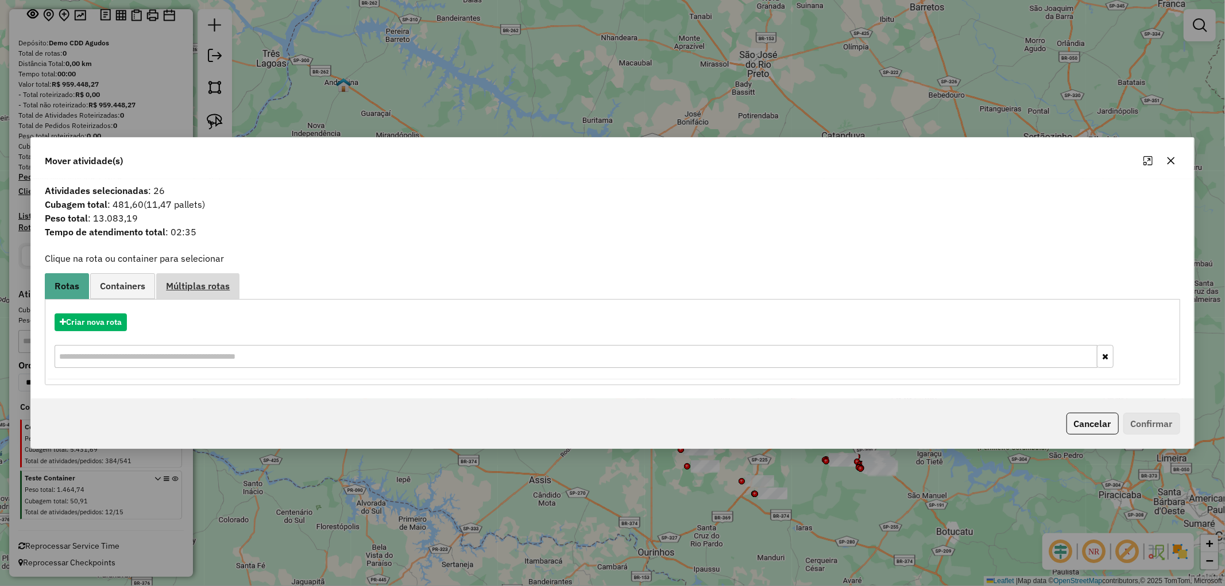
click at [214, 293] on link "Múltiplas rotas" at bounding box center [197, 286] width 83 height 26
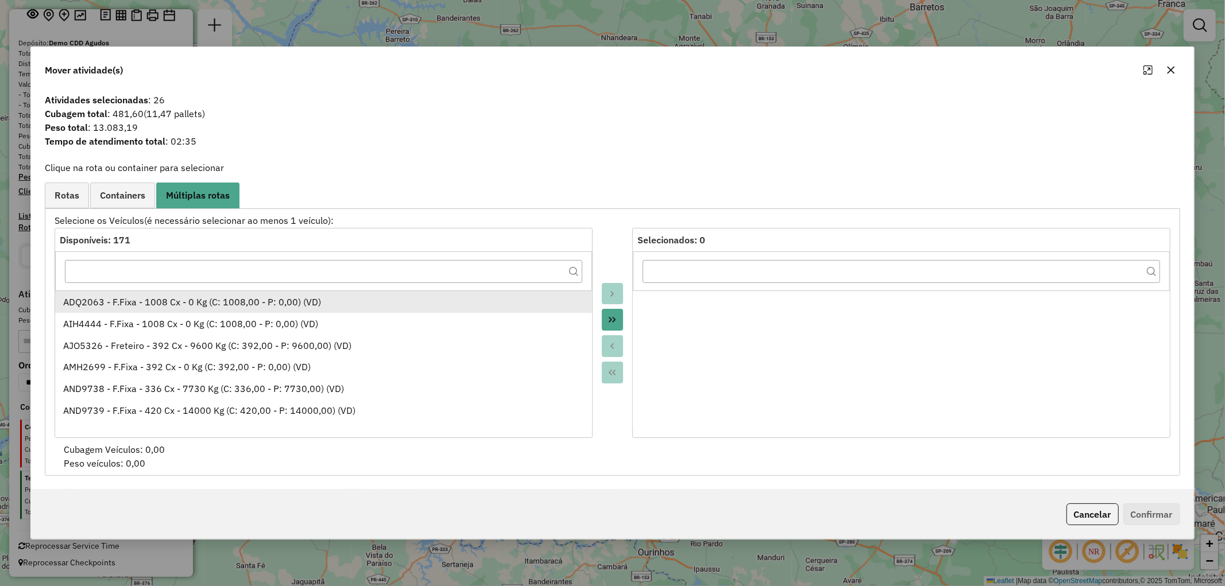
click at [216, 307] on div "ADQ2063 - F.Fixa - 1008 Cx - 0 Kg (C: 1008,00 - P: 0,00) (VD)" at bounding box center [323, 302] width 521 height 14
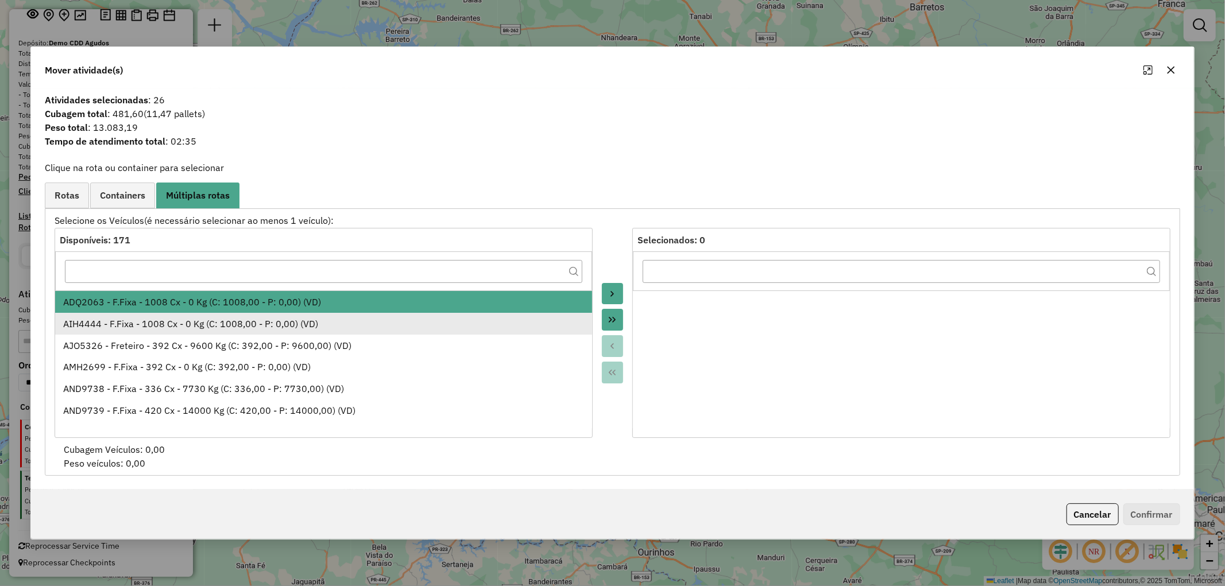
click at [228, 320] on div "AIH4444 - F.Fixa - 1008 Cx - 0 Kg (C: 1008,00 - P: 0,00) (VD)" at bounding box center [323, 324] width 521 height 14
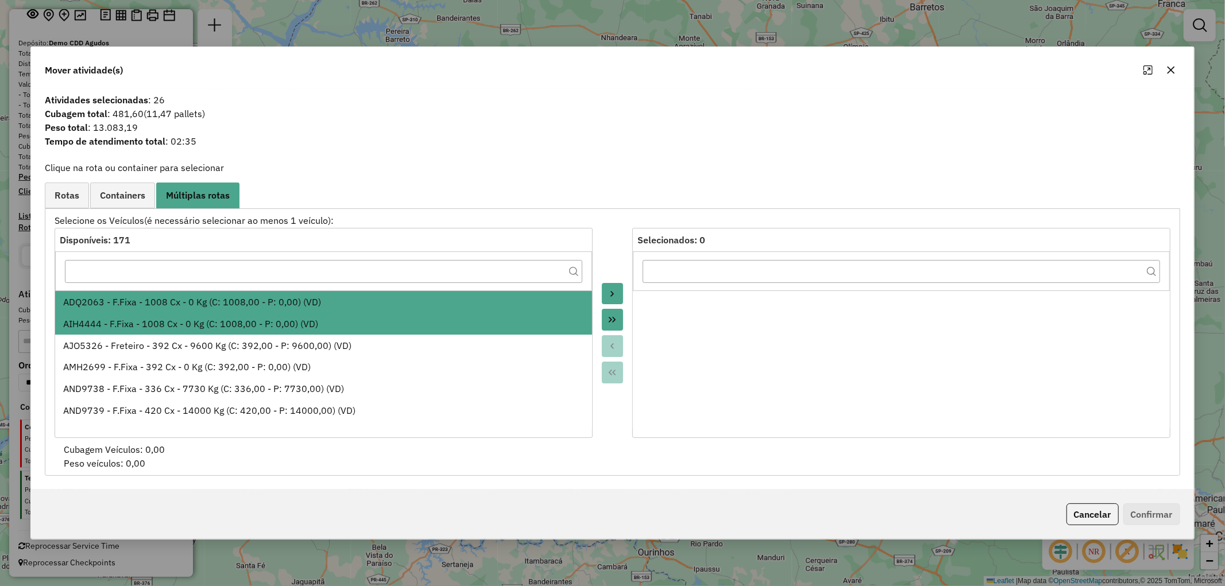
click at [611, 291] on icon "Move to Target" at bounding box center [612, 294] width 3 height 6
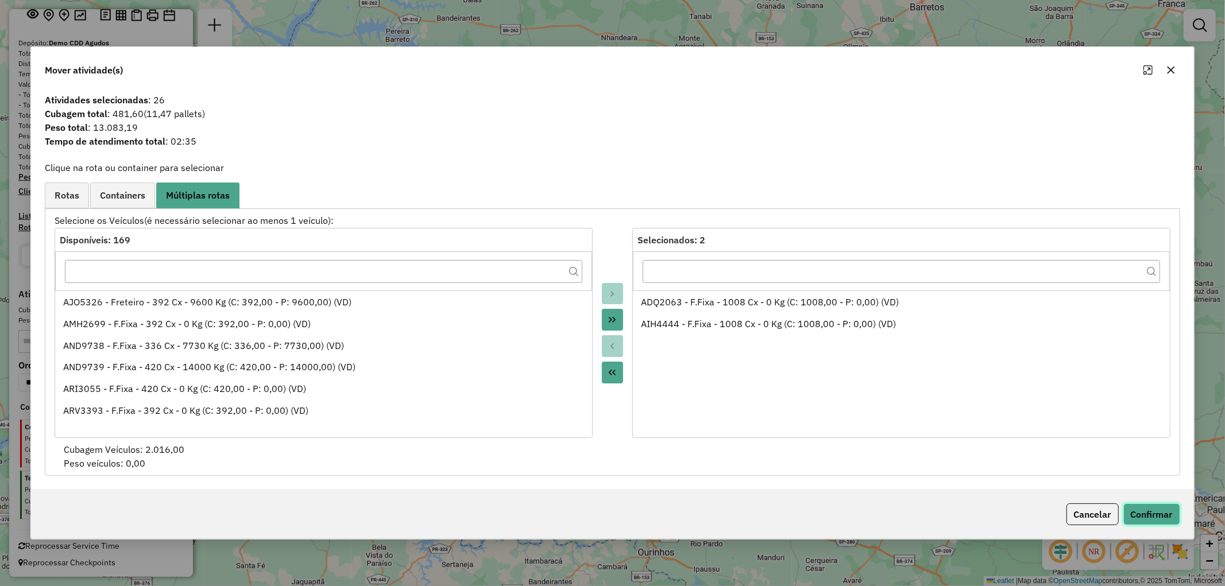
click at [1144, 518] on button "Confirmar" at bounding box center [1151, 515] width 57 height 22
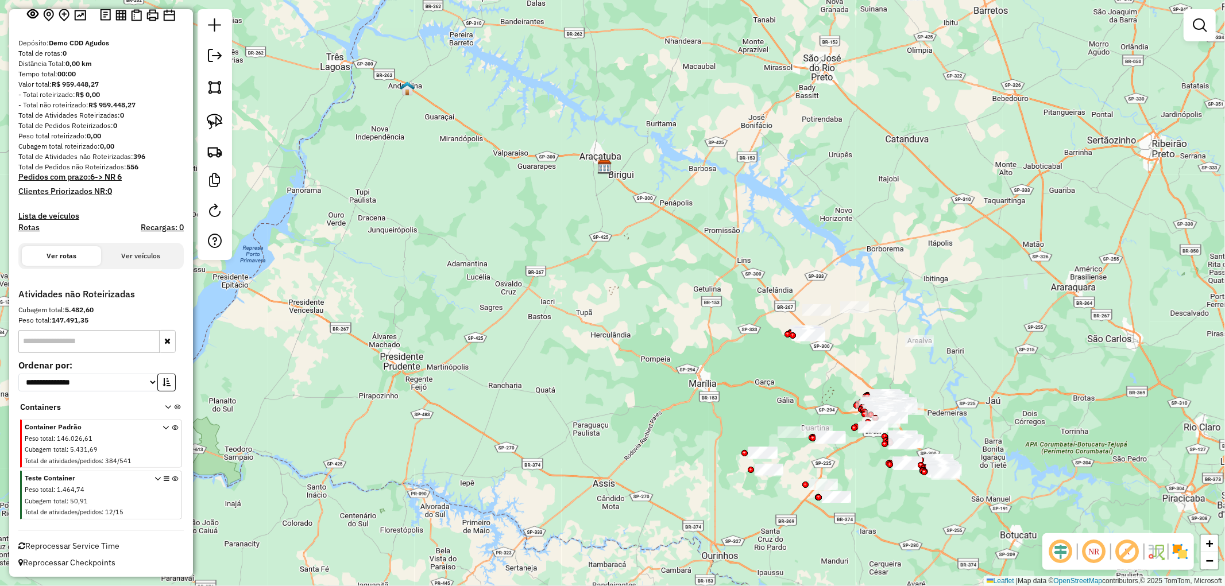
drag, startPoint x: 670, startPoint y: 382, endPoint x: 621, endPoint y: 258, distance: 133.0
click at [621, 258] on div "Janela de atendimento Grade de atendimento Capacidade Transportadoras Veículos …" at bounding box center [612, 293] width 1225 height 586
click at [221, 125] on img at bounding box center [215, 122] width 16 height 16
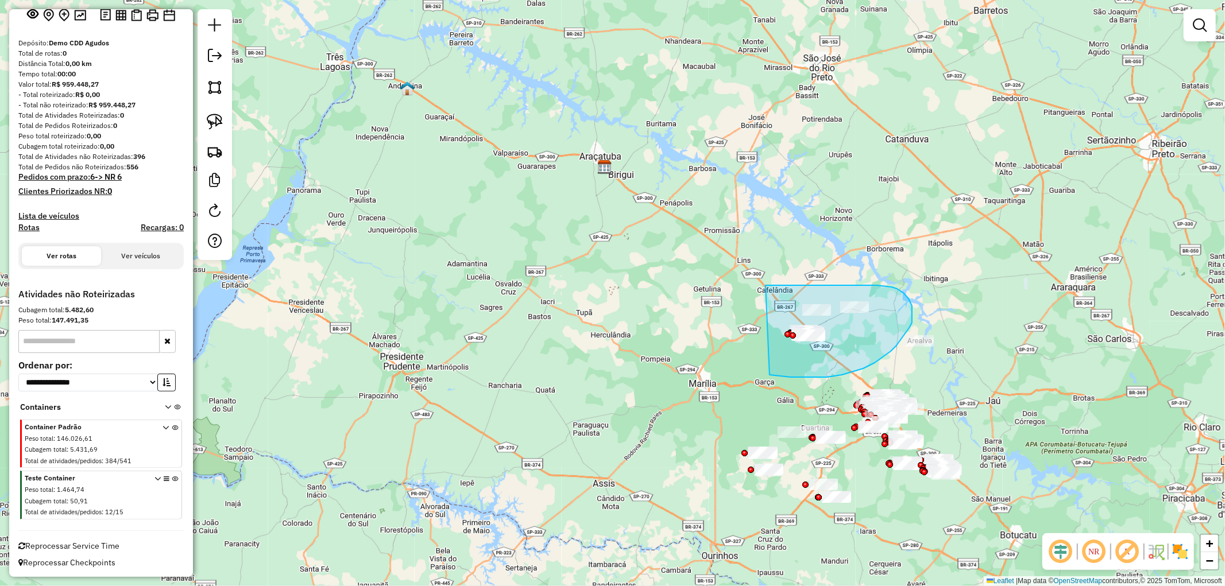
drag, startPoint x: 765, startPoint y: 285, endPoint x: 769, endPoint y: 375, distance: 89.7
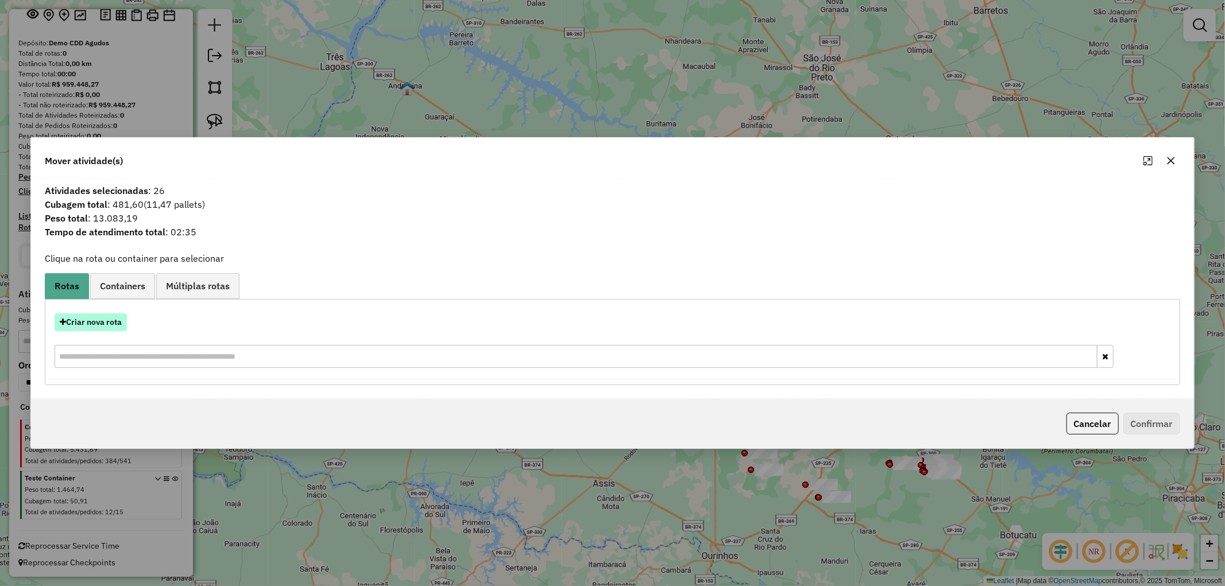
click at [94, 325] on button "Criar nova rota" at bounding box center [91, 322] width 72 height 18
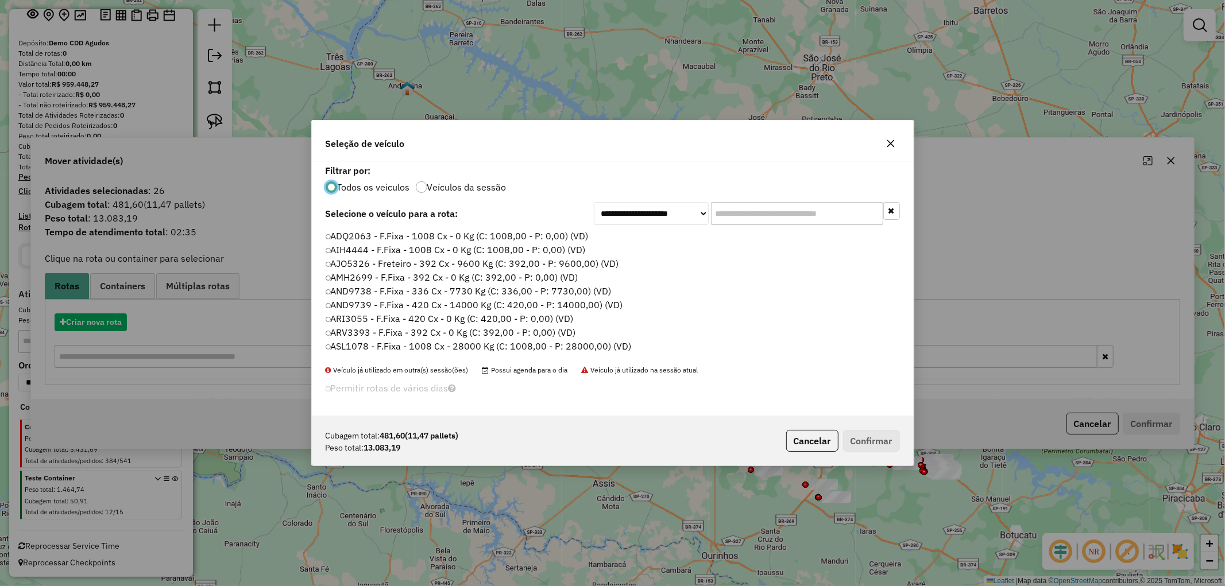
scroll to position [6, 3]
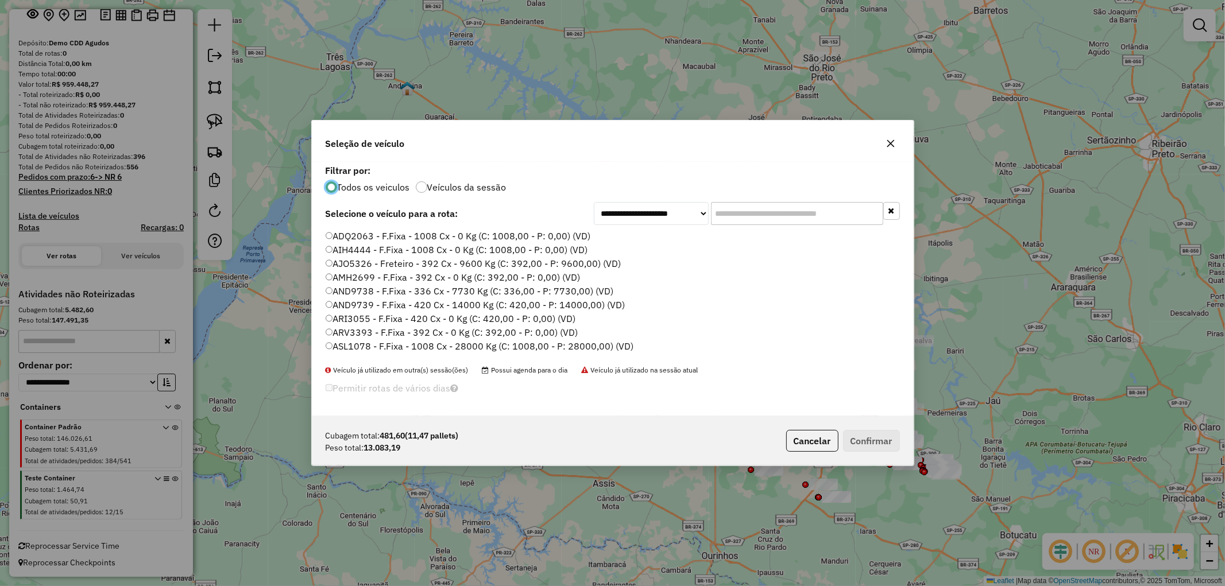
click at [396, 239] on label "ADQ2063 - F.Fixa - 1008 Cx - 0 Kg (C: 1008,00 - P: 0,00) (VD)" at bounding box center [458, 236] width 265 height 14
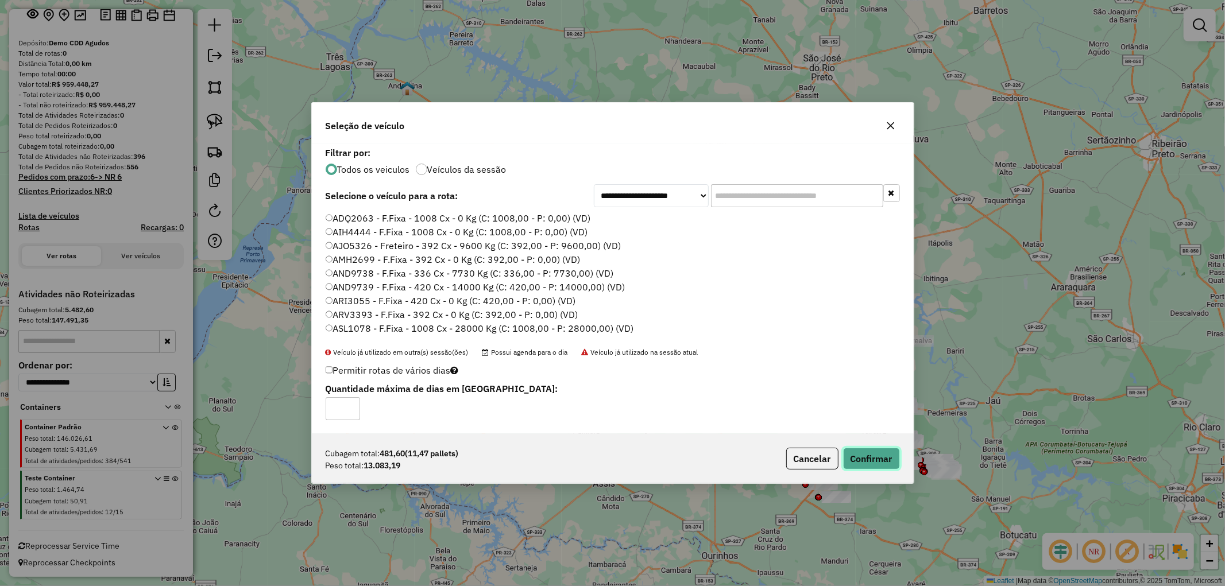
click at [864, 452] on button "Confirmar" at bounding box center [871, 459] width 57 height 22
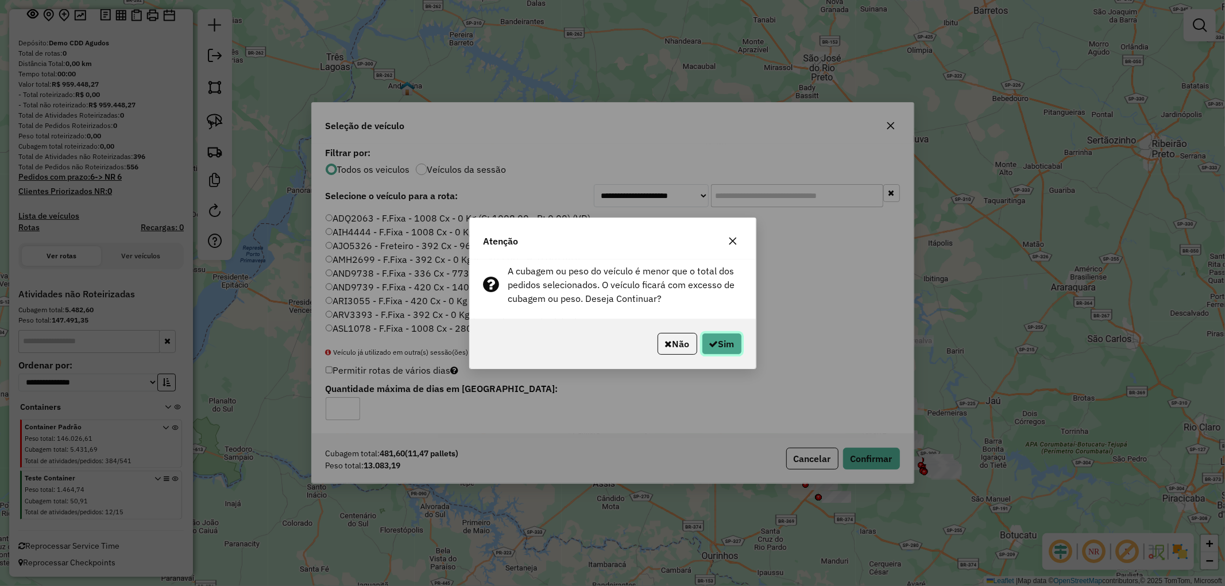
click at [717, 345] on button "Sim" at bounding box center [722, 344] width 40 height 22
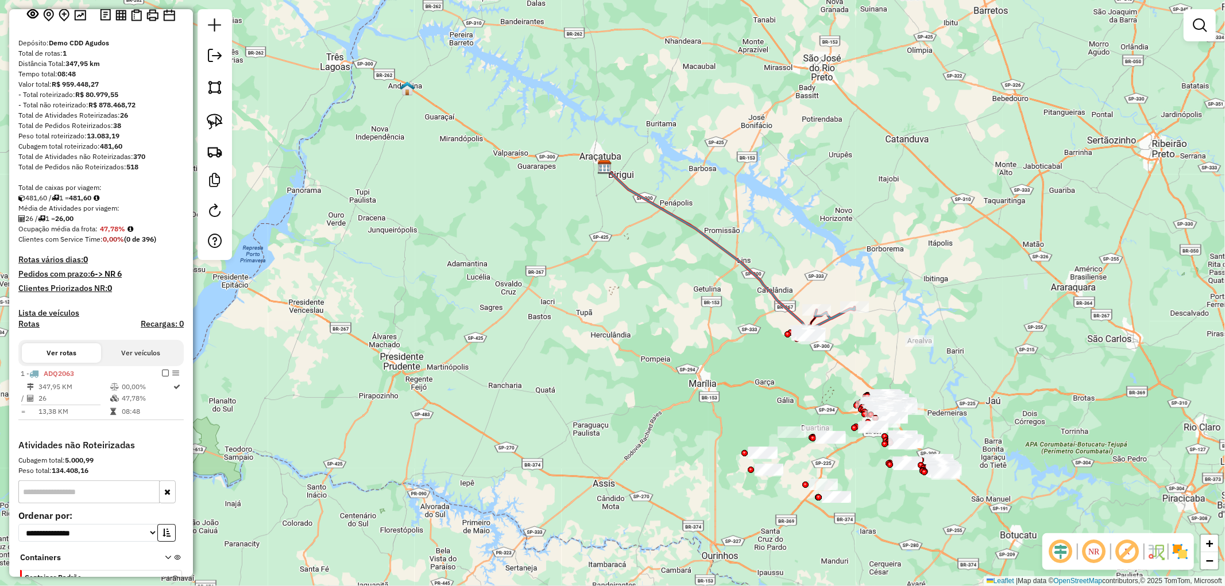
scroll to position [230, 0]
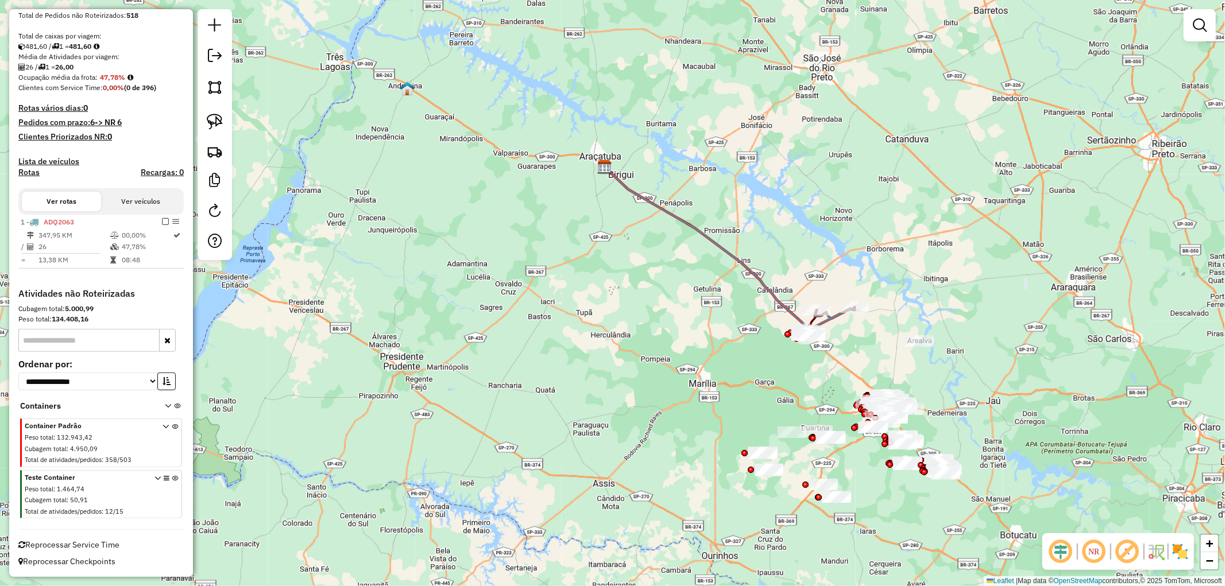
click at [825, 322] on icon at bounding box center [828, 321] width 51 height 29
select select "**********"
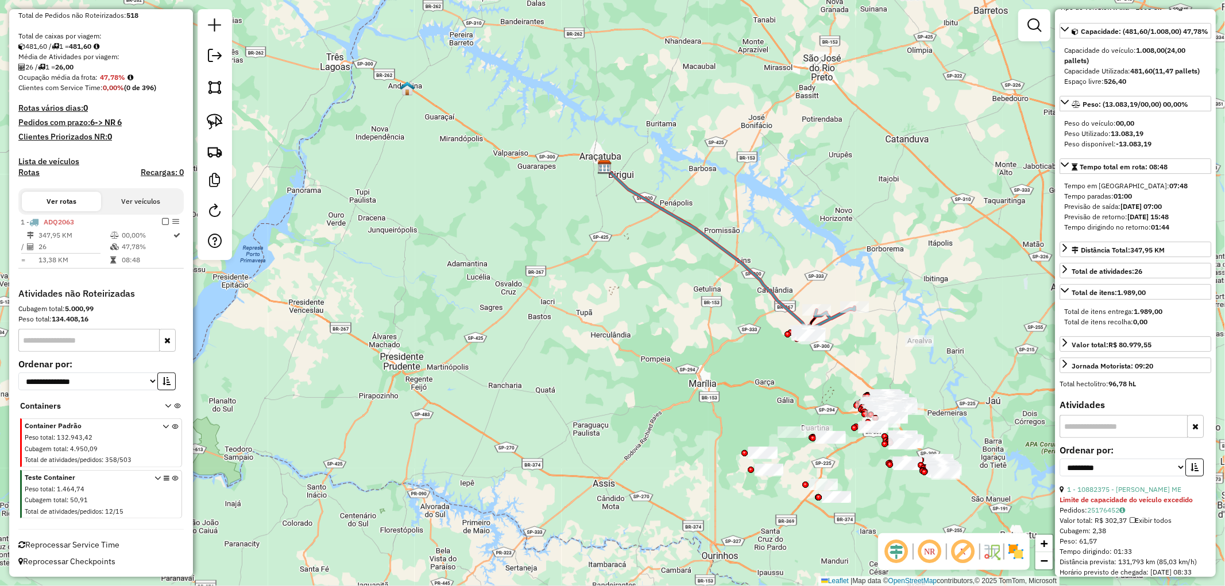
scroll to position [64, 0]
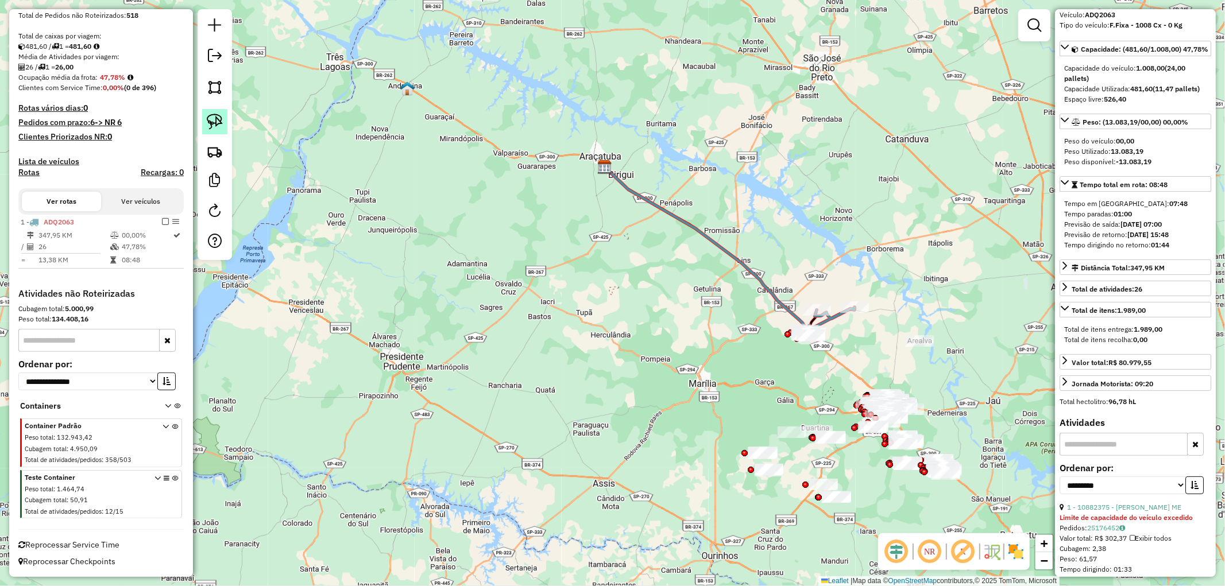
click at [210, 117] on img at bounding box center [215, 122] width 16 height 16
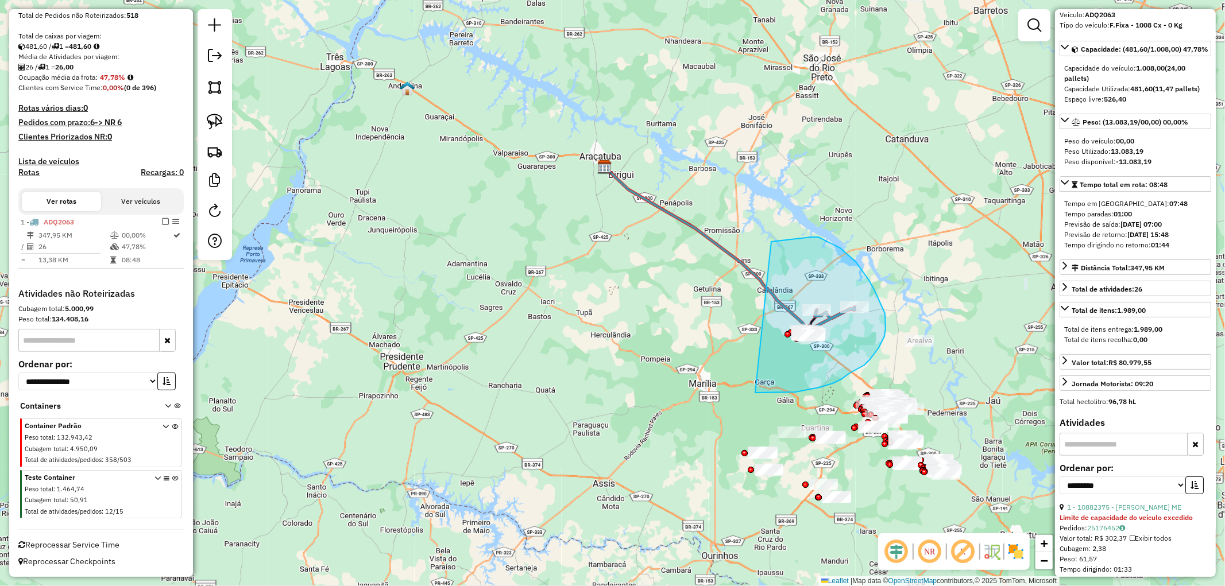
drag, startPoint x: 818, startPoint y: 237, endPoint x: 752, endPoint y: 393, distance: 169.0
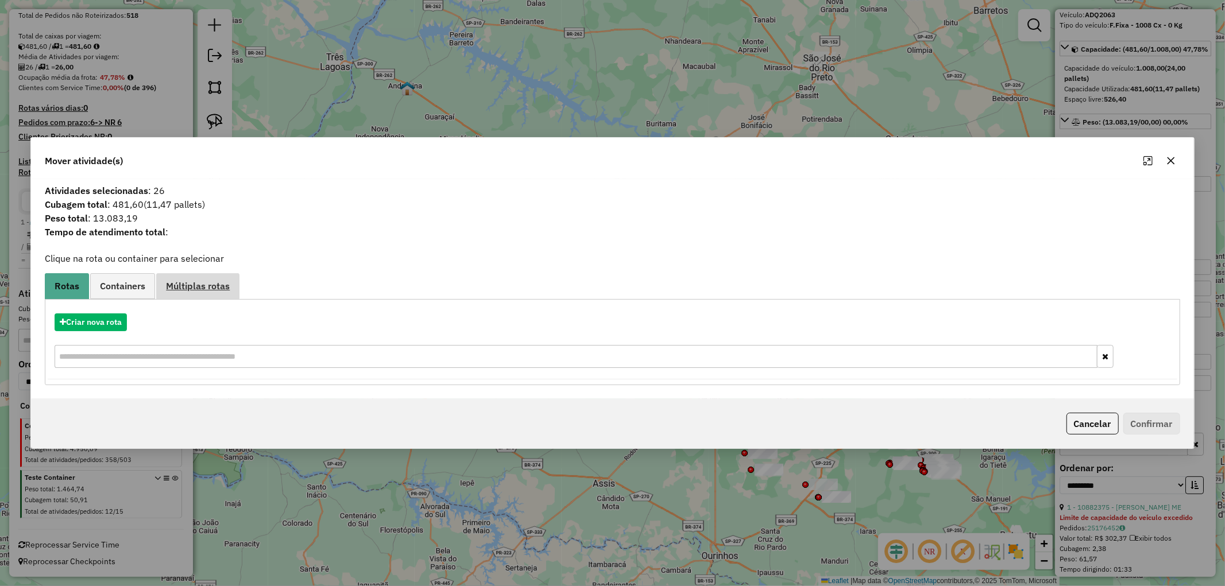
click at [206, 285] on span "Múltiplas rotas" at bounding box center [198, 285] width 64 height 9
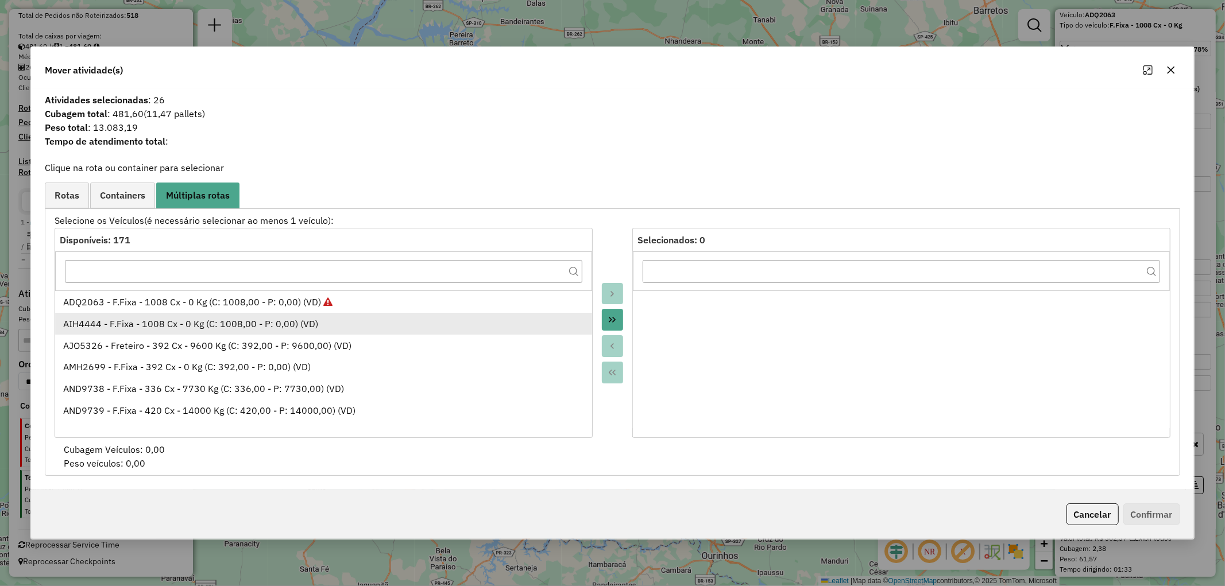
click at [163, 317] on div "AIH4444 - F.Fixa - 1008 Cx - 0 Kg (C: 1008,00 - P: 0,00) (VD)" at bounding box center [323, 324] width 521 height 14
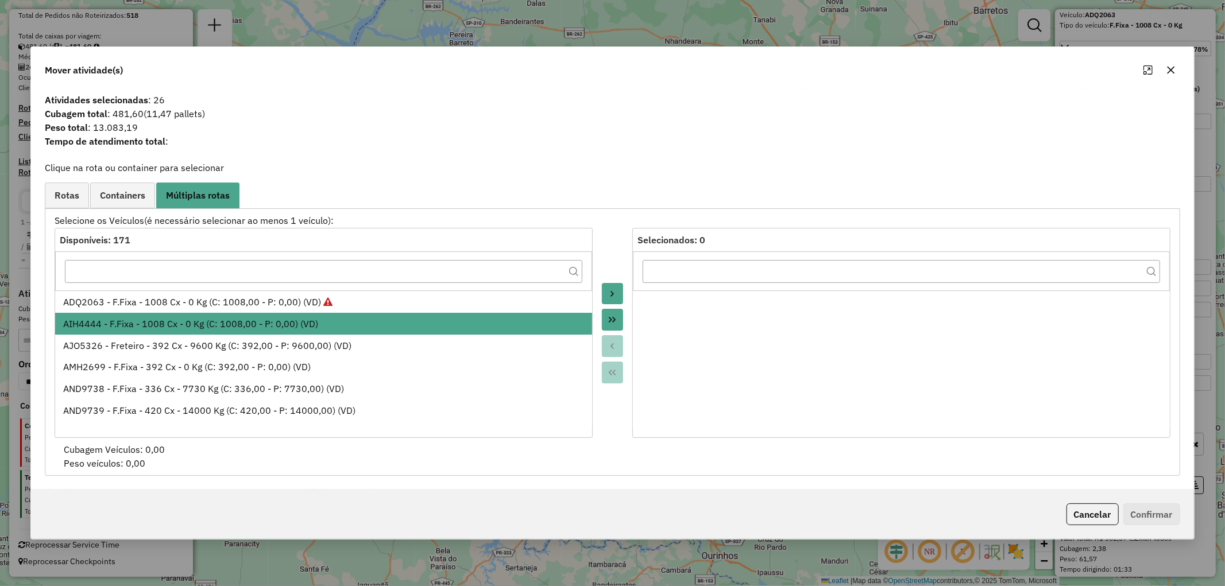
click at [205, 331] on li "AIH4444 - F.Fixa - 1008 Cx - 0 Kg (C: 1008,00 - P: 0,00) (VD)" at bounding box center [323, 324] width 536 height 22
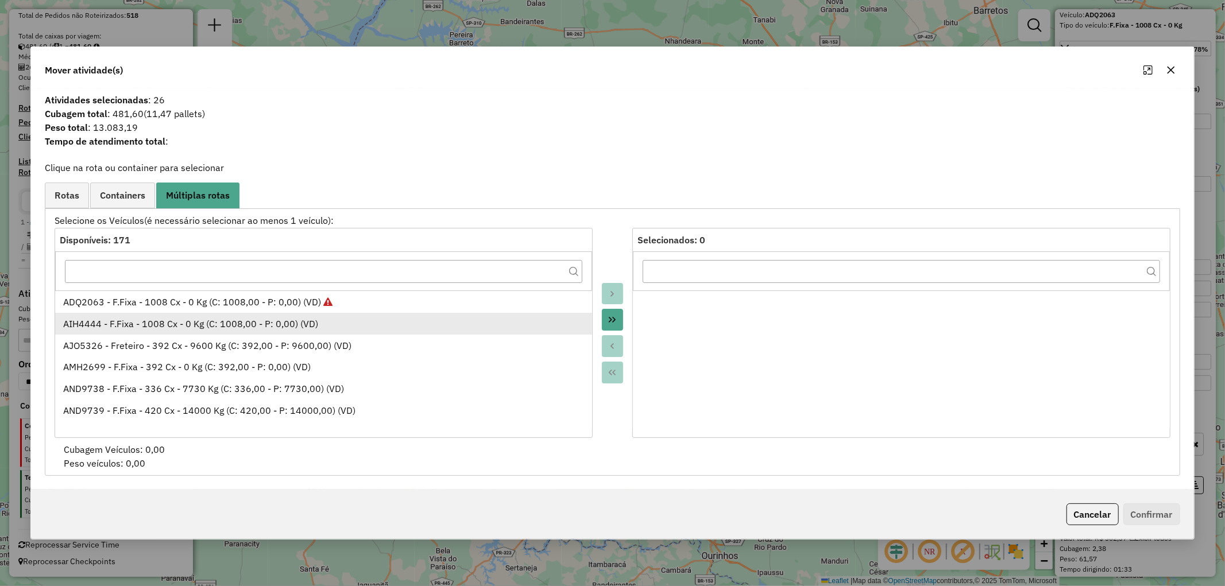
click at [250, 320] on div "AIH4444 - F.Fixa - 1008 Cx - 0 Kg (C: 1008,00 - P: 0,00) (VD)" at bounding box center [323, 324] width 521 height 14
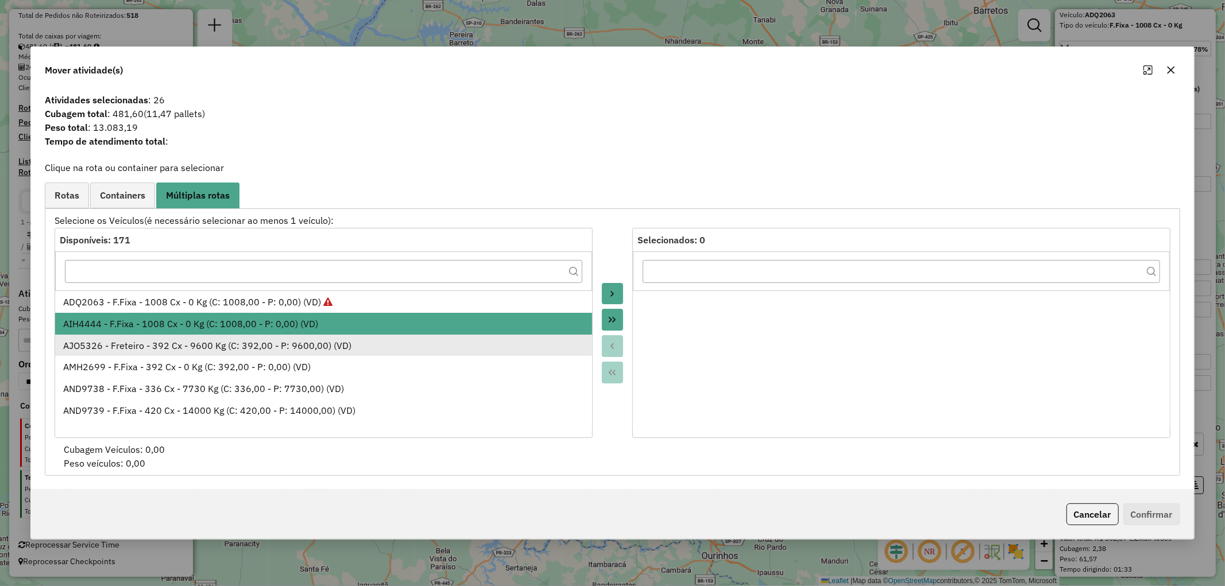
click at [250, 345] on div "AJO5326 - Freteiro - 392 Cx - 9600 Kg (C: 392,00 - P: 9600,00) (VD)" at bounding box center [323, 346] width 521 height 14
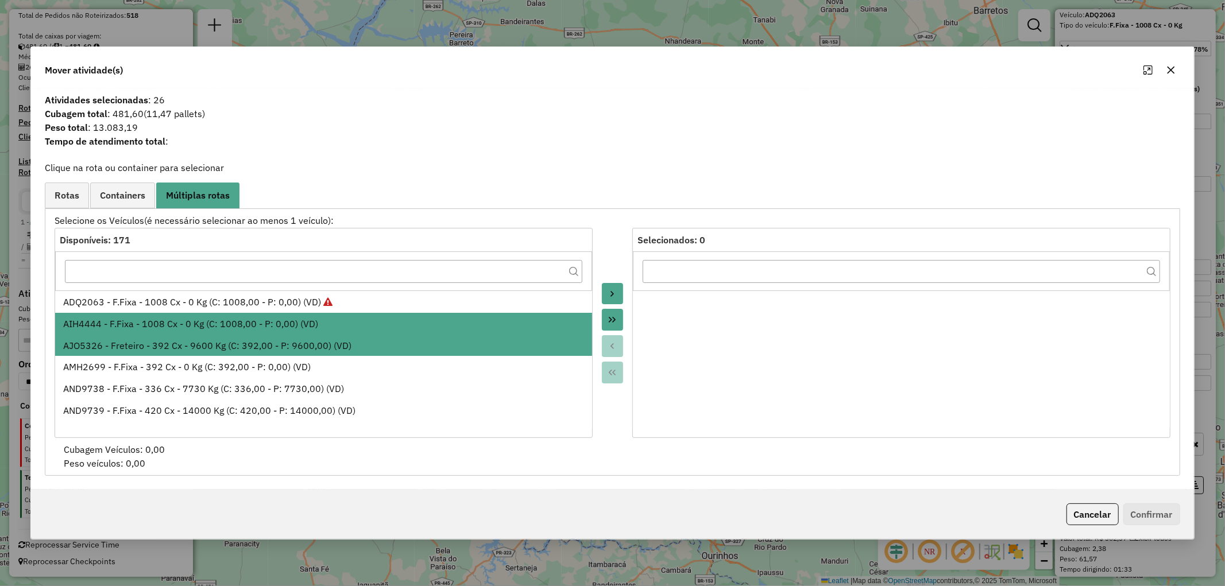
click at [611, 289] on icon "Move to Target" at bounding box center [611, 293] width 9 height 9
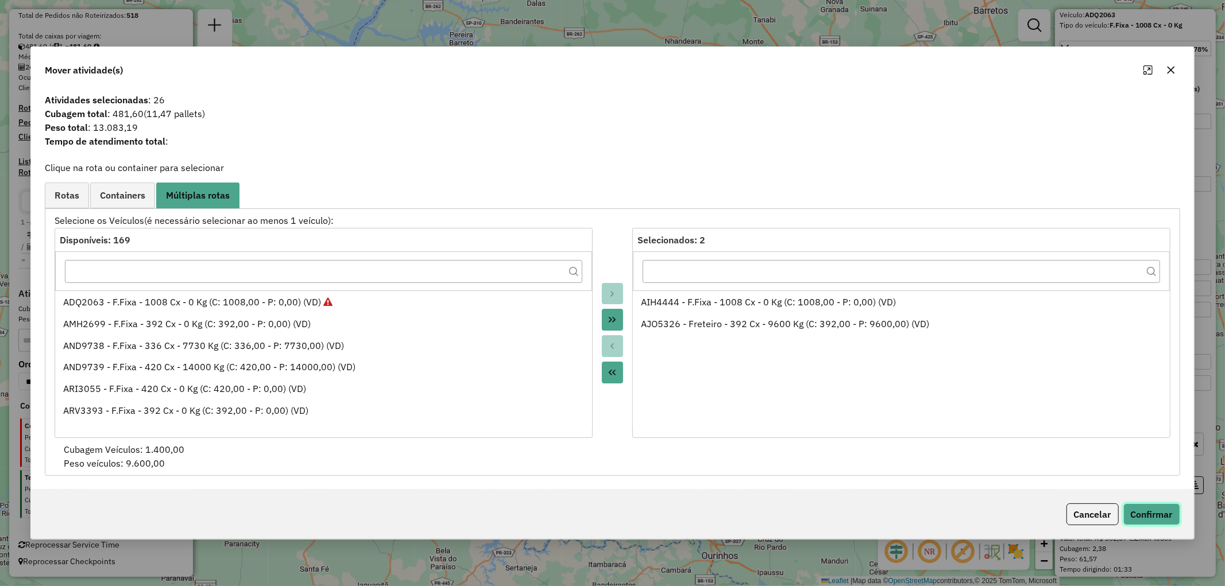
click at [1144, 509] on button "Confirmar" at bounding box center [1151, 515] width 57 height 22
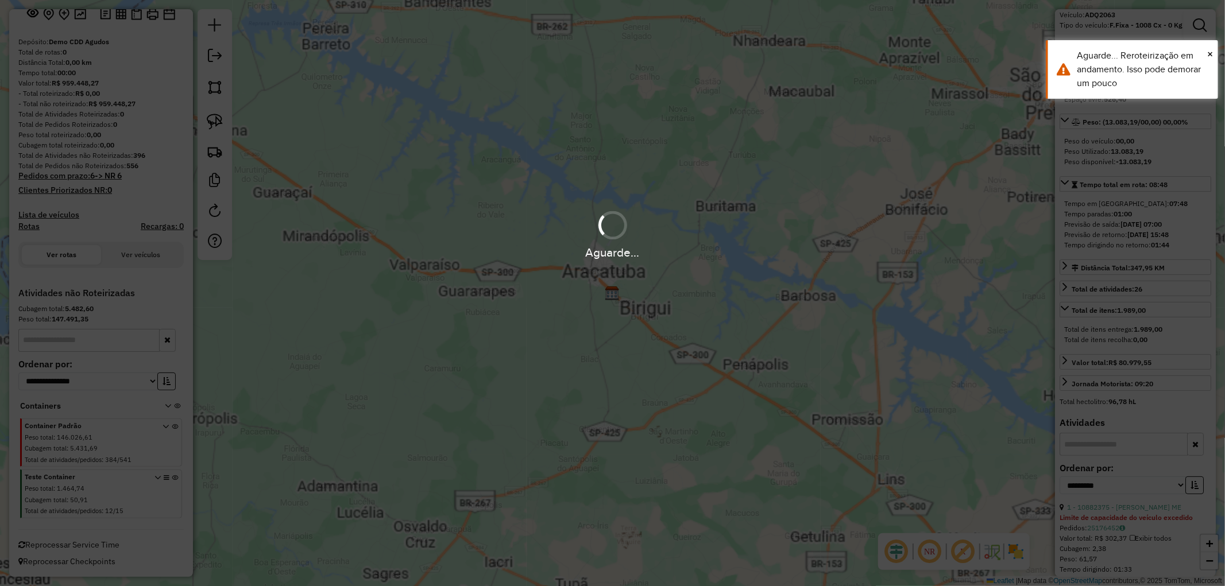
scroll to position [79, 0]
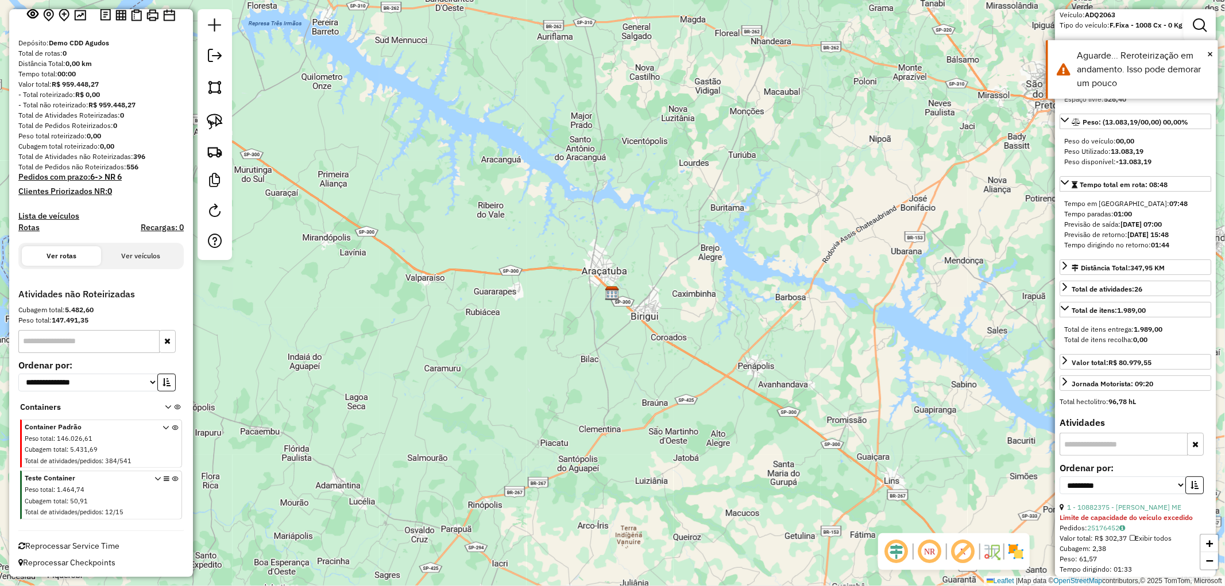
click at [635, 323] on div "Janela de atendimento Grade de atendimento Capacidade Transportadoras Veículos …" at bounding box center [612, 293] width 1225 height 586
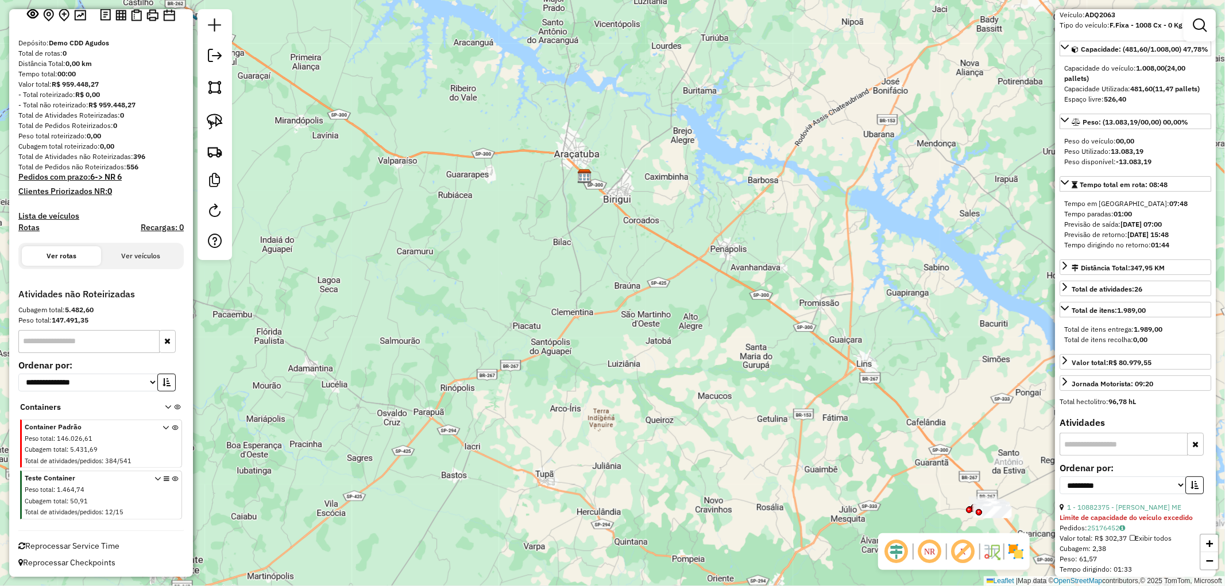
click at [636, 418] on div "Janela de atendimento Grade de atendimento Capacidade Transportadoras Veículos …" at bounding box center [612, 293] width 1225 height 586
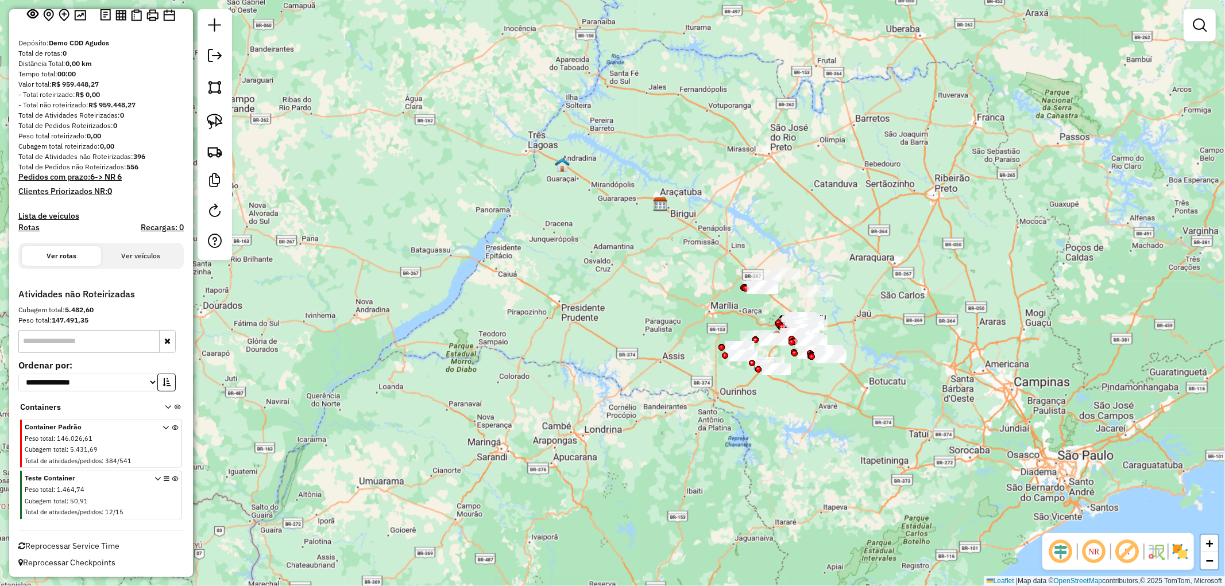
drag, startPoint x: 609, startPoint y: 428, endPoint x: 648, endPoint y: 273, distance: 159.7
click at [648, 273] on div "Janela de atendimento Grade de atendimento Capacidade Transportadoras Veículos …" at bounding box center [612, 293] width 1225 height 586
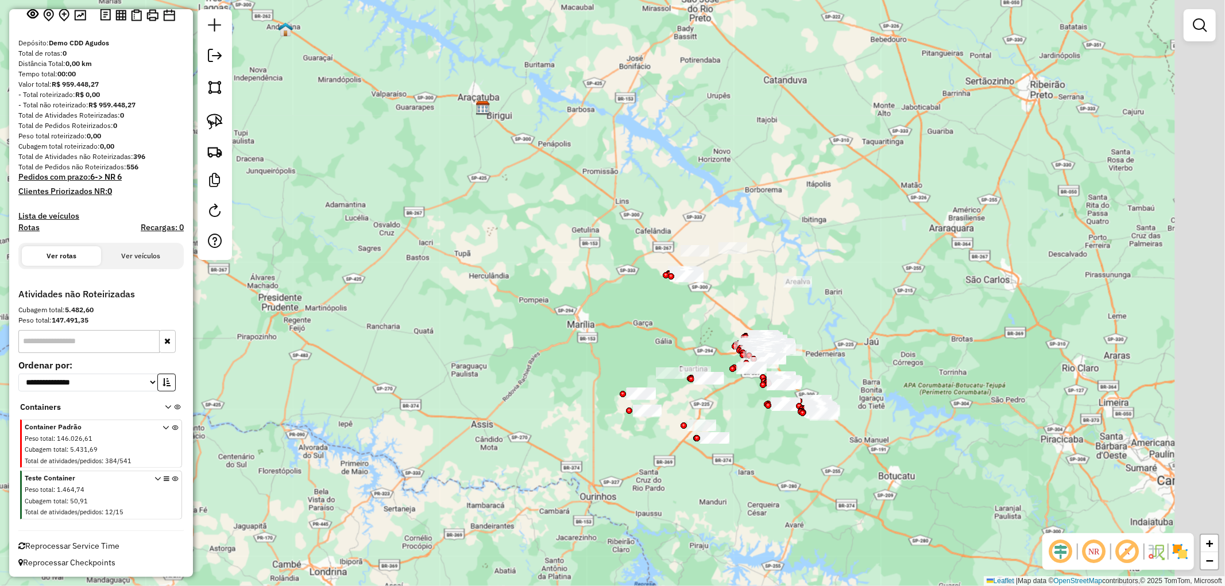
drag, startPoint x: 891, startPoint y: 267, endPoint x: 652, endPoint y: 295, distance: 241.1
click at [652, 295] on div "Janela de atendimento Grade de atendimento Capacidade Transportadoras Veículos …" at bounding box center [612, 293] width 1225 height 586
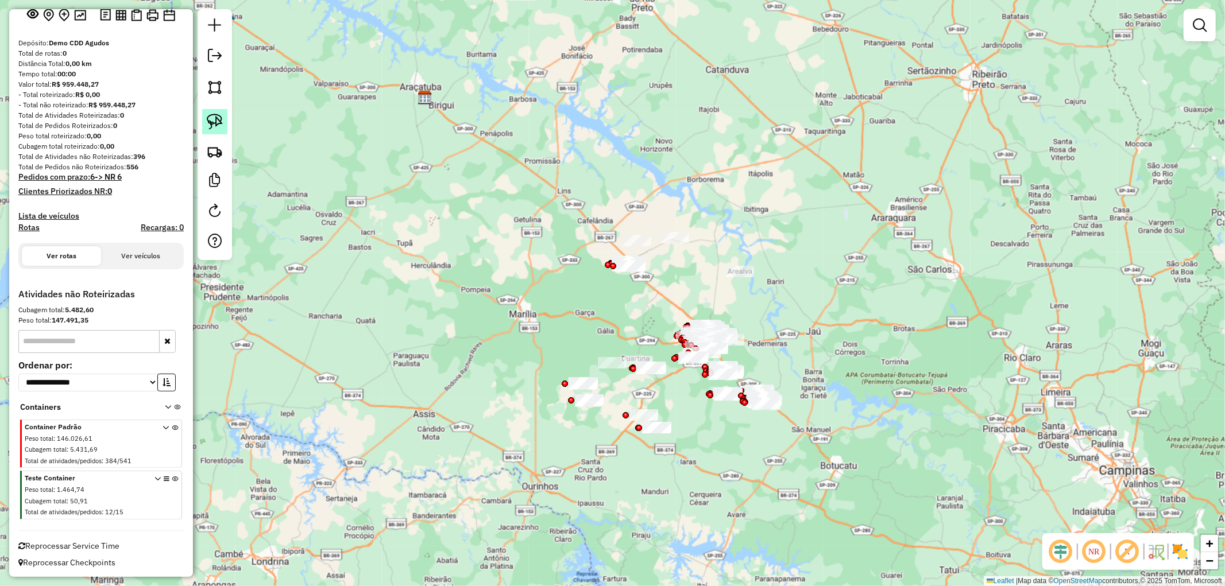
click at [211, 123] on img at bounding box center [215, 122] width 16 height 16
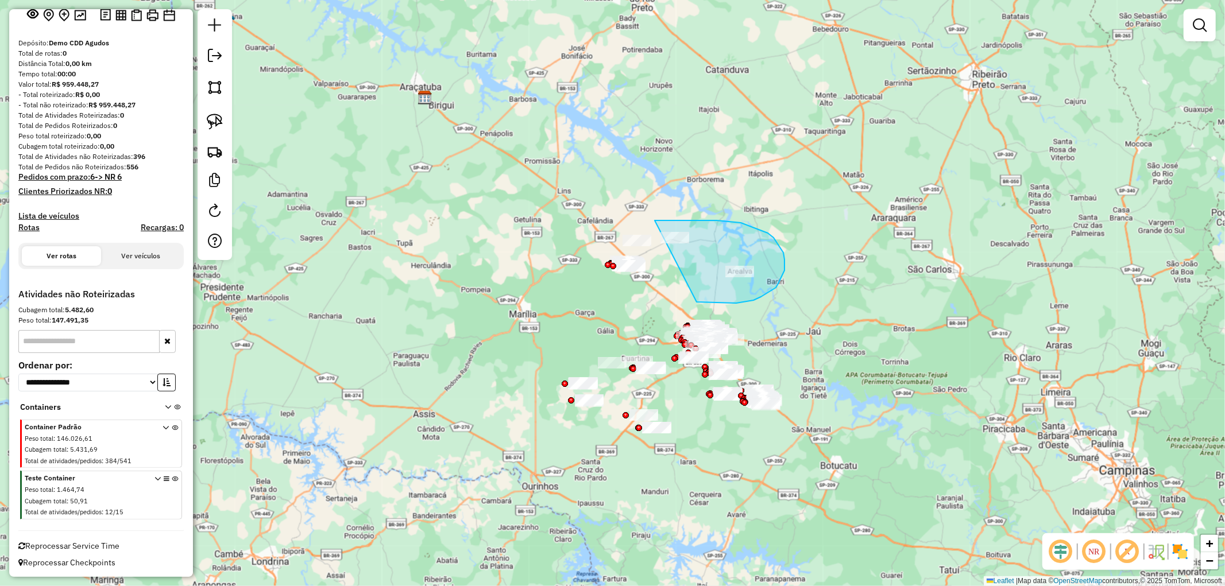
drag, startPoint x: 717, startPoint y: 220, endPoint x: 696, endPoint y: 302, distance: 84.0
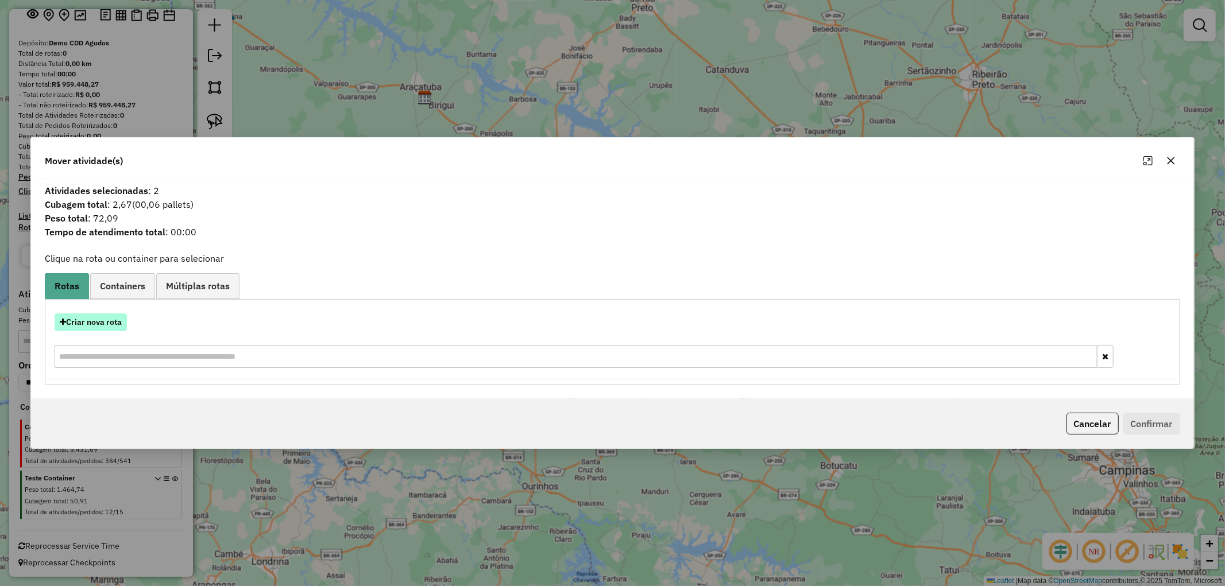
click at [101, 330] on button "Criar nova rota" at bounding box center [91, 322] width 72 height 18
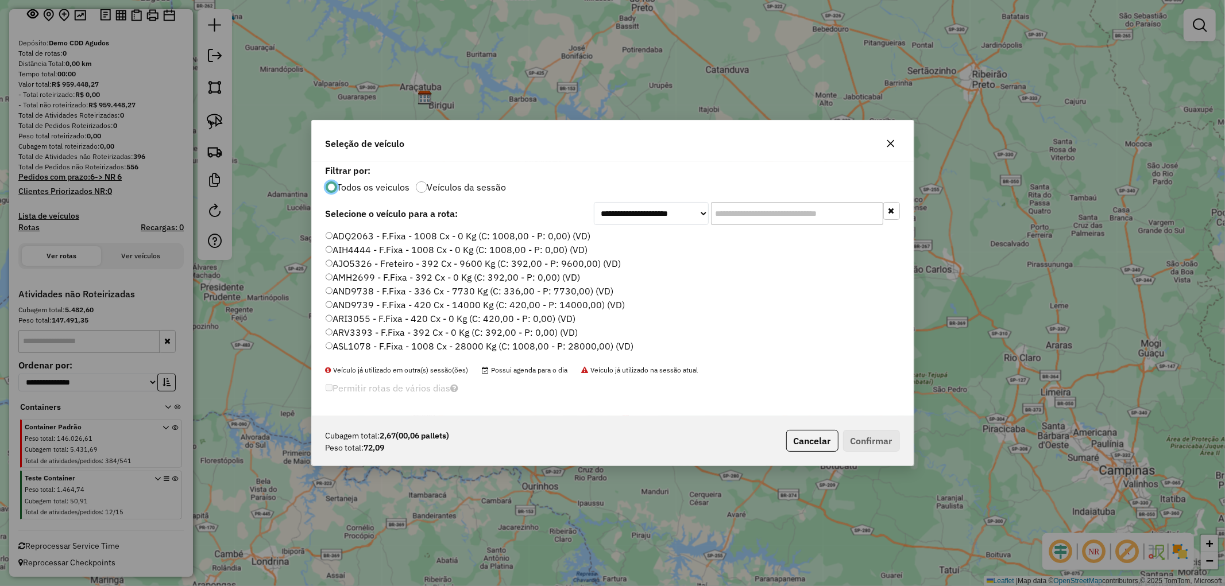
scroll to position [6, 3]
click at [371, 237] on label "ADQ2063 - F.Fixa - 1008 Cx - 0 Kg (C: 1008,00 - P: 0,00) (VD)" at bounding box center [458, 236] width 265 height 14
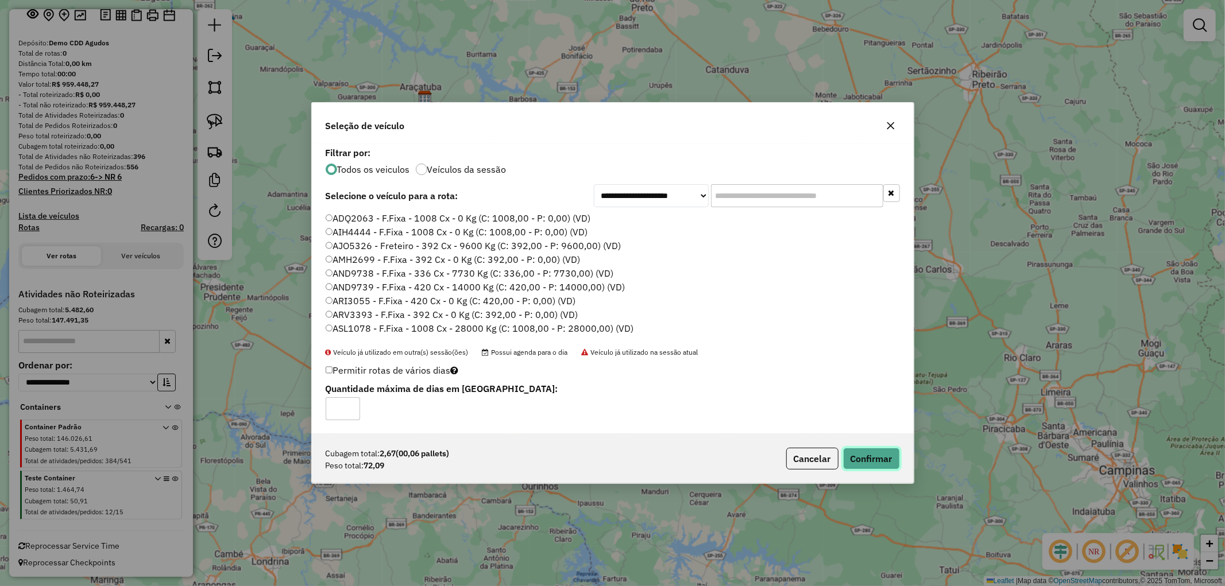
click at [870, 459] on button "Confirmar" at bounding box center [871, 459] width 57 height 22
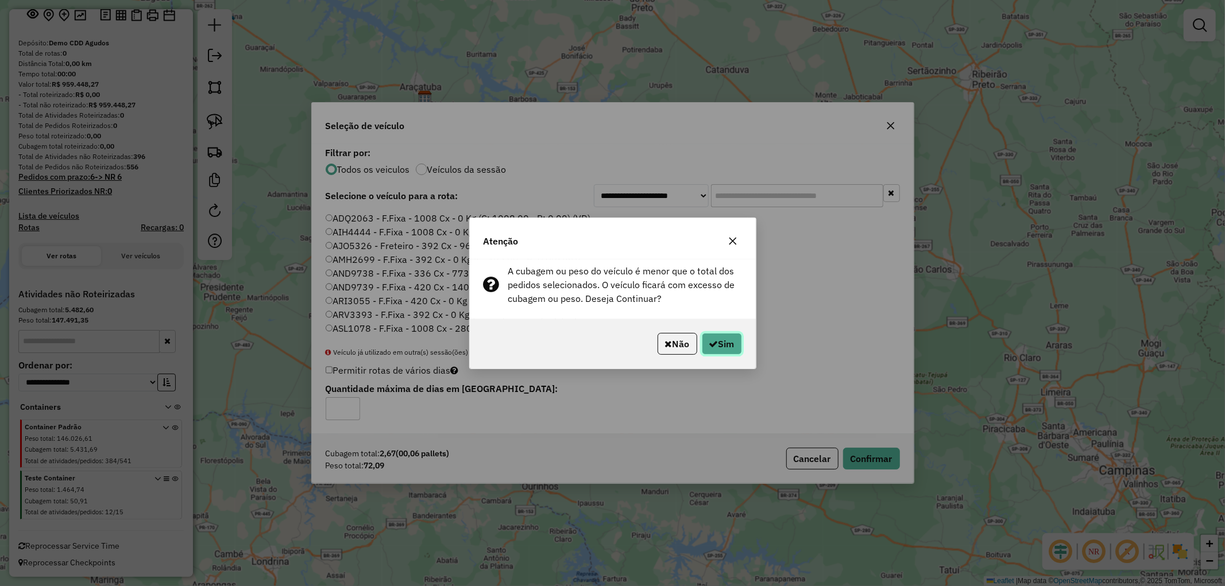
click at [727, 339] on button "Sim" at bounding box center [722, 344] width 40 height 22
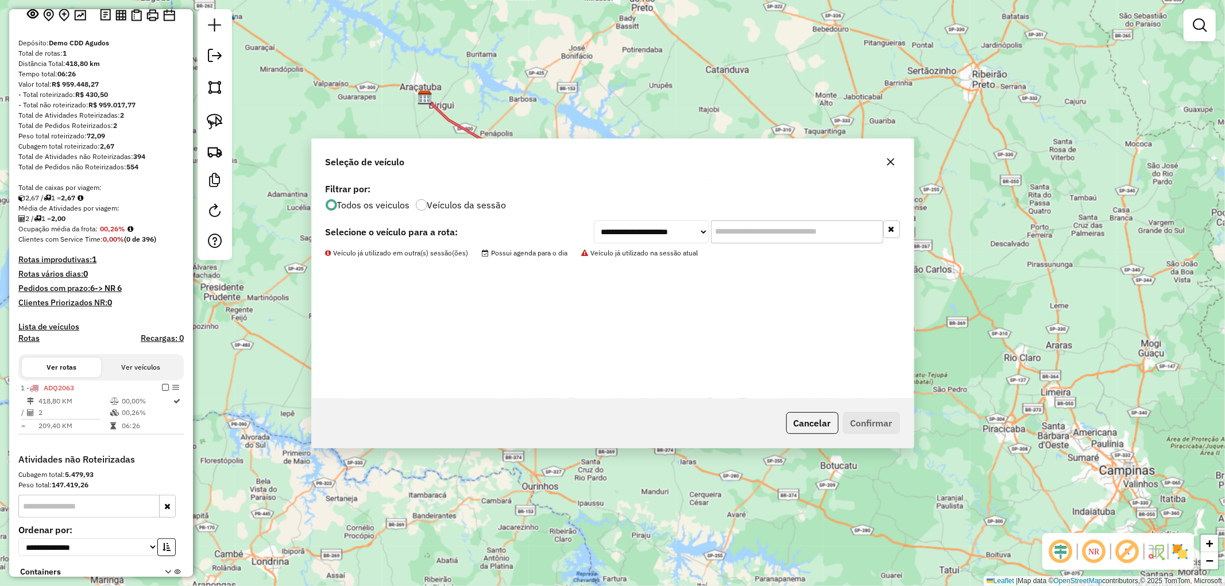
scroll to position [230, 0]
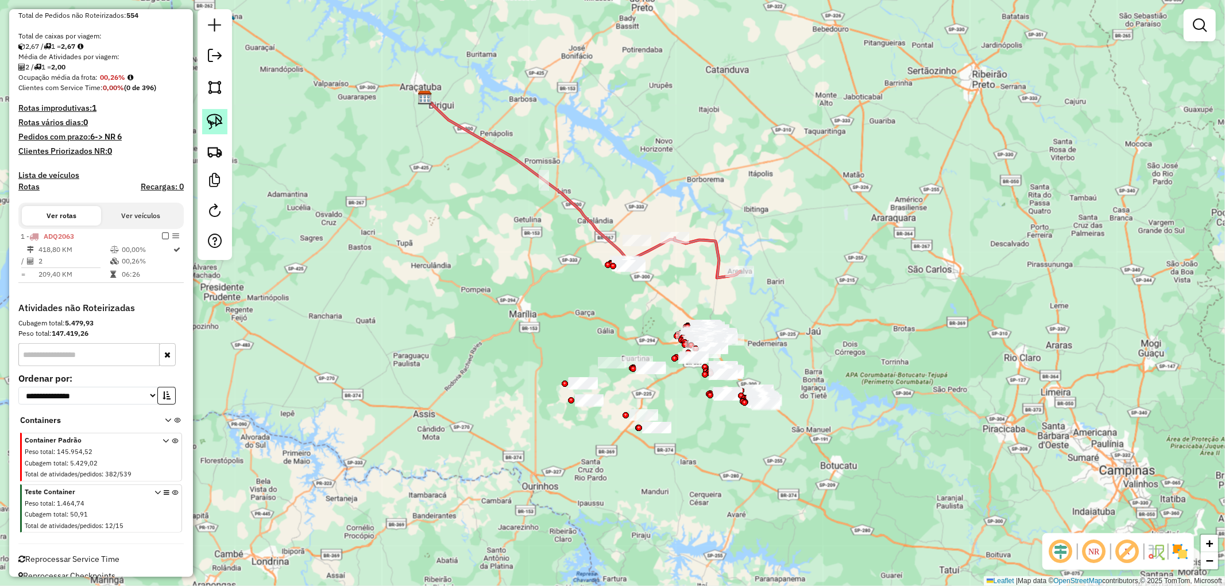
click at [210, 118] on img at bounding box center [215, 122] width 16 height 16
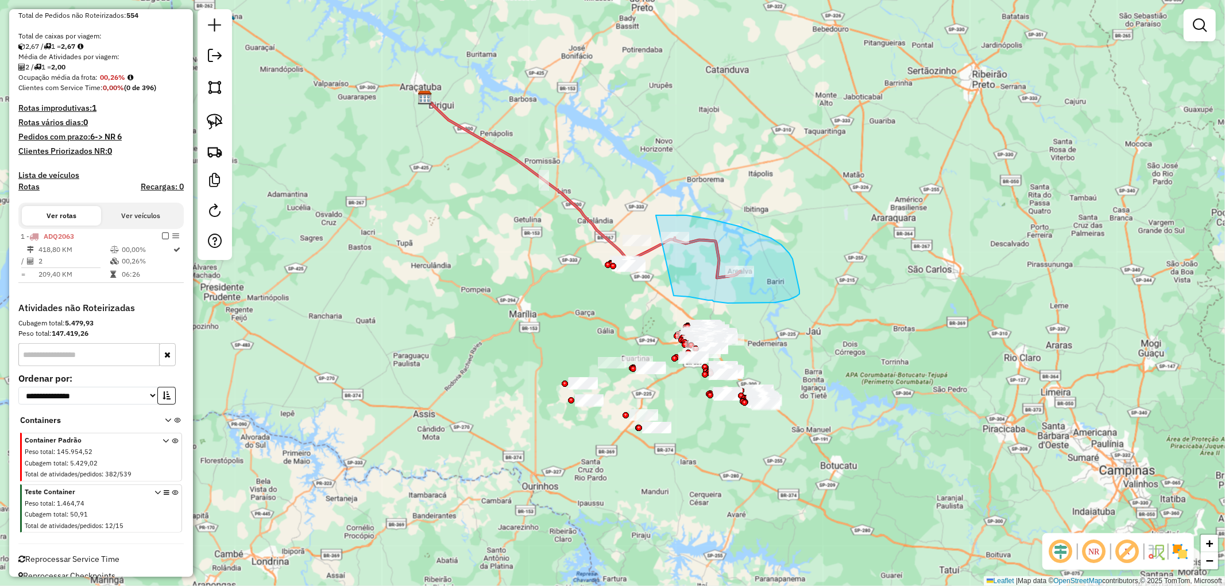
drag, startPoint x: 656, startPoint y: 215, endPoint x: 673, endPoint y: 296, distance: 82.3
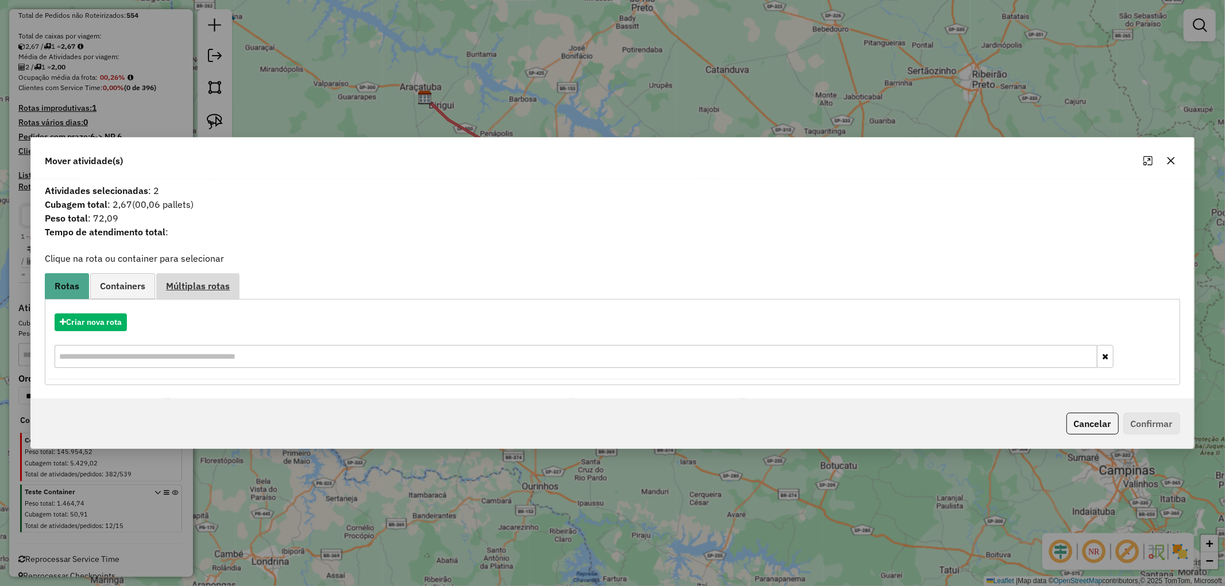
click at [204, 289] on span "Múltiplas rotas" at bounding box center [198, 285] width 64 height 9
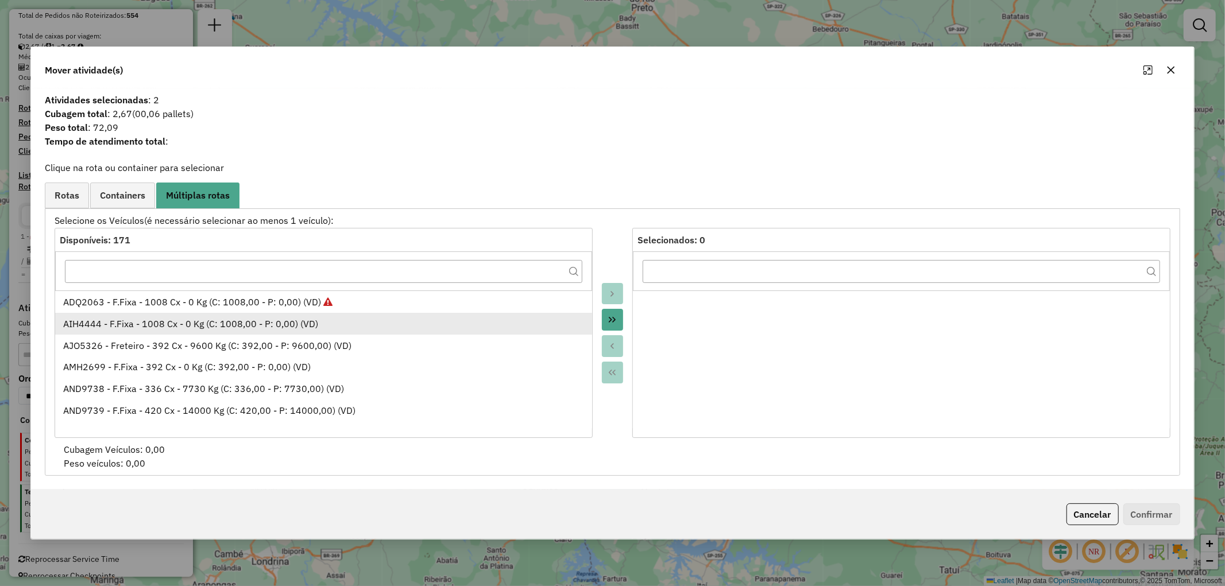
click at [217, 324] on div "AIH4444 - F.Fixa - 1008 Cx - 0 Kg (C: 1008,00 - P: 0,00) (VD)" at bounding box center [323, 324] width 521 height 14
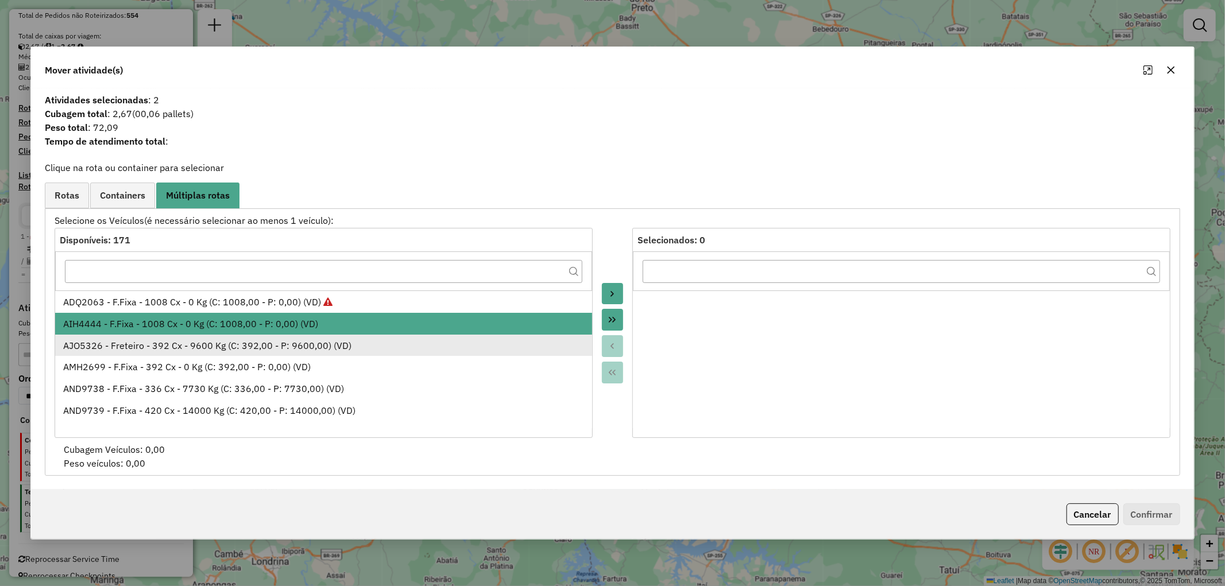
click at [221, 340] on div "AJO5326 - Freteiro - 392 Cx - 9600 Kg (C: 392,00 - P: 9600,00) (VD)" at bounding box center [323, 346] width 521 height 14
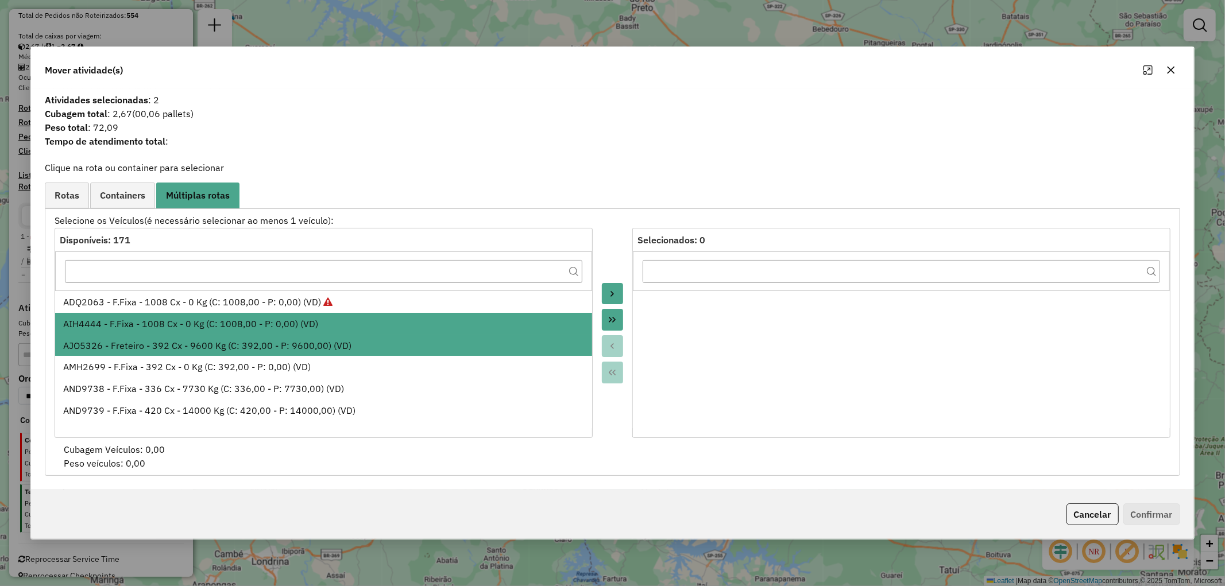
click at [606, 288] on button "Move to Target" at bounding box center [613, 294] width 22 height 22
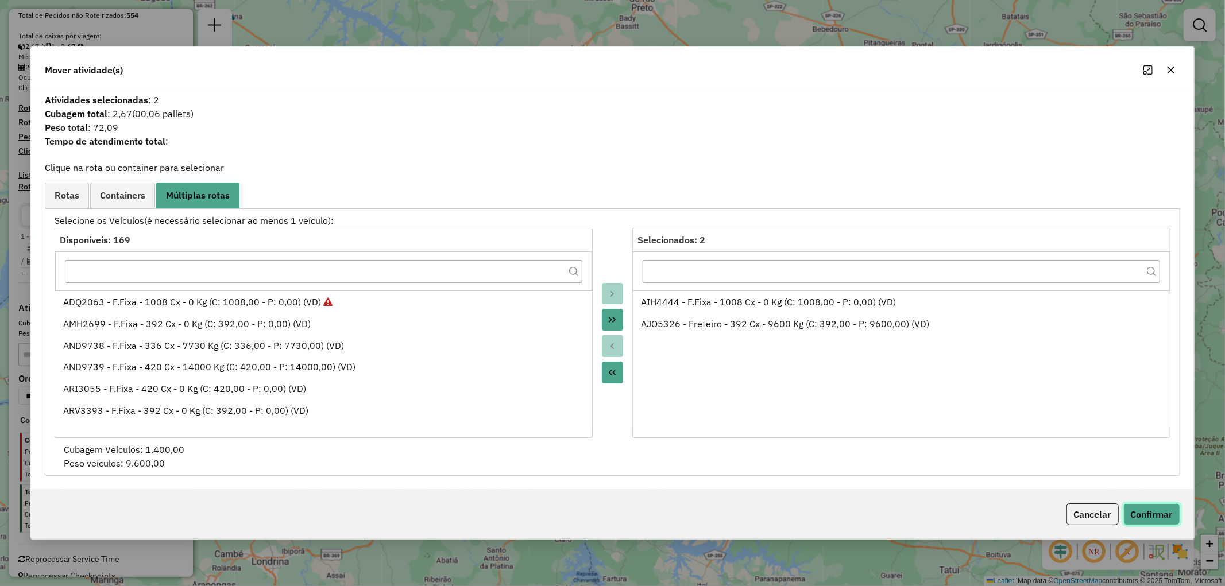
click at [1159, 518] on button "Confirmar" at bounding box center [1151, 515] width 57 height 22
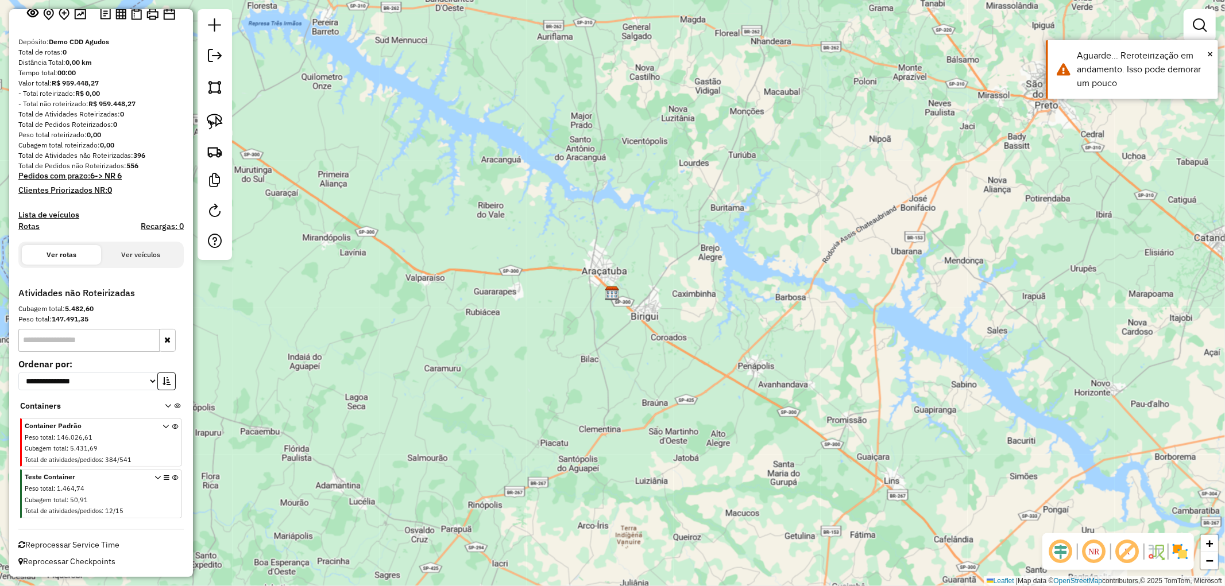
scroll to position [79, 0]
click at [1075, 345] on div "Janela de atendimento Grade de atendimento Capacidade Transportadoras Veículos …" at bounding box center [612, 293] width 1225 height 586
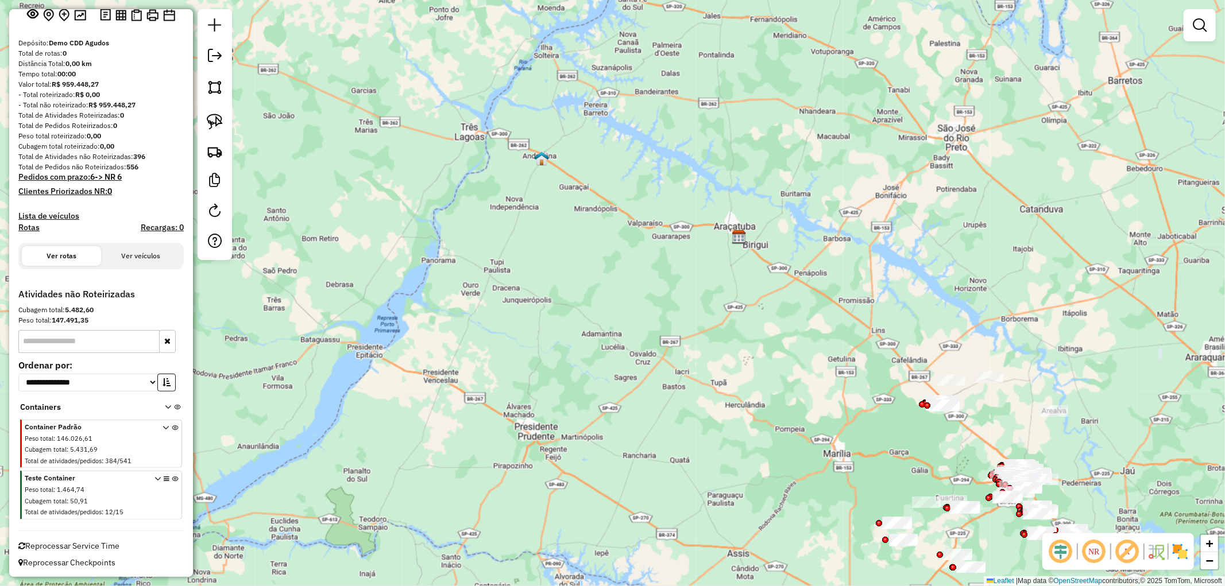
drag, startPoint x: 853, startPoint y: 435, endPoint x: 795, endPoint y: 330, distance: 119.5
click at [795, 330] on div "Janela de atendimento Grade de atendimento Capacidade Transportadoras Veículos …" at bounding box center [612, 293] width 1225 height 586
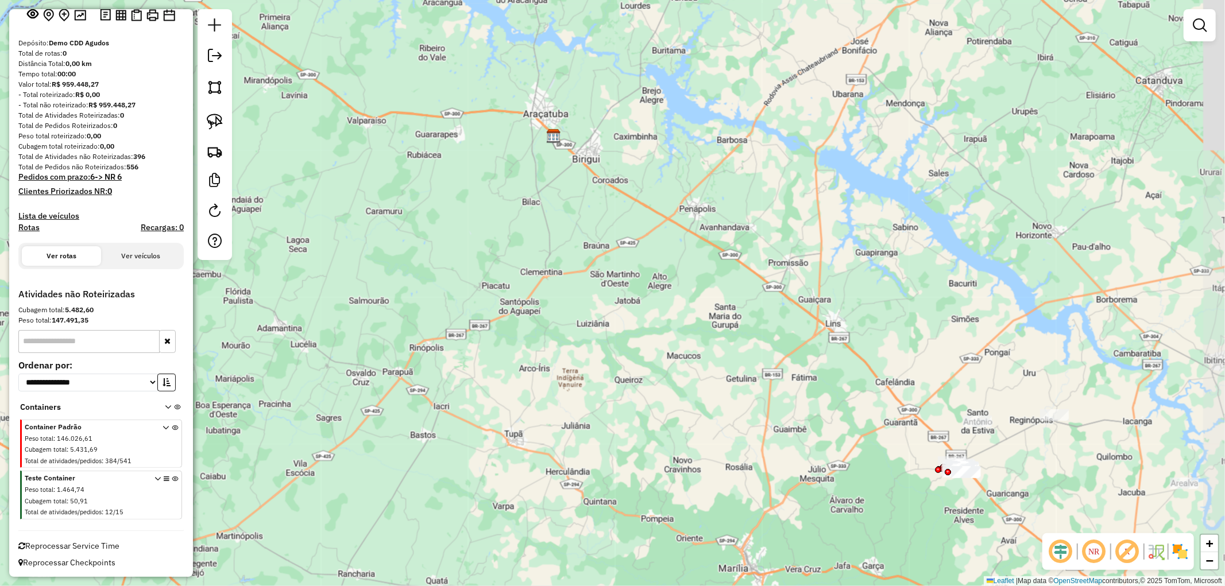
drag, startPoint x: 736, startPoint y: 357, endPoint x: 678, endPoint y: 199, distance: 167.9
click at [678, 199] on div "Janela de atendimento Grade de atendimento Capacidade Transportadoras Veículos …" at bounding box center [612, 293] width 1225 height 586
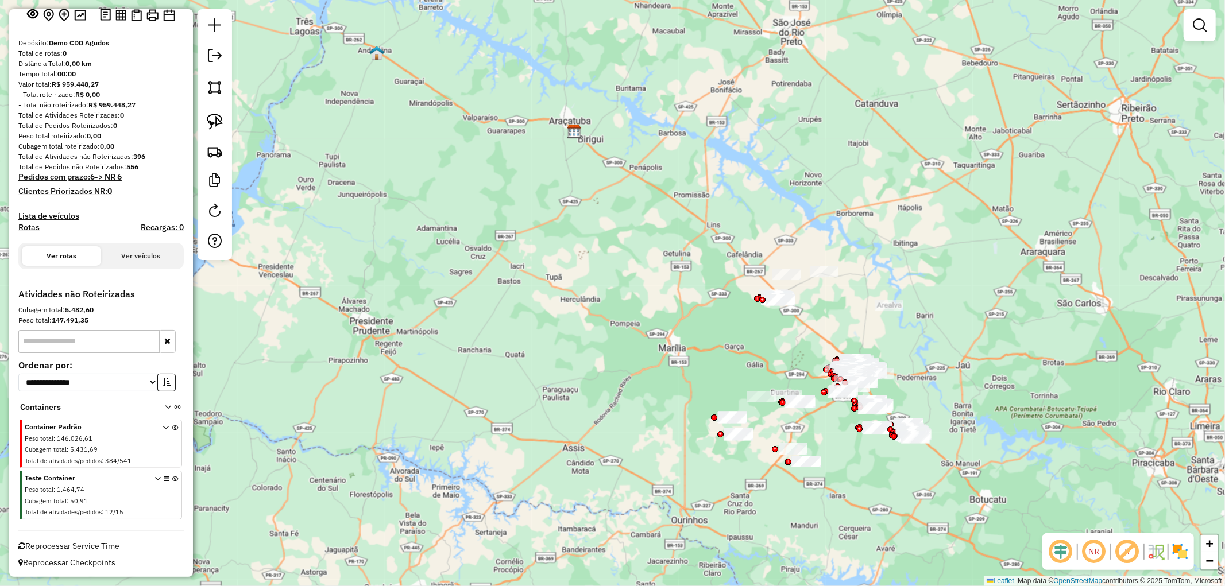
drag, startPoint x: 710, startPoint y: 353, endPoint x: 650, endPoint y: 251, distance: 117.9
click at [650, 251] on div "Janela de atendimento Grade de atendimento Capacidade Transportadoras Veículos …" at bounding box center [612, 293] width 1225 height 586
click at [209, 121] on img at bounding box center [215, 122] width 16 height 16
drag, startPoint x: 810, startPoint y: 258, endPoint x: 843, endPoint y: 328, distance: 77.0
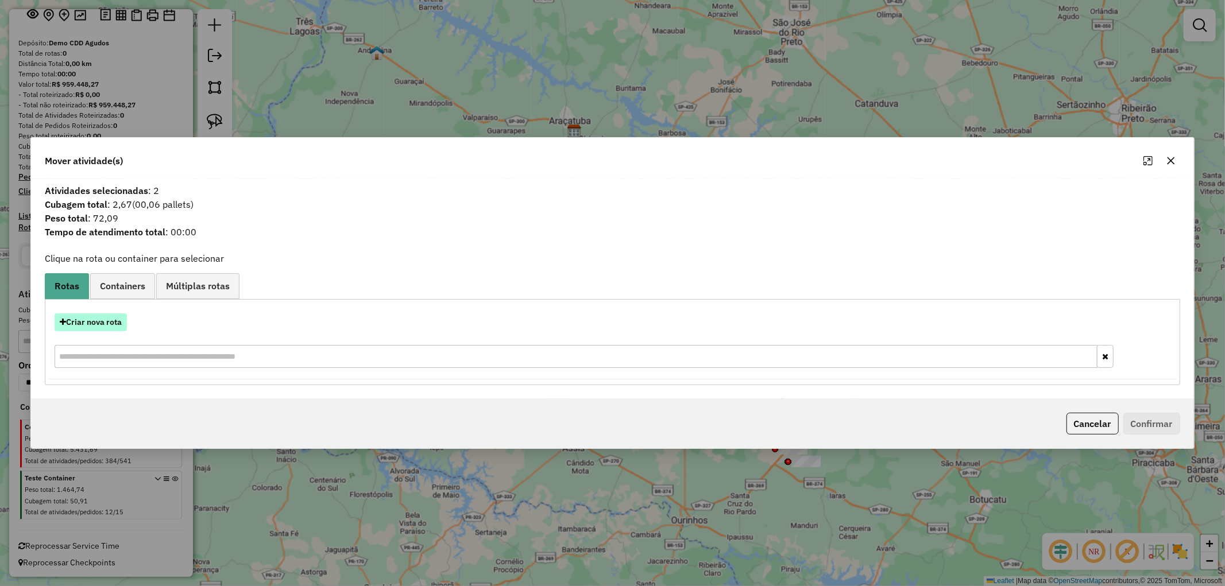
click at [101, 328] on button "Criar nova rota" at bounding box center [91, 322] width 72 height 18
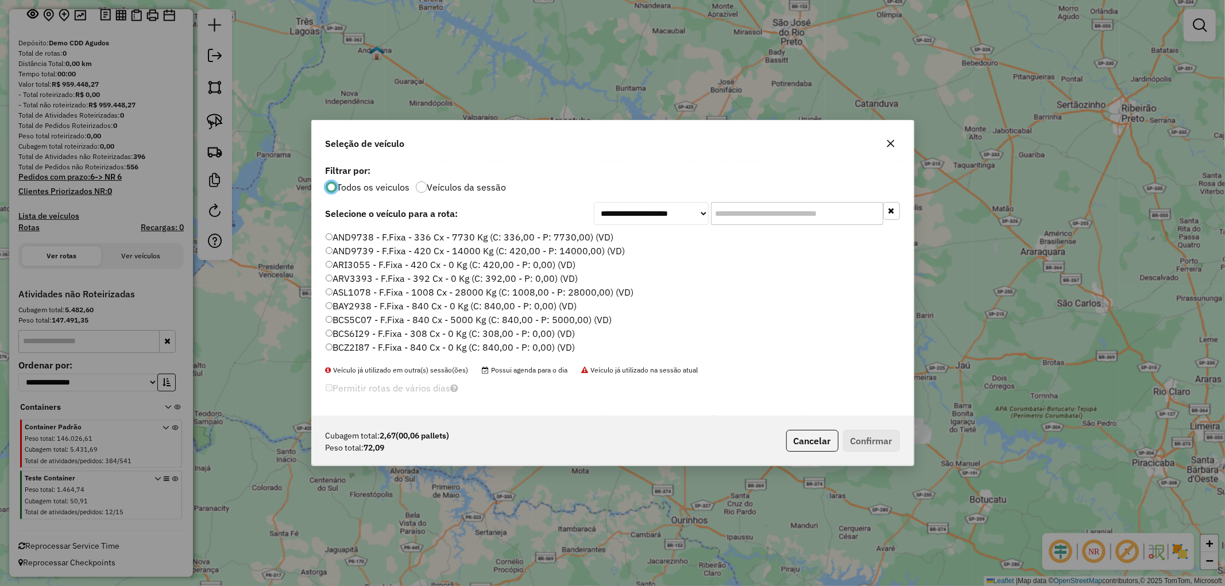
scroll to position [0, 0]
click at [488, 265] on label "AJO5326 - Freteiro - 392 Cx - 9600 Kg (C: 392,00 - P: 9600,00) (VD)" at bounding box center [474, 264] width 296 height 14
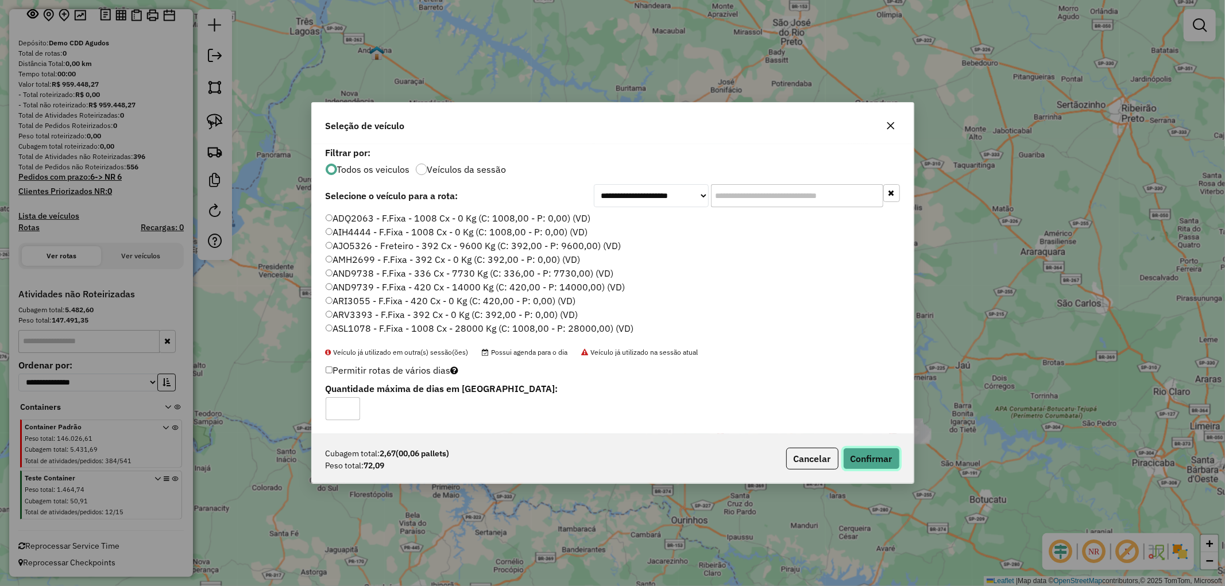
click at [859, 454] on button "Confirmar" at bounding box center [871, 459] width 57 height 22
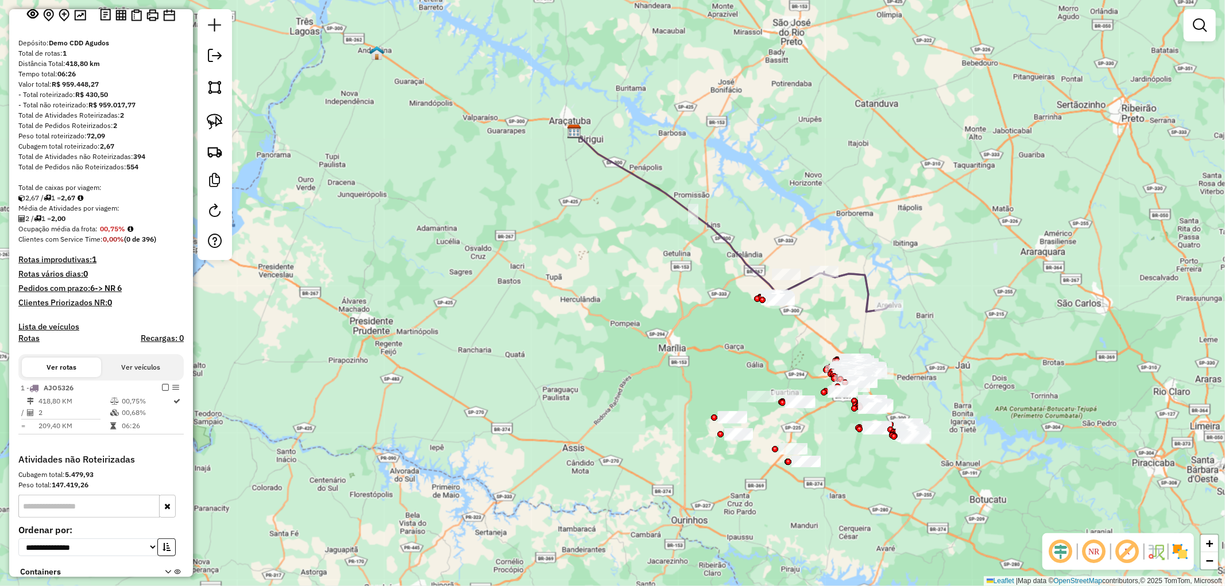
scroll to position [230, 0]
